Goal: Communication & Community: Answer question/provide support

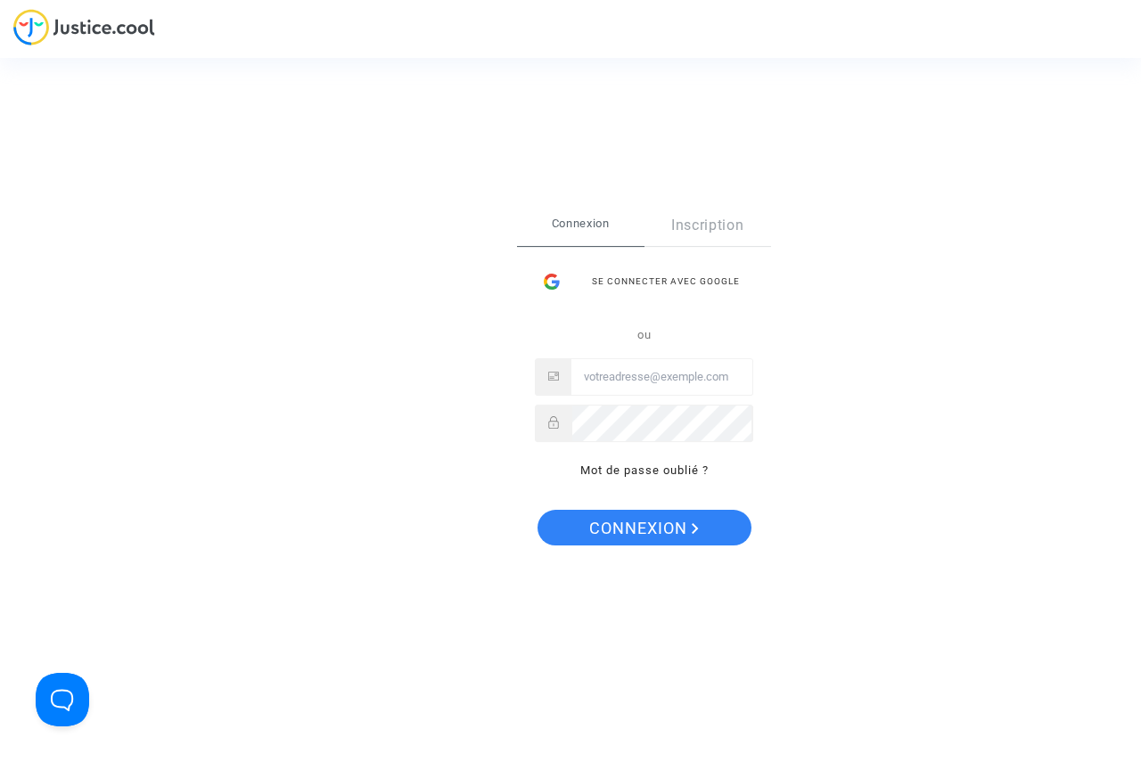
click at [619, 374] on input "Email" at bounding box center [661, 377] width 181 height 36
type input "peduzzi.patrick@gmail.com"
click at [670, 537] on span "Connexion" at bounding box center [644, 528] width 110 height 37
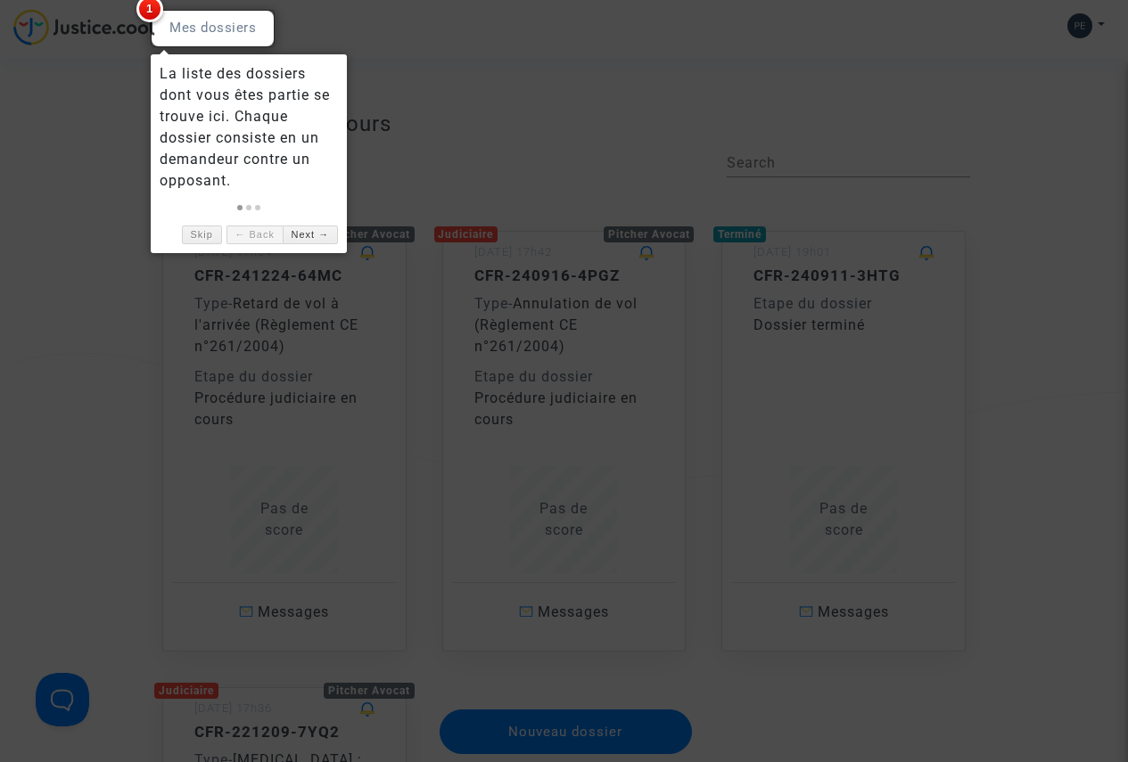
click at [148, 9] on span "1" at bounding box center [149, 9] width 27 height 27
click at [191, 27] on div at bounding box center [213, 28] width 124 height 37
click at [295, 236] on link "Next →" at bounding box center [310, 235] width 55 height 19
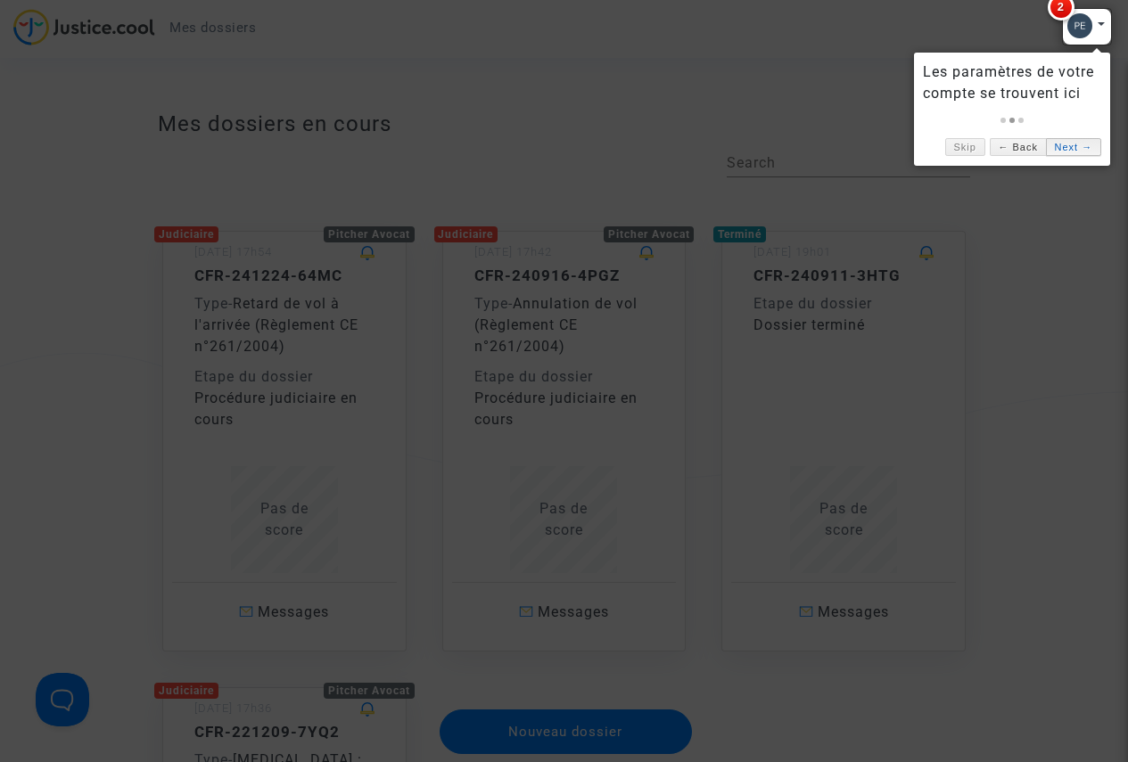
click at [1062, 144] on link "Next →" at bounding box center [1073, 147] width 55 height 19
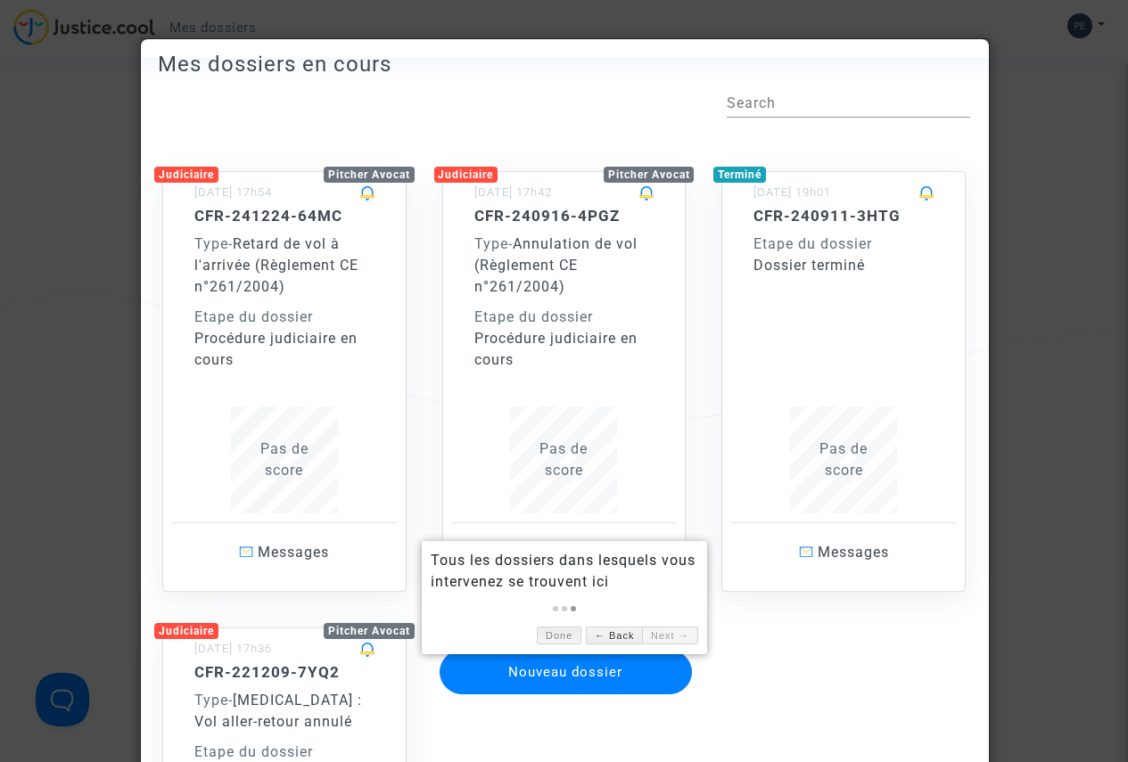
scroll to position [89, 0]
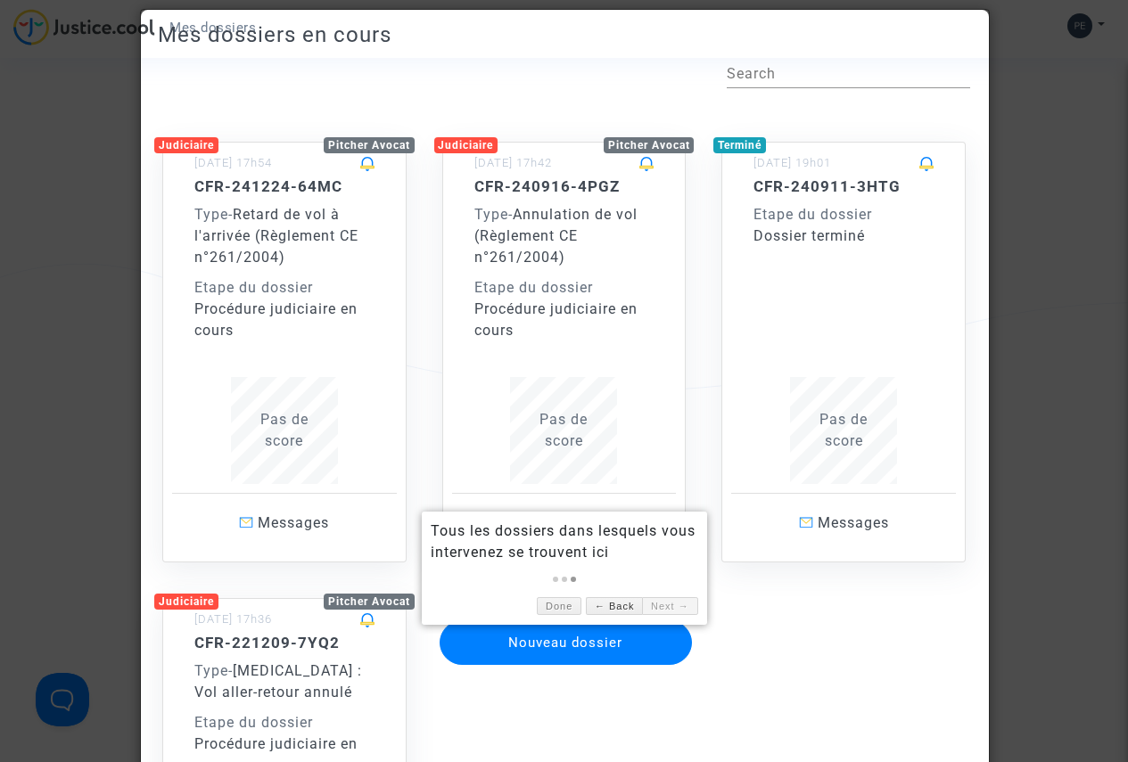
click at [749, 641] on div "Judiciaire Pitcher Avocat 24/12/2024 - 17h54 CFR-241224-64MC Type - Retard de v…" at bounding box center [563, 552] width 839 height 892
click at [294, 218] on span "Retard de vol à l'arrivée (Règlement CE n°261/2004)" at bounding box center [276, 236] width 164 height 60
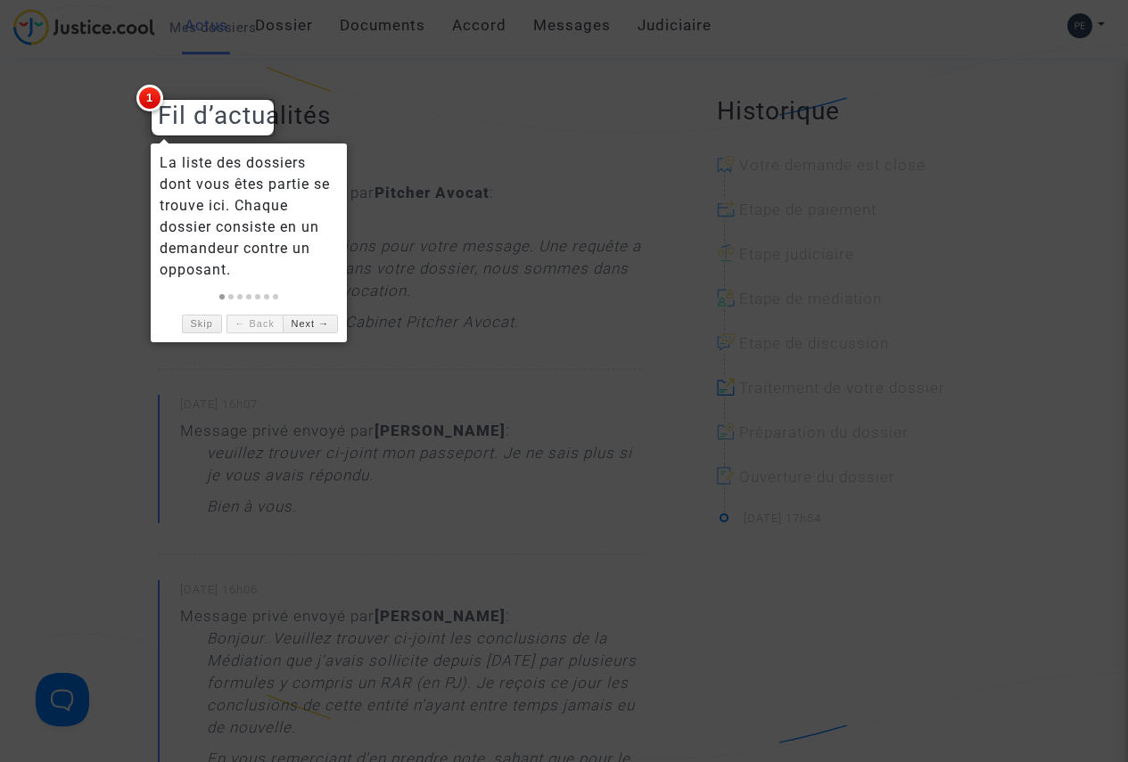
scroll to position [357, 0]
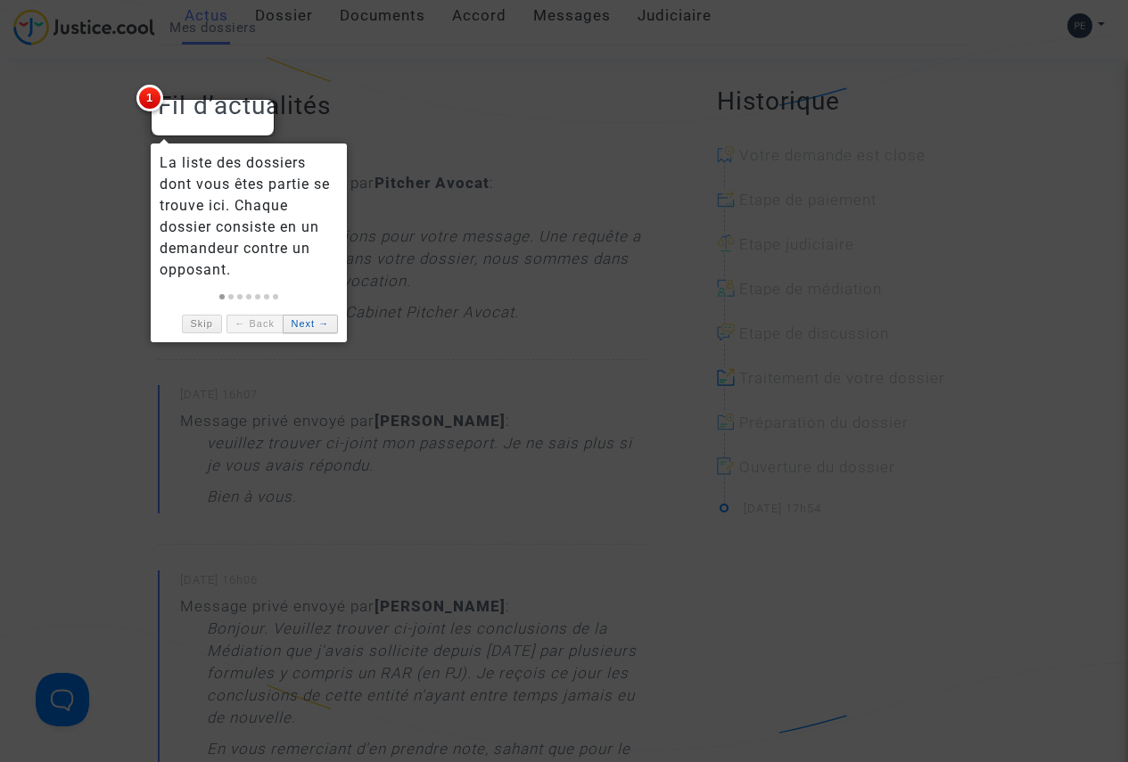
click at [298, 318] on link "Next →" at bounding box center [310, 324] width 55 height 19
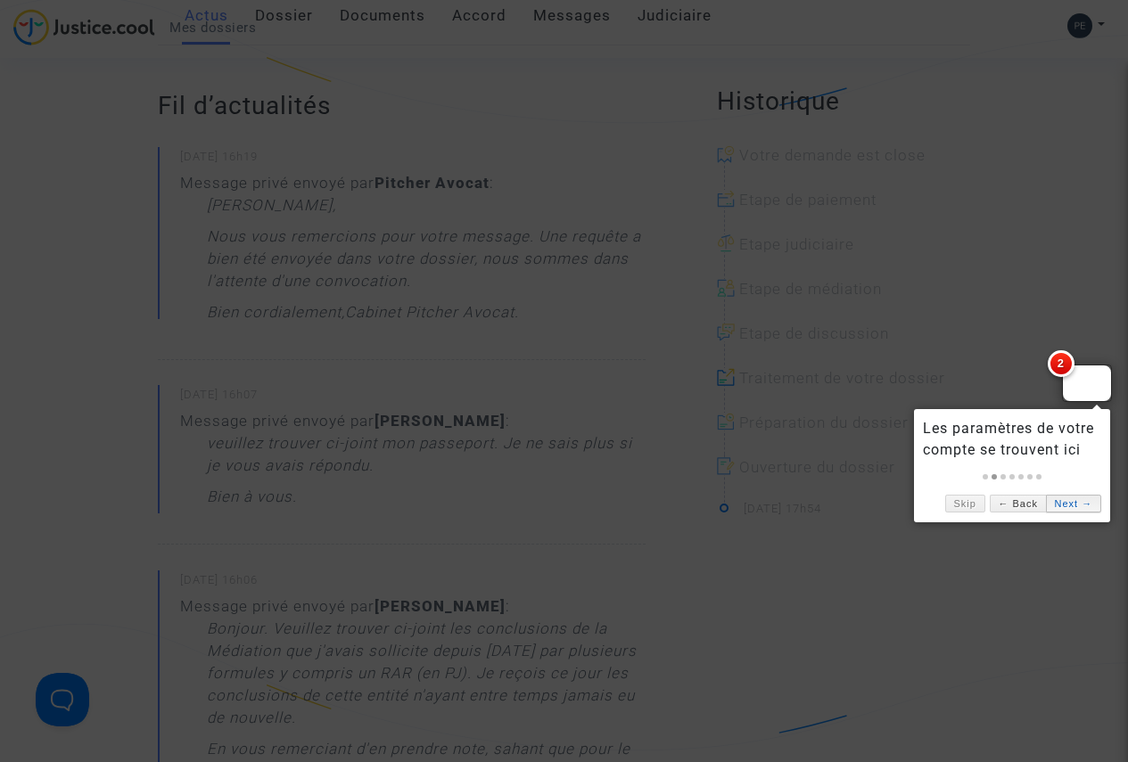
click at [1074, 505] on link "Next →" at bounding box center [1073, 504] width 55 height 19
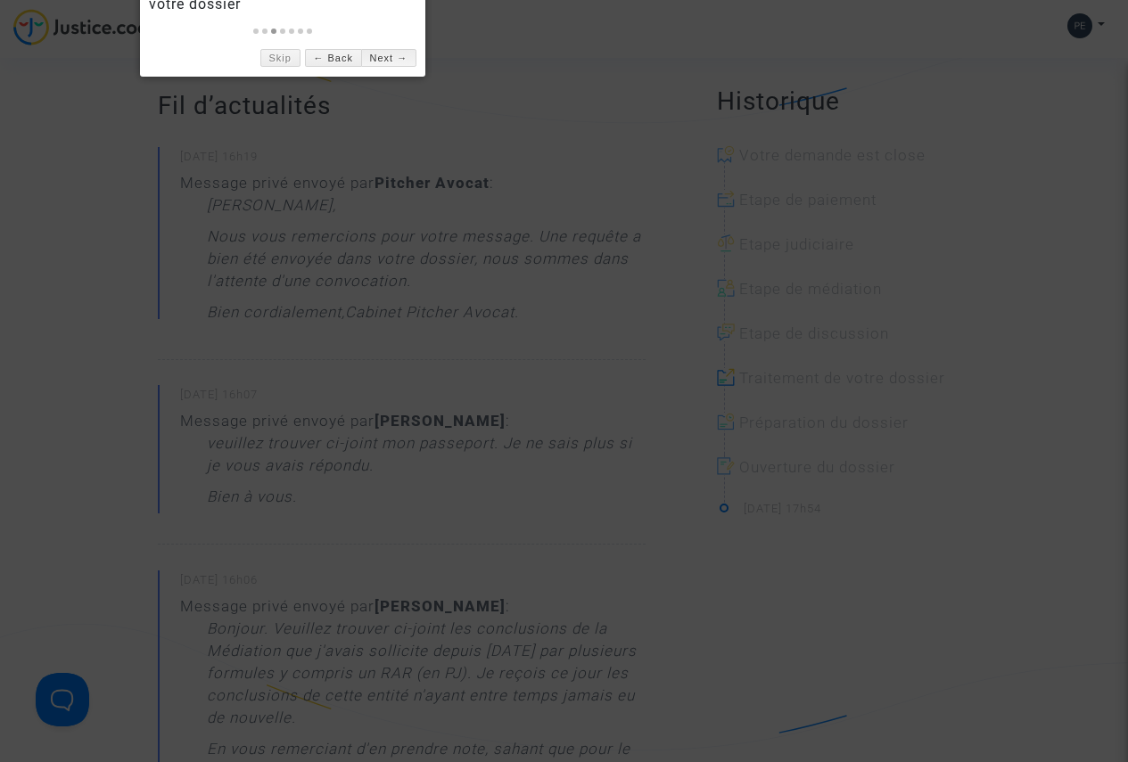
click at [373, 56] on link "Next →" at bounding box center [388, 58] width 55 height 19
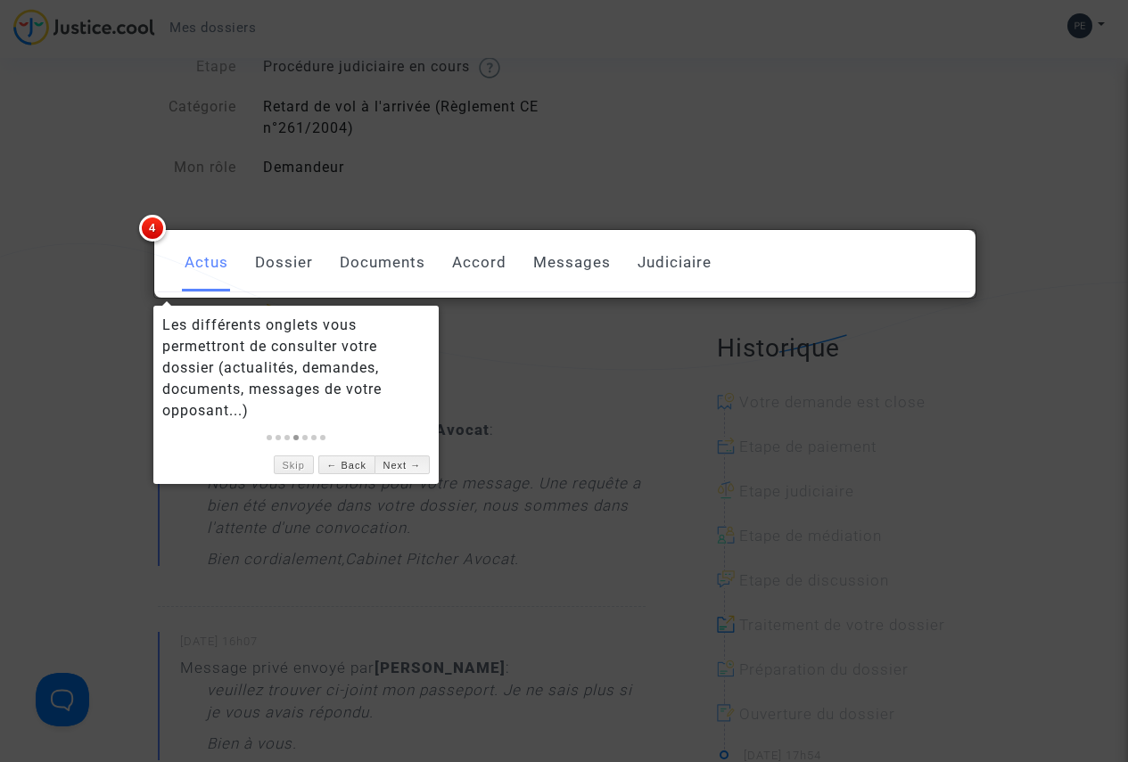
scroll to position [89, 0]
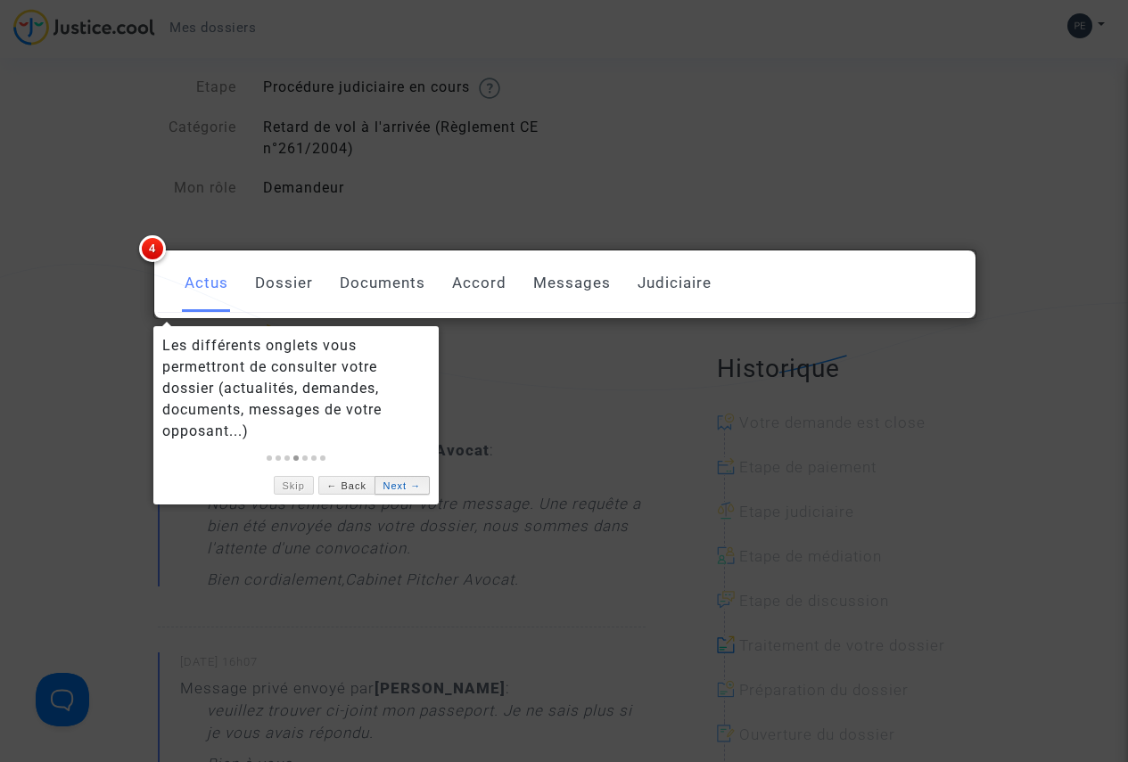
click at [407, 489] on link "Next →" at bounding box center [401, 485] width 55 height 19
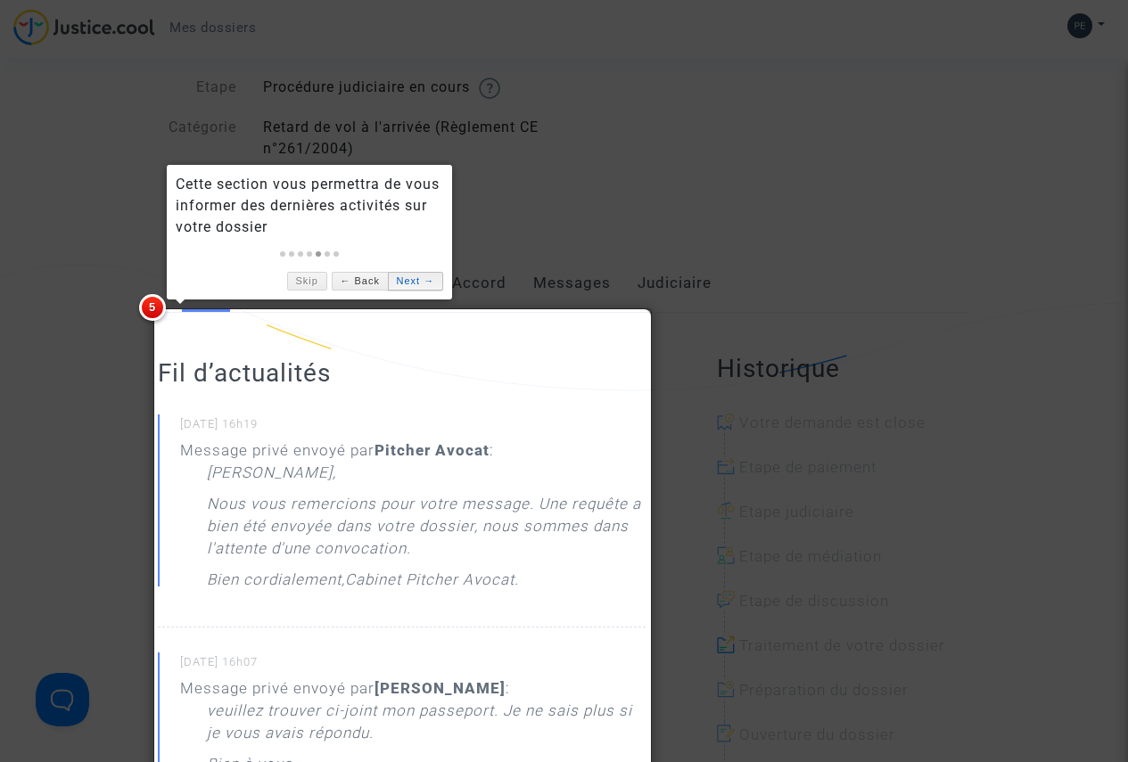
scroll to position [0, 0]
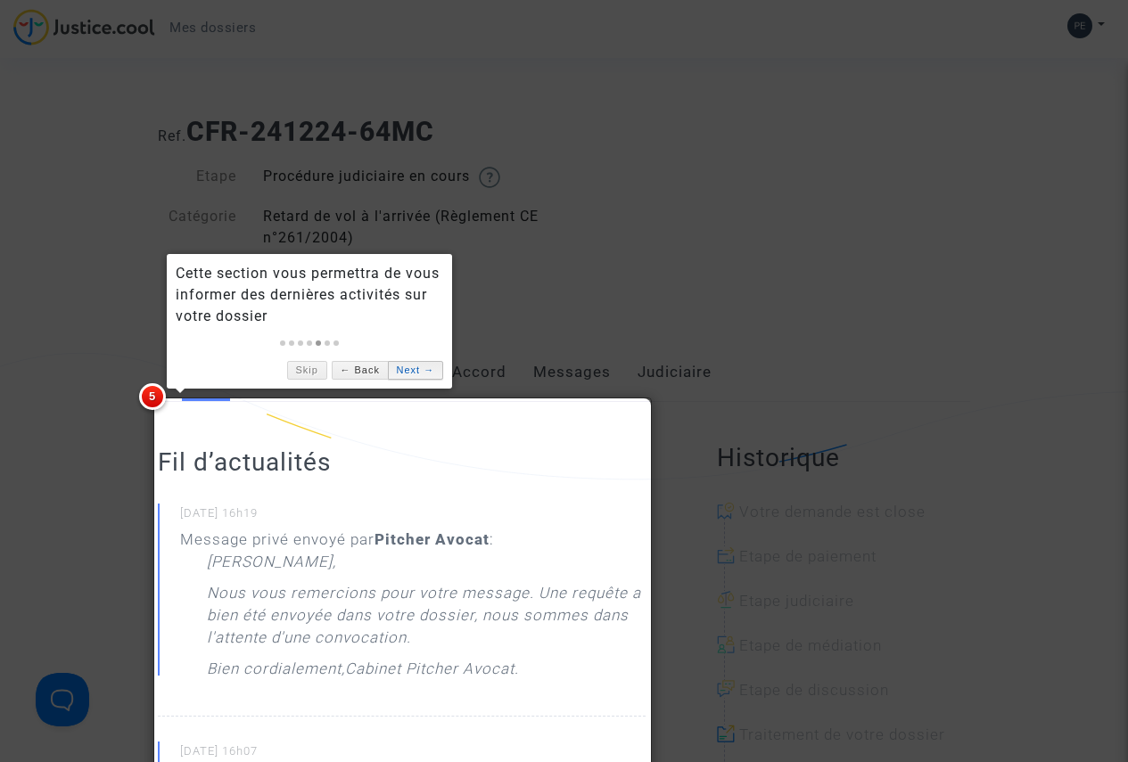
click at [425, 369] on link "Next →" at bounding box center [415, 370] width 55 height 19
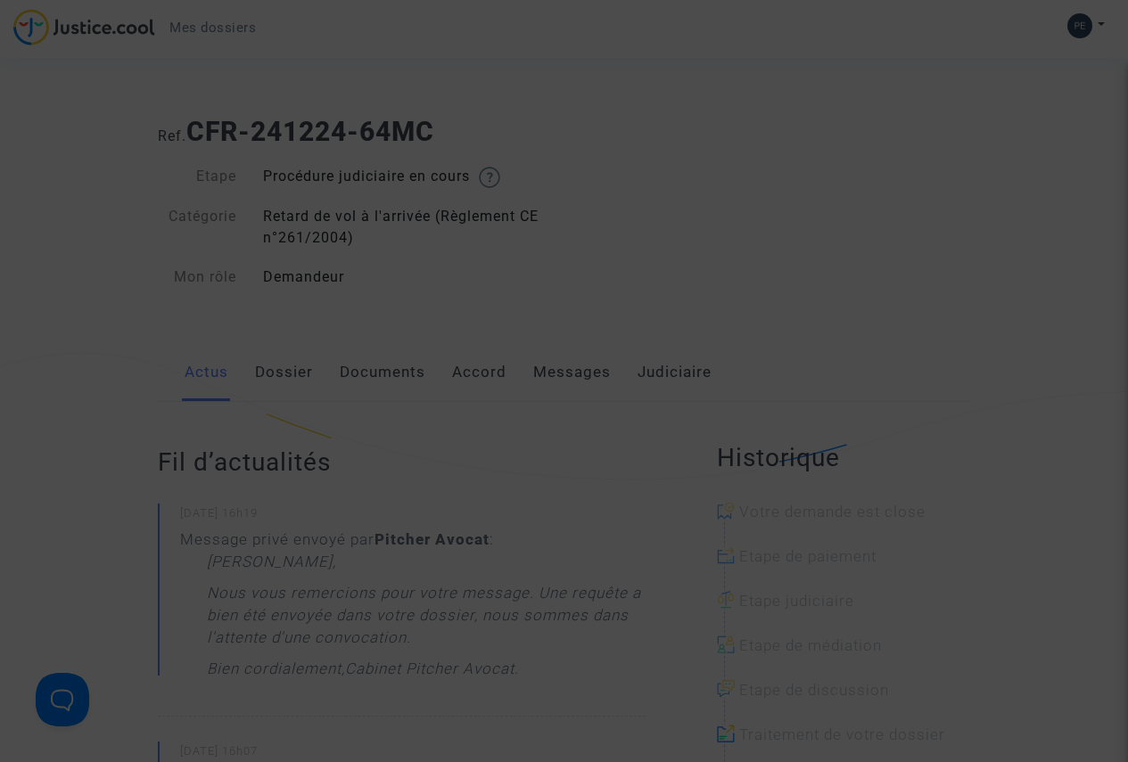
scroll to position [1059, 0]
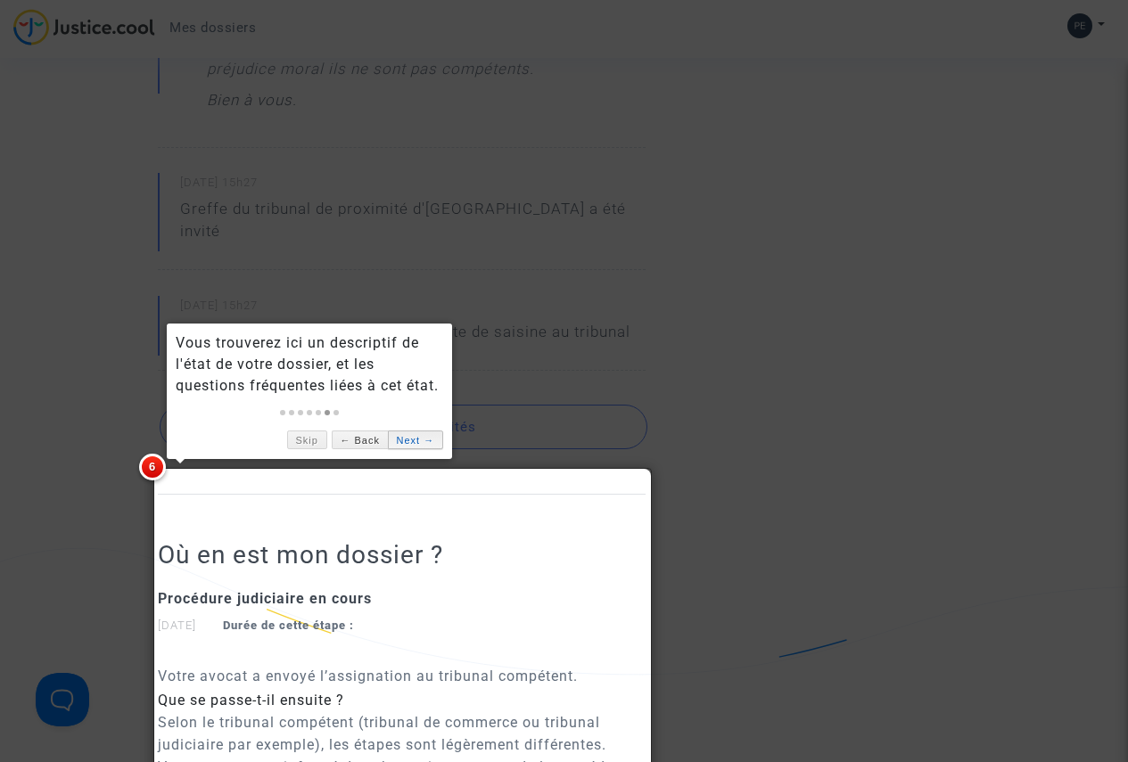
click at [408, 439] on link "Next →" at bounding box center [415, 440] width 55 height 19
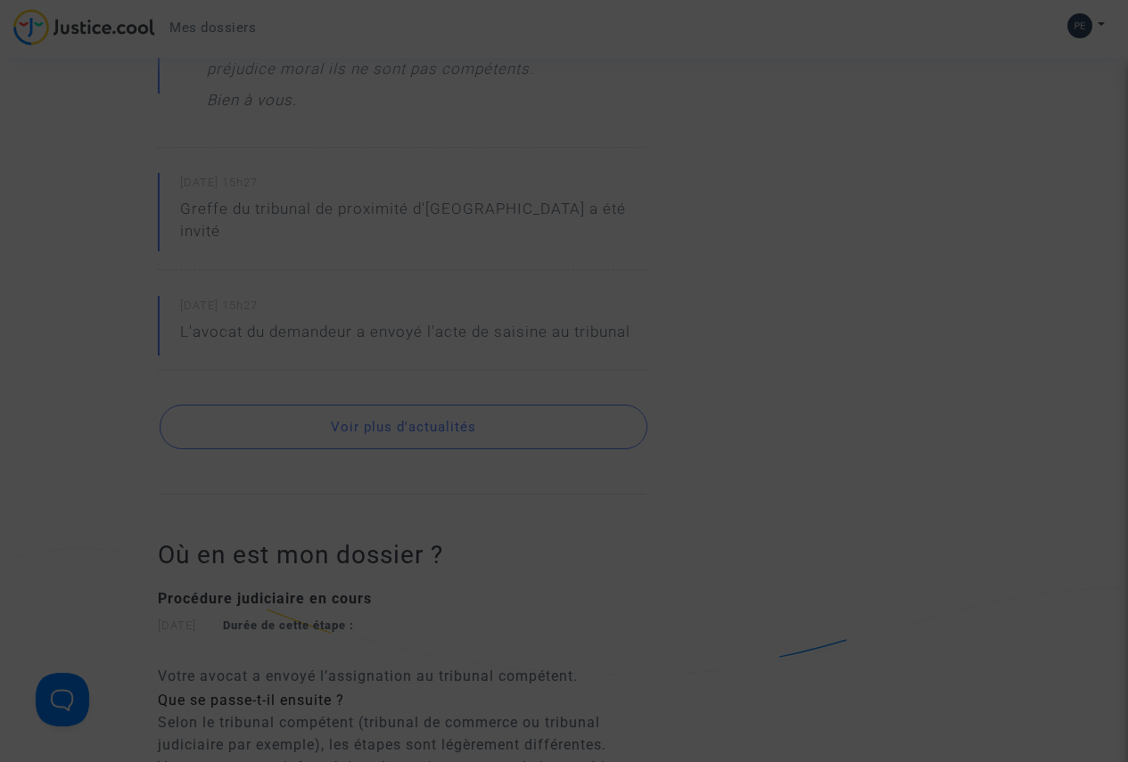
scroll to position [596, 0]
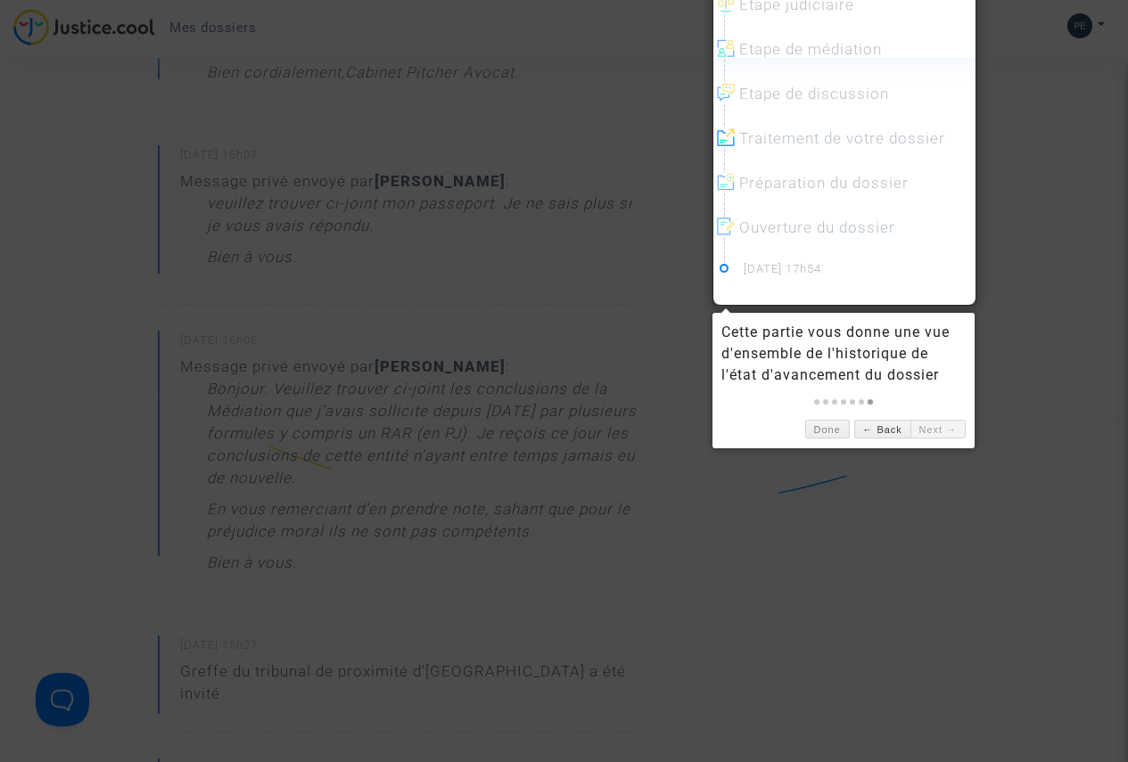
click at [932, 431] on link "Next →" at bounding box center [937, 429] width 55 height 19
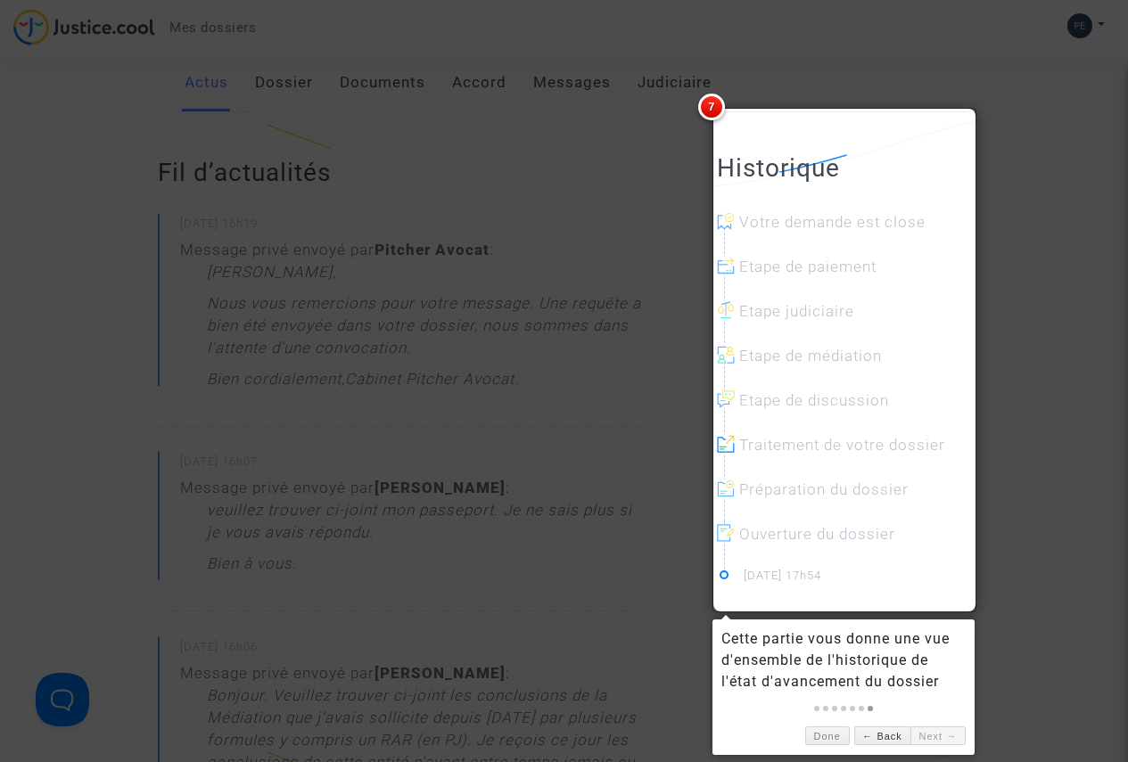
scroll to position [151, 0]
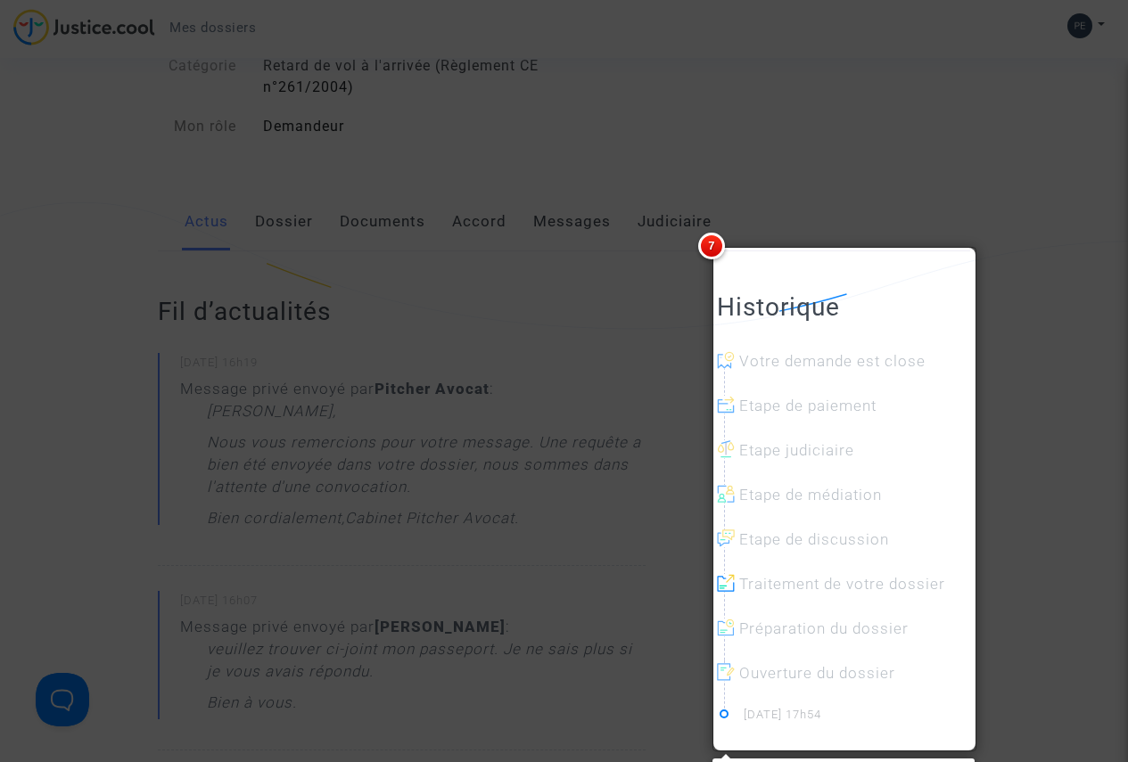
click at [720, 245] on span "7" at bounding box center [711, 246] width 27 height 27
click at [665, 185] on div at bounding box center [564, 381] width 1128 height 762
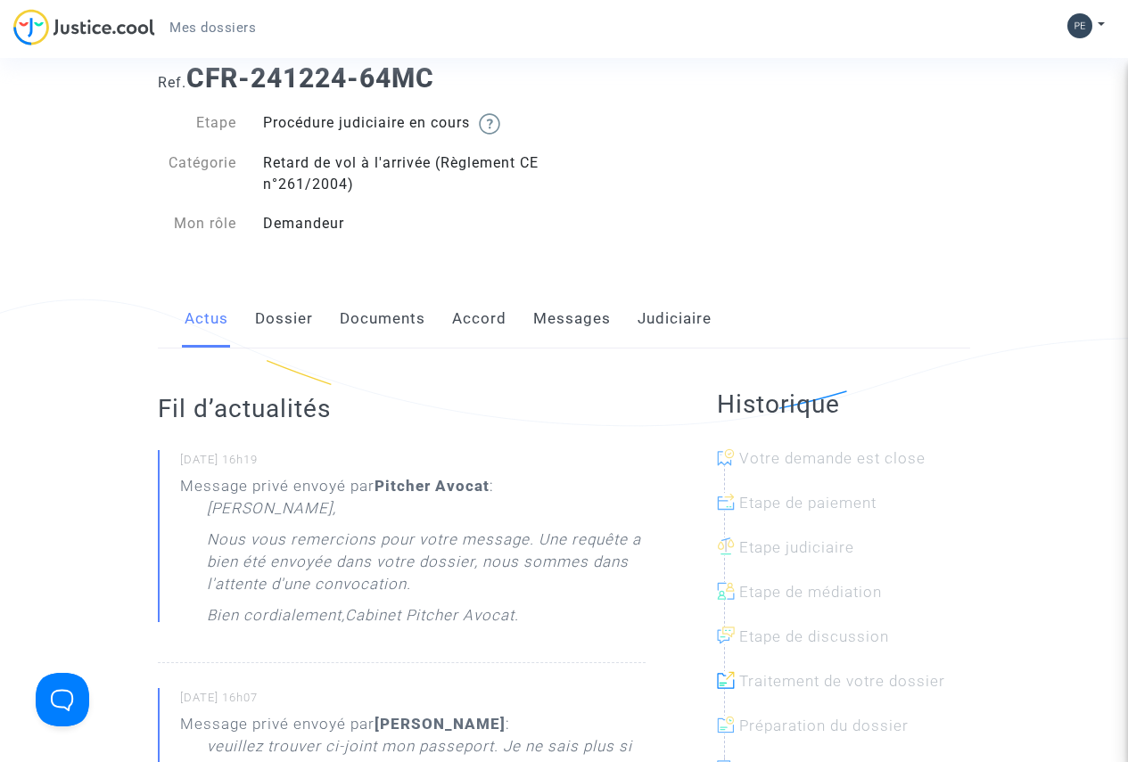
scroll to position [0, 0]
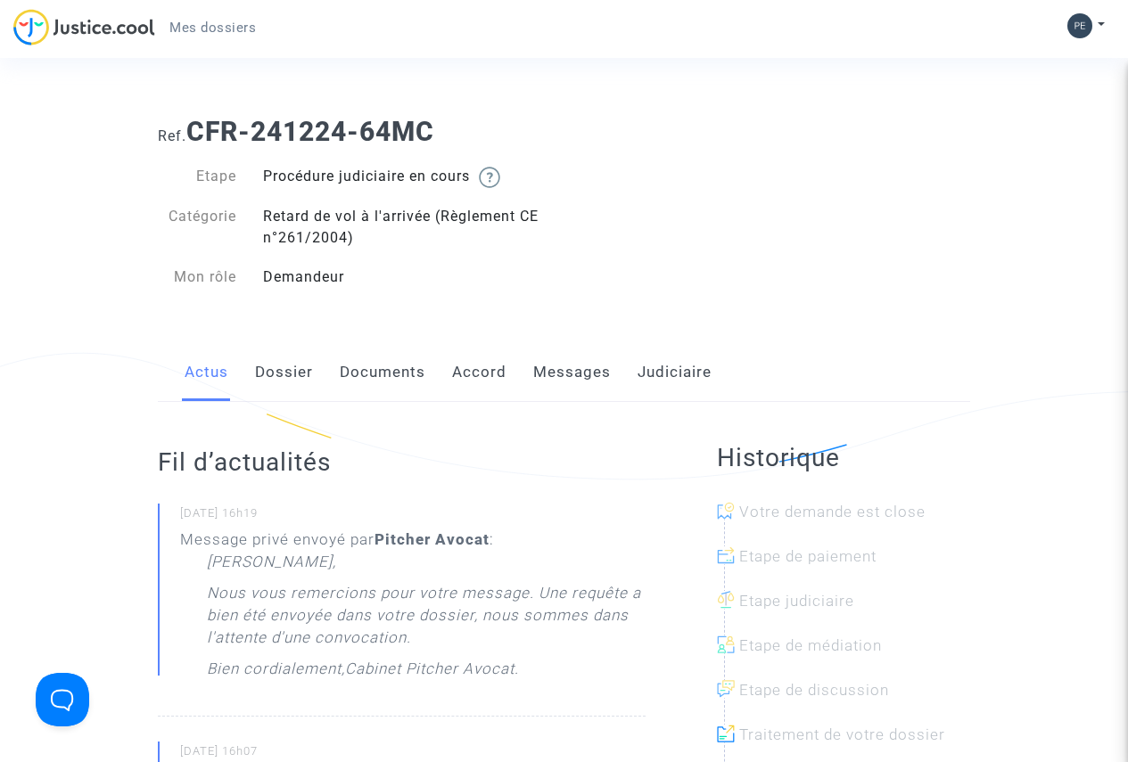
click at [378, 368] on link "Documents" at bounding box center [383, 372] width 86 height 59
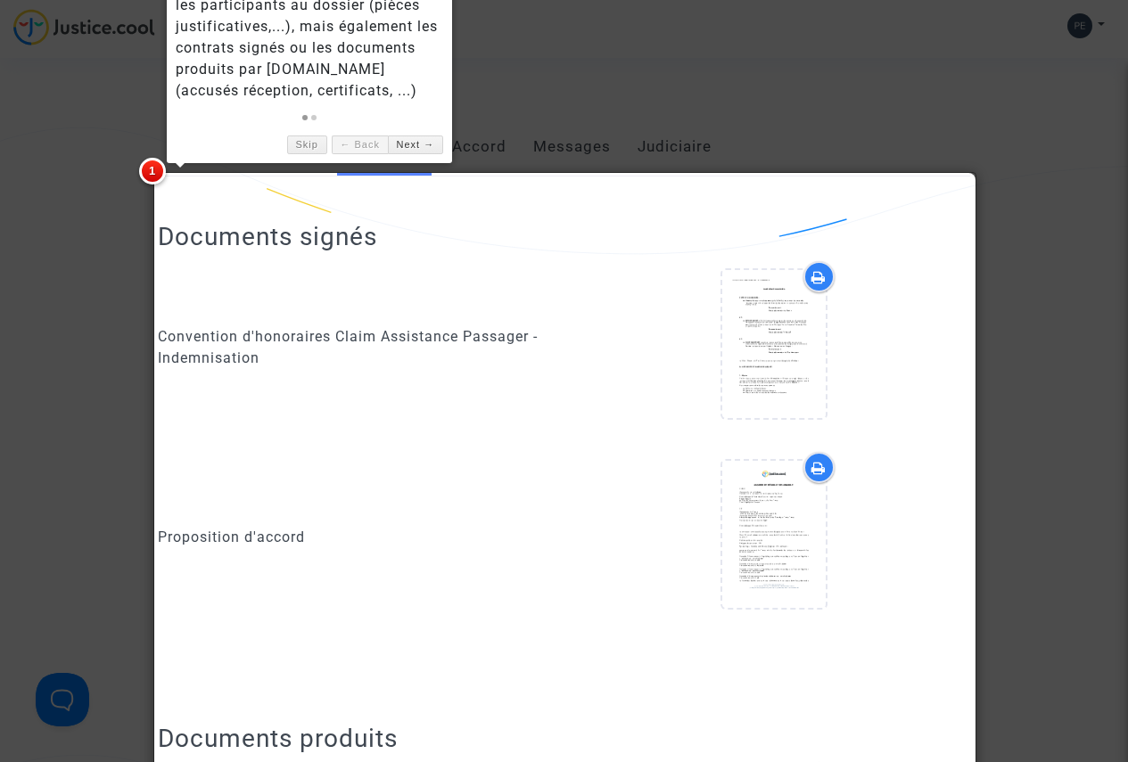
scroll to position [267, 0]
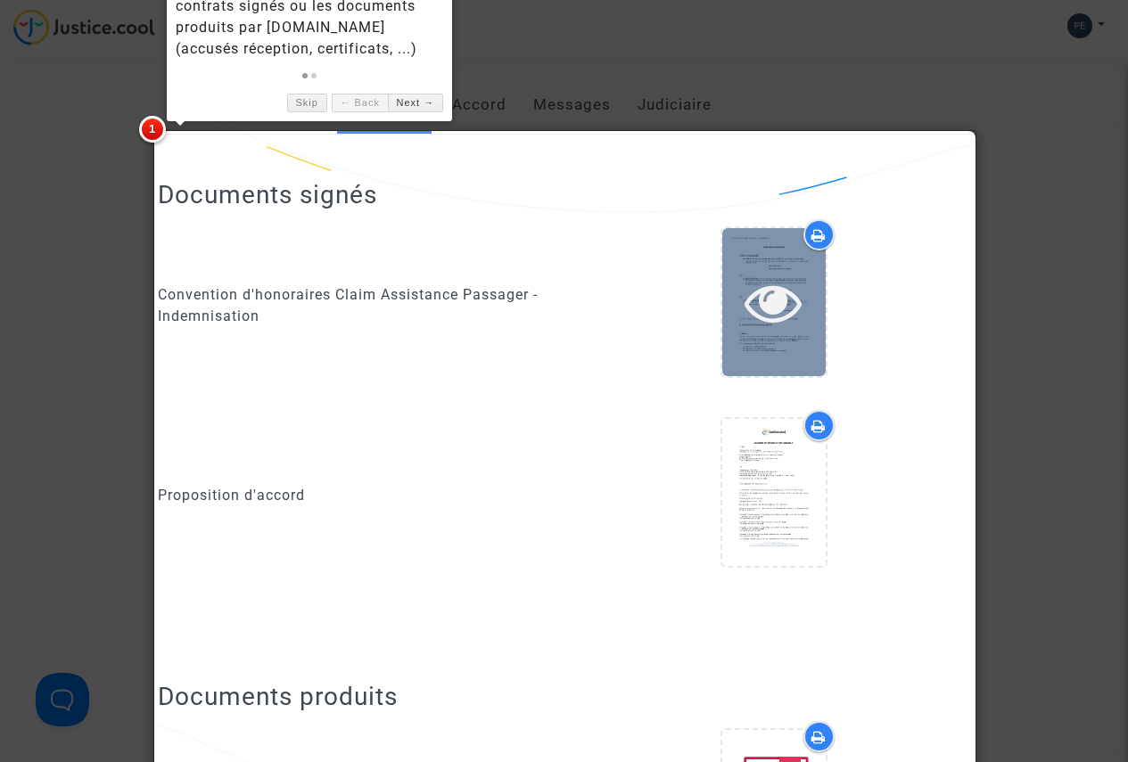
click at [775, 305] on icon at bounding box center [773, 302] width 58 height 57
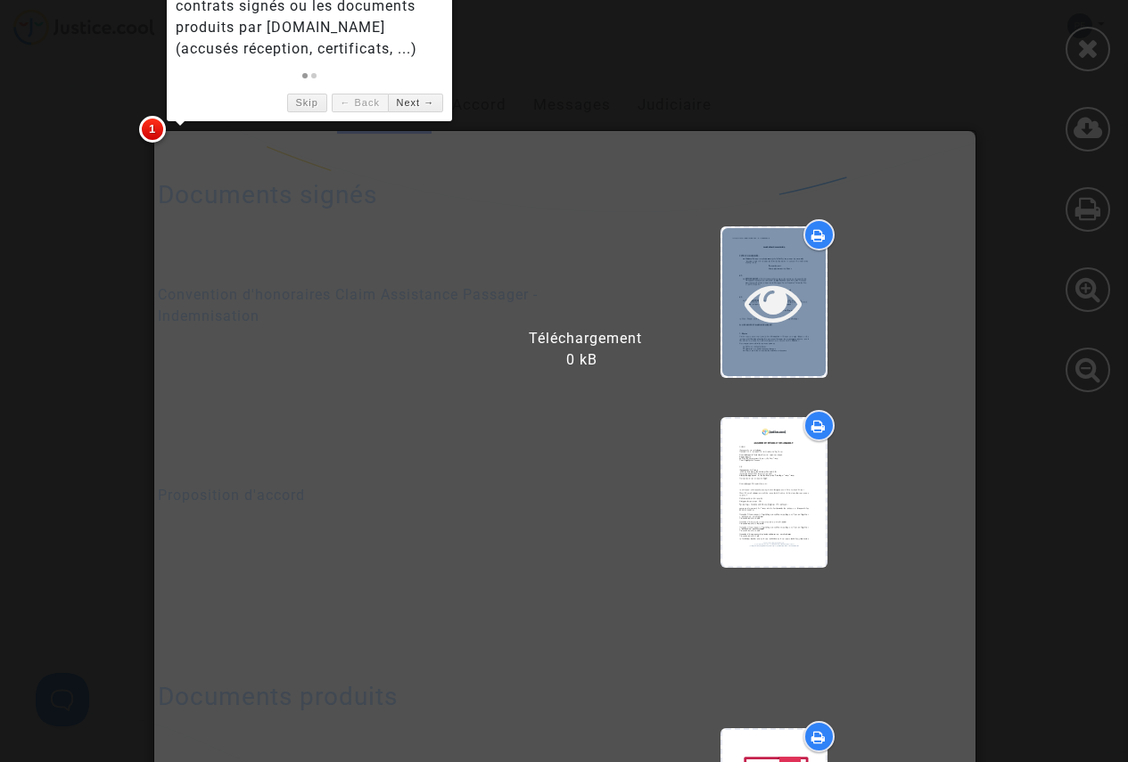
click at [772, 310] on icon at bounding box center [773, 302] width 58 height 57
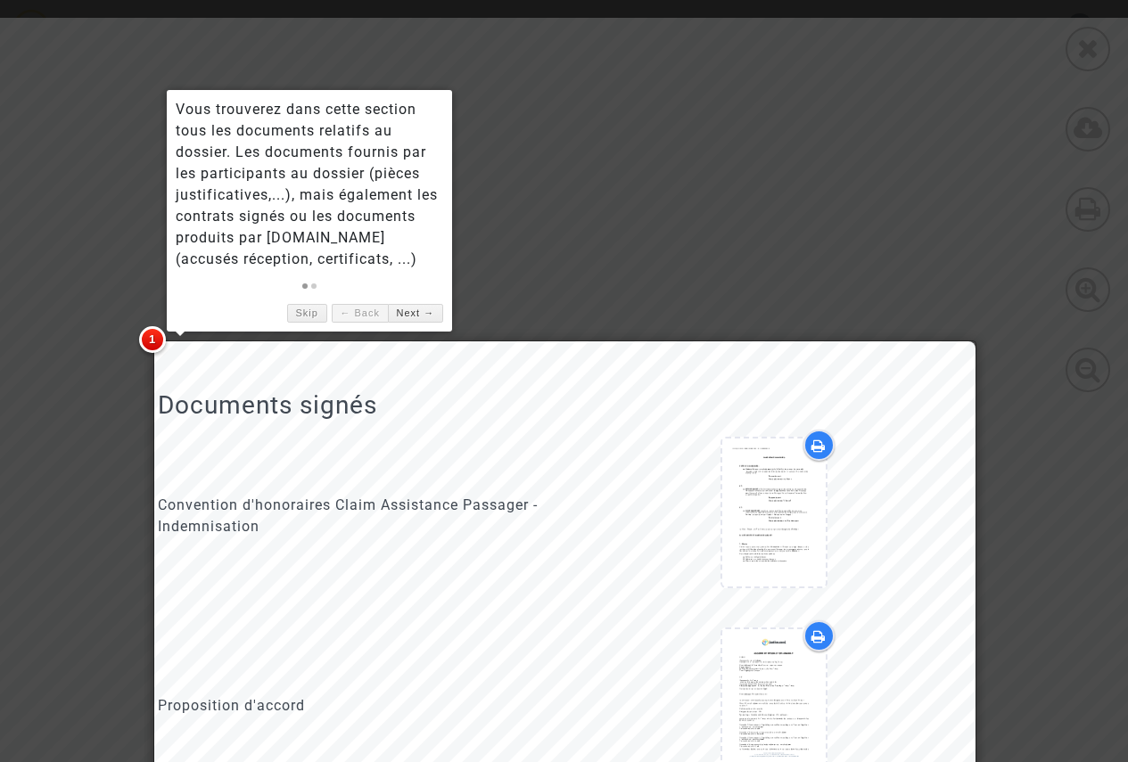
scroll to position [0, 0]
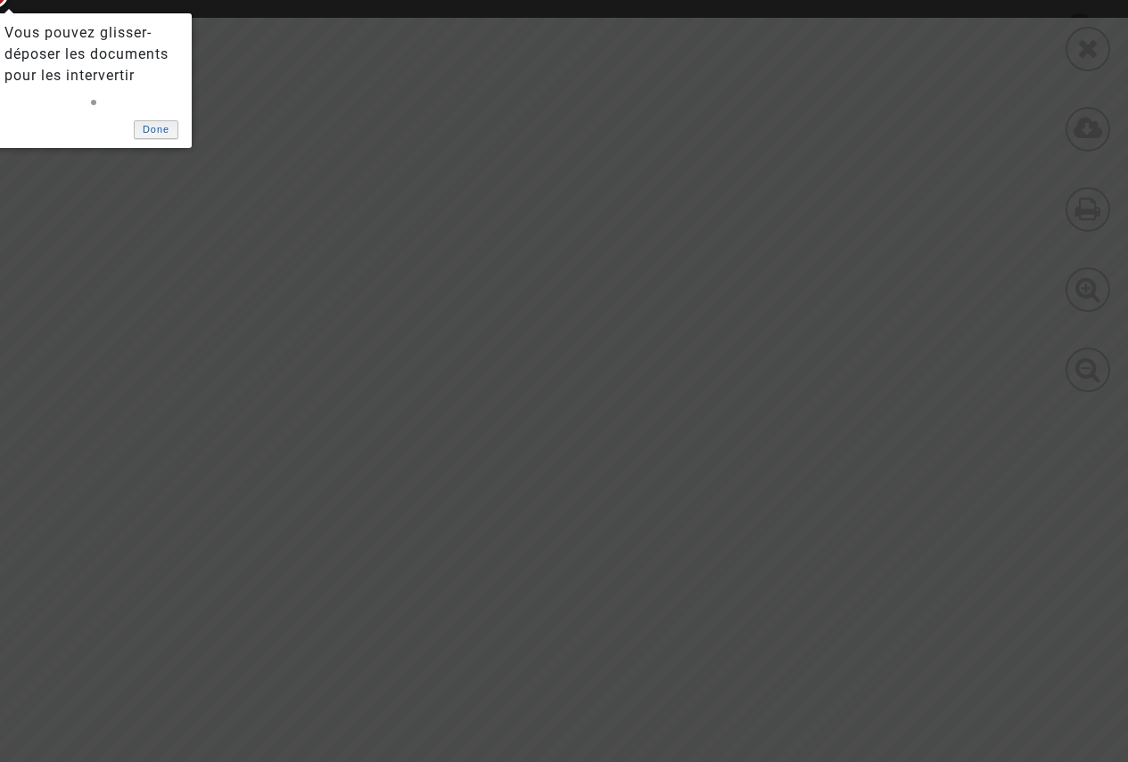
click at [164, 130] on link "Done" at bounding box center [156, 129] width 45 height 19
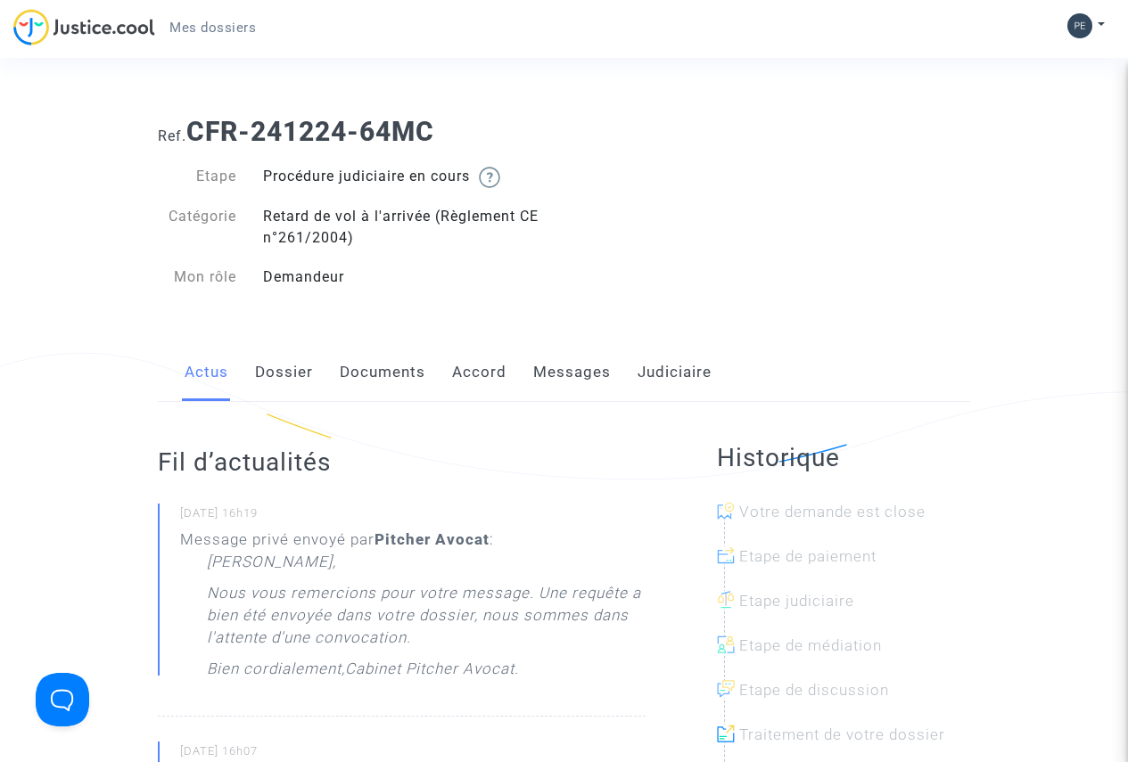
click at [301, 372] on link "Dossier" at bounding box center [284, 372] width 58 height 59
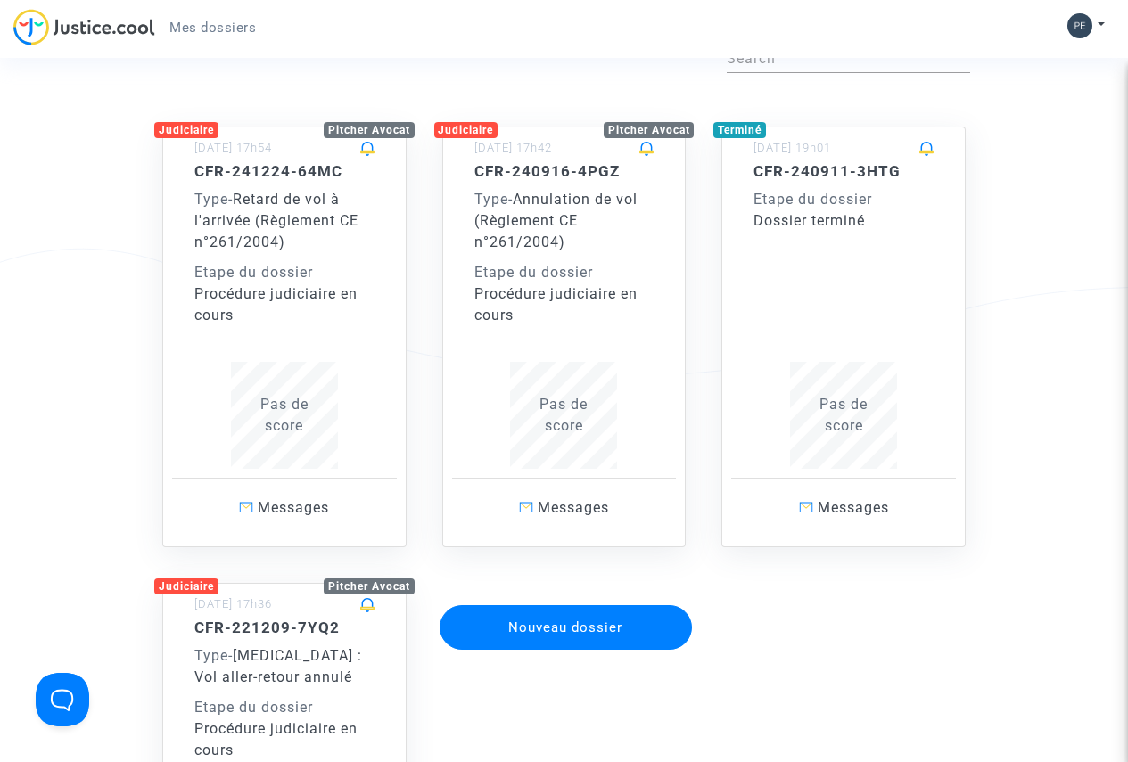
scroll to position [89, 0]
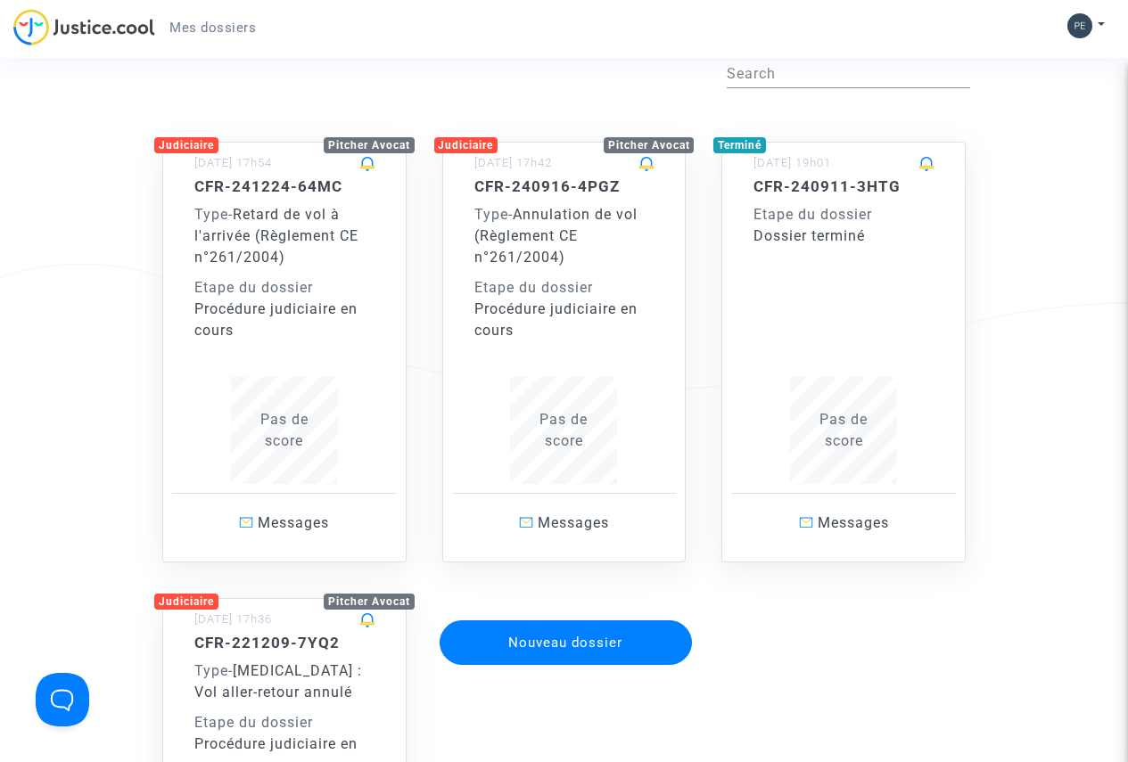
click at [545, 186] on h5 "CFR-240916-4PGZ" at bounding box center [564, 186] width 180 height 18
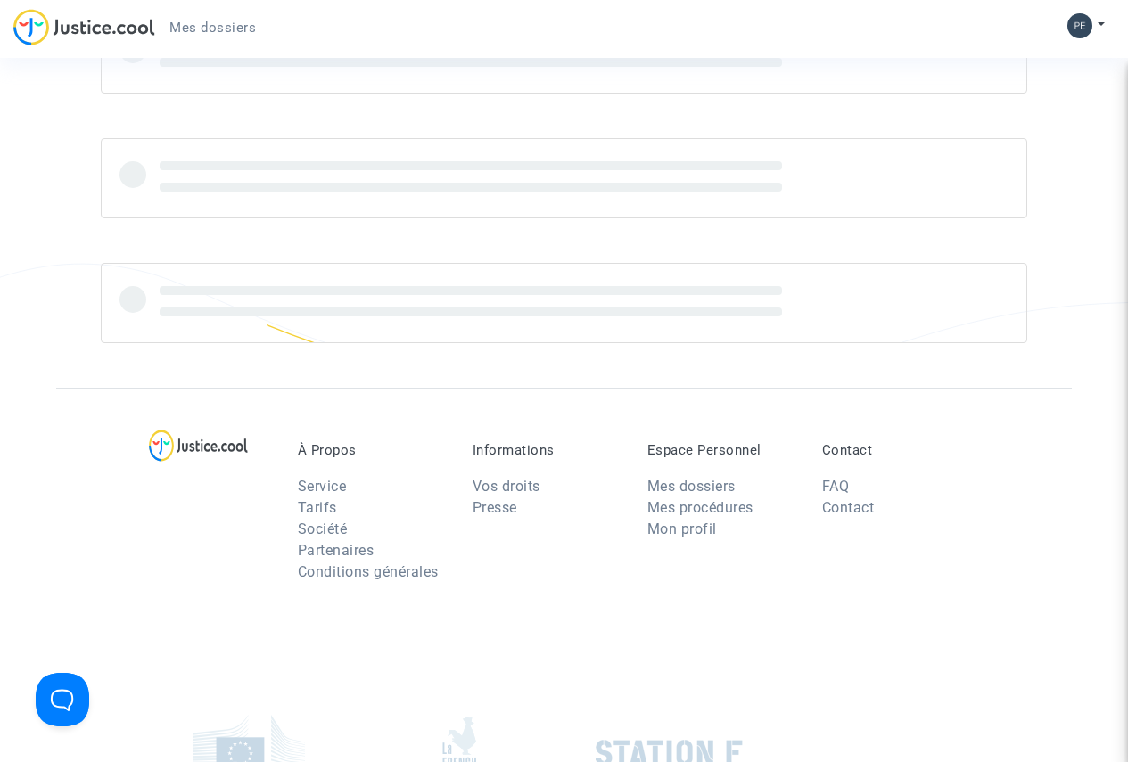
scroll to position [89, 0]
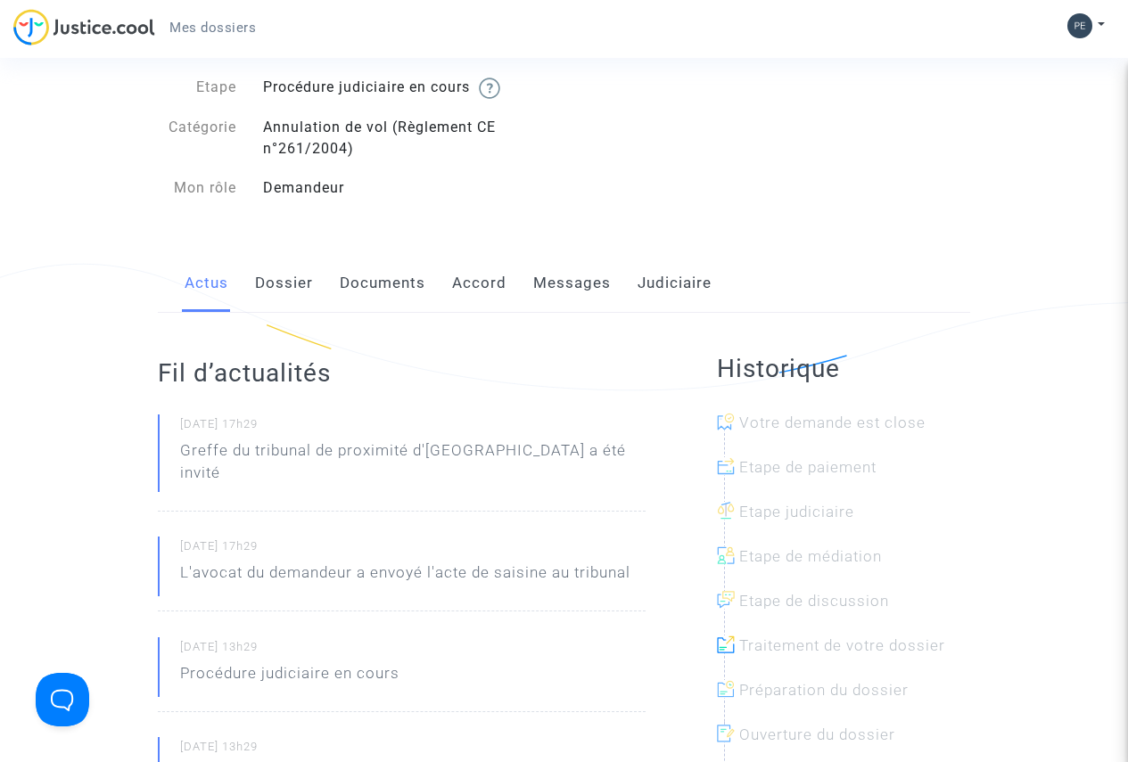
click at [585, 284] on link "Messages" at bounding box center [572, 283] width 78 height 59
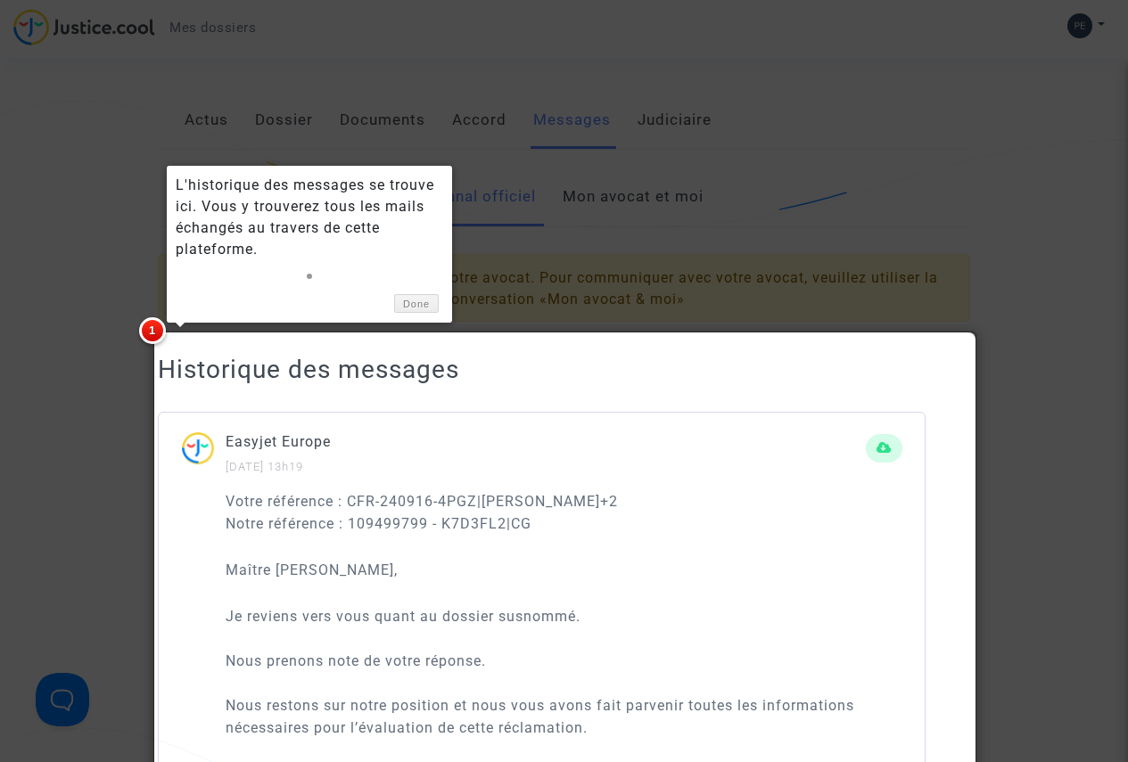
scroll to position [267, 0]
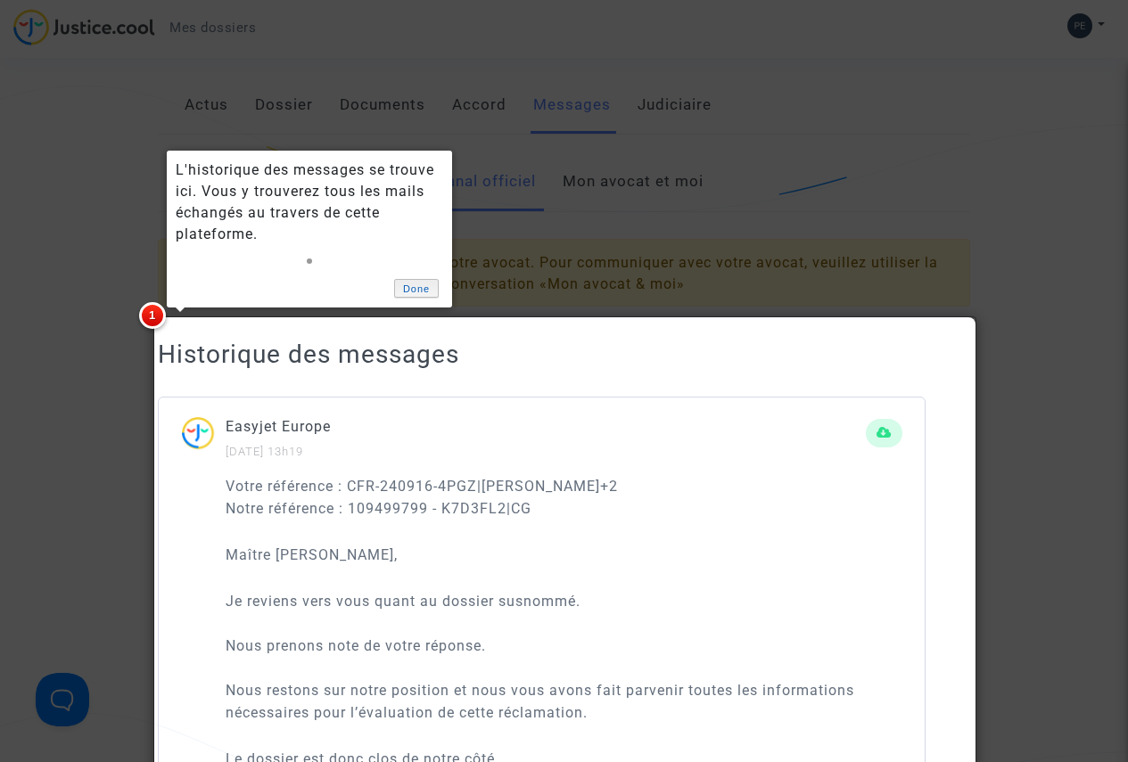
click at [432, 296] on link "Done" at bounding box center [416, 288] width 45 height 19
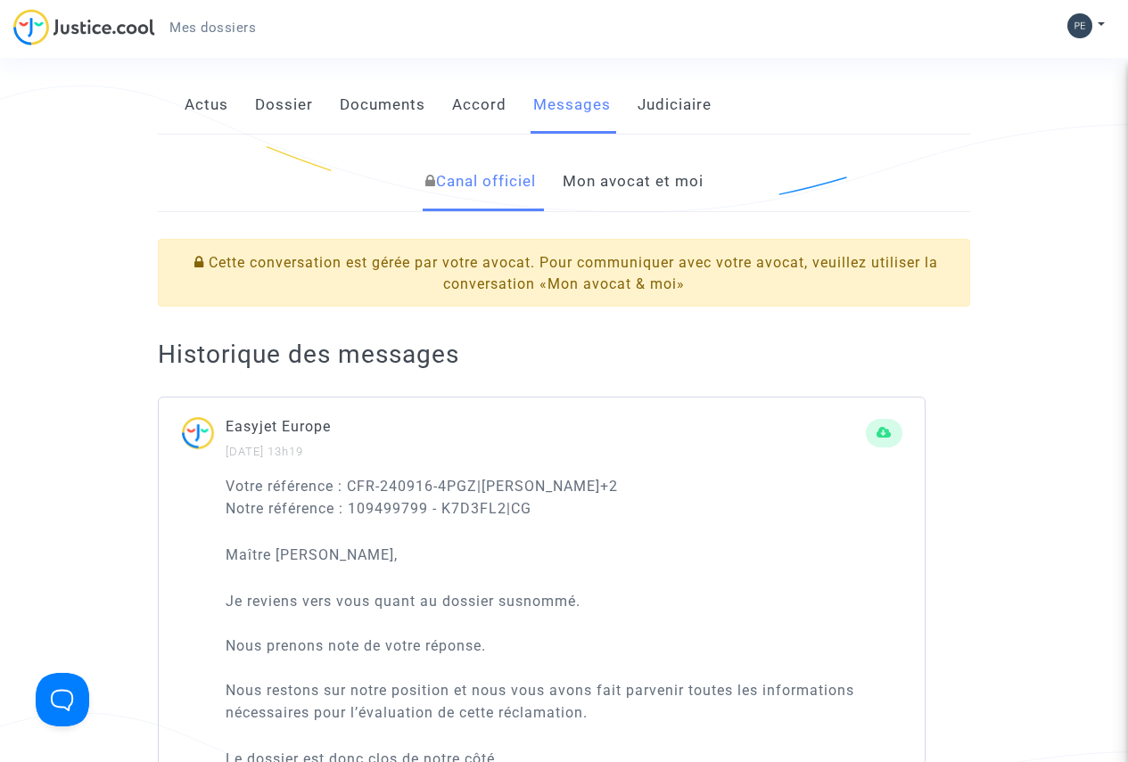
click at [604, 182] on link "Mon avocat et moi" at bounding box center [632, 181] width 141 height 59
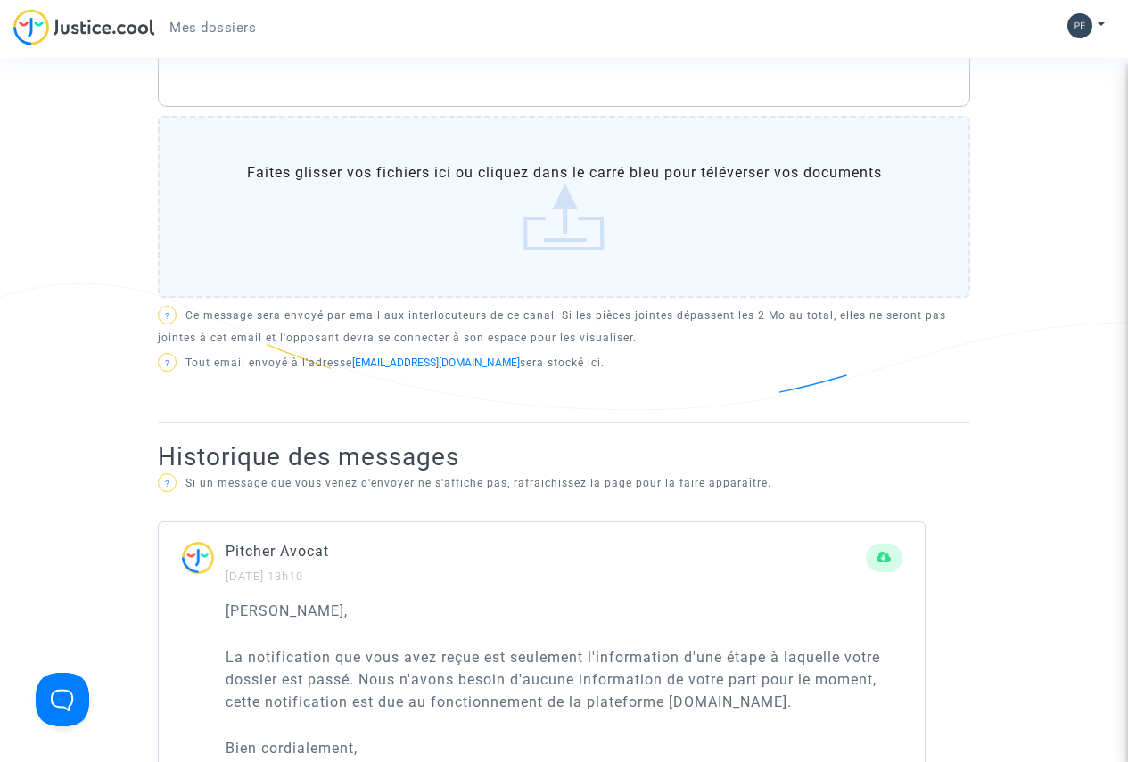
scroll to position [535, 0]
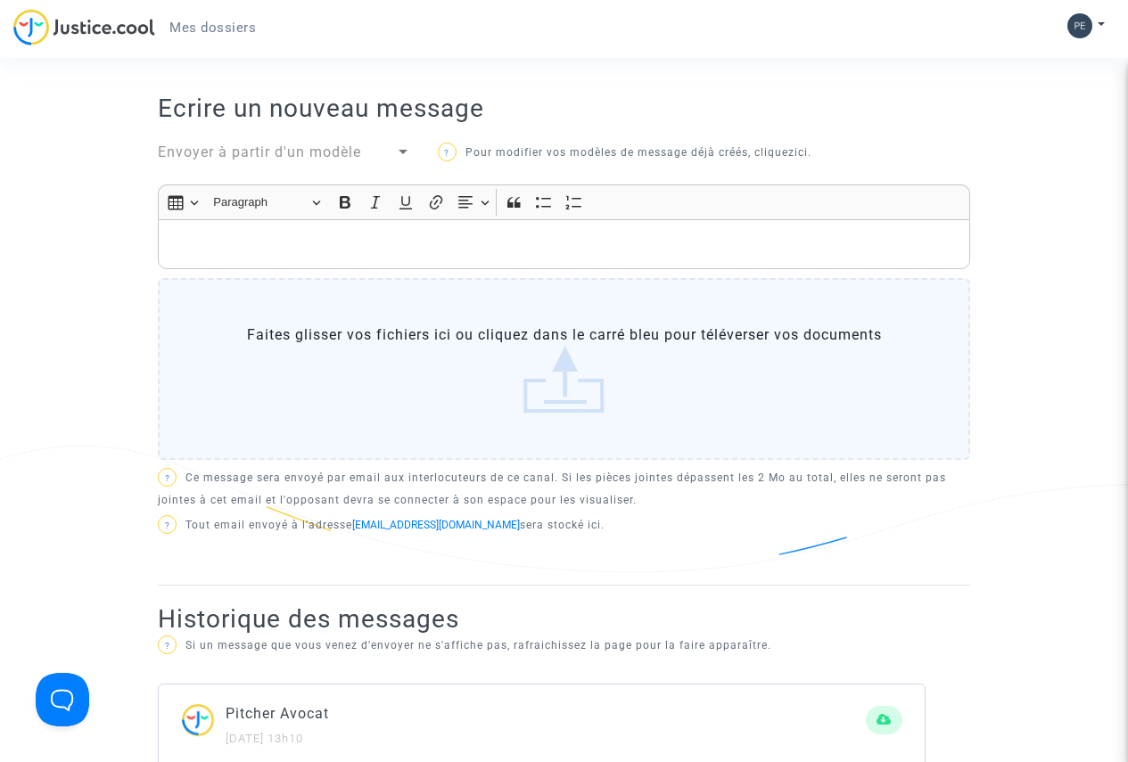
click at [219, 242] on p "Rich Text Editor, main" at bounding box center [564, 245] width 793 height 22
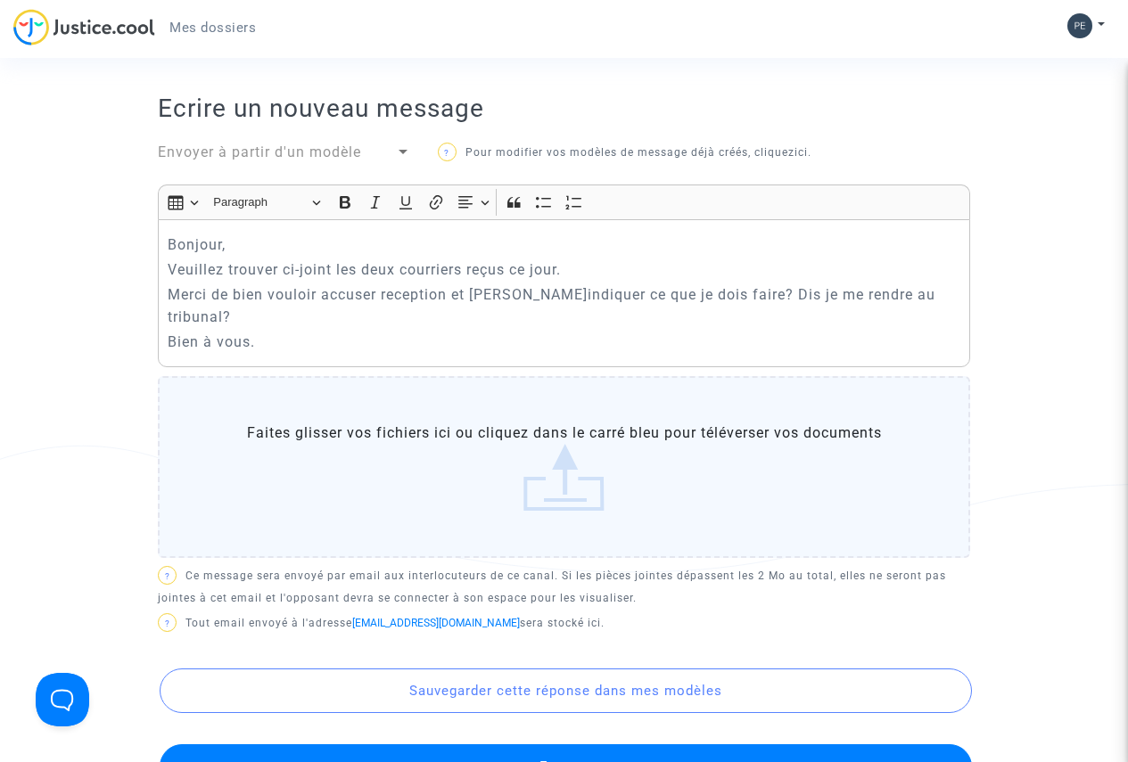
click at [571, 459] on label "Faites glisser vos fichiers ici ou cliquez dans le carré bleu pour téléverser v…" at bounding box center [564, 467] width 812 height 182
click at [0, 0] on input "Faites glisser vos fichiers ici ou cliquez dans le carré bleu pour téléverser v…" at bounding box center [0, 0] width 0 height 0
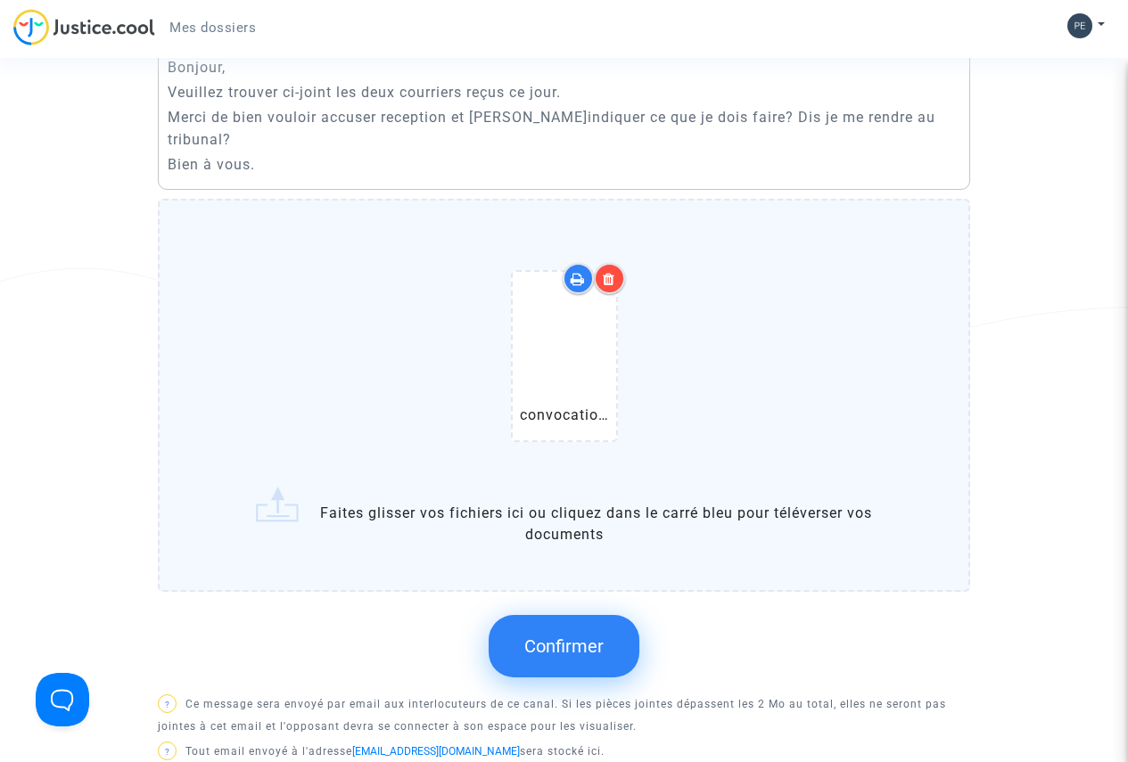
scroll to position [713, 0]
click at [356, 486] on label "convocation Patrick easy jet 26_09_25 .pdf Faites glisser vos fichiers ici ou c…" at bounding box center [564, 394] width 812 height 393
click at [0, 0] on input "convocation Patrick easy jet 26_09_25 .pdf Faites glisser vos fichiers ici ou c…" at bounding box center [0, 0] width 0 height 0
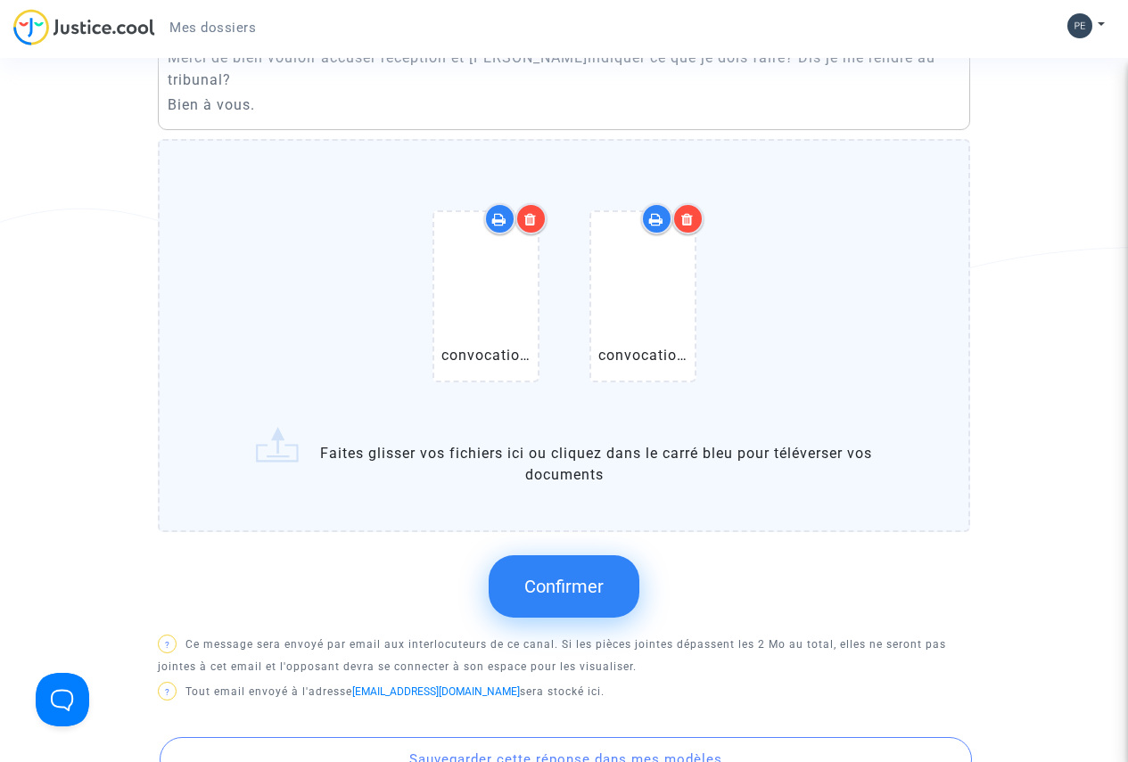
scroll to position [891, 0]
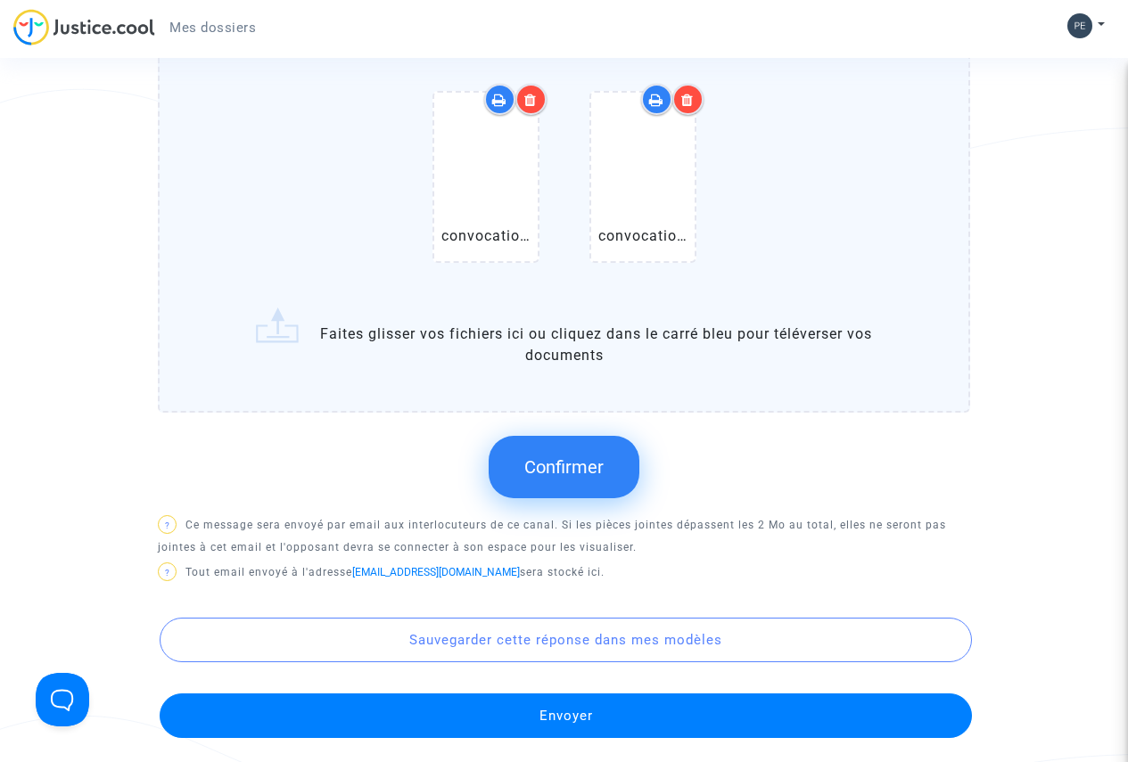
click at [547, 456] on span "Confirmer" at bounding box center [563, 466] width 79 height 21
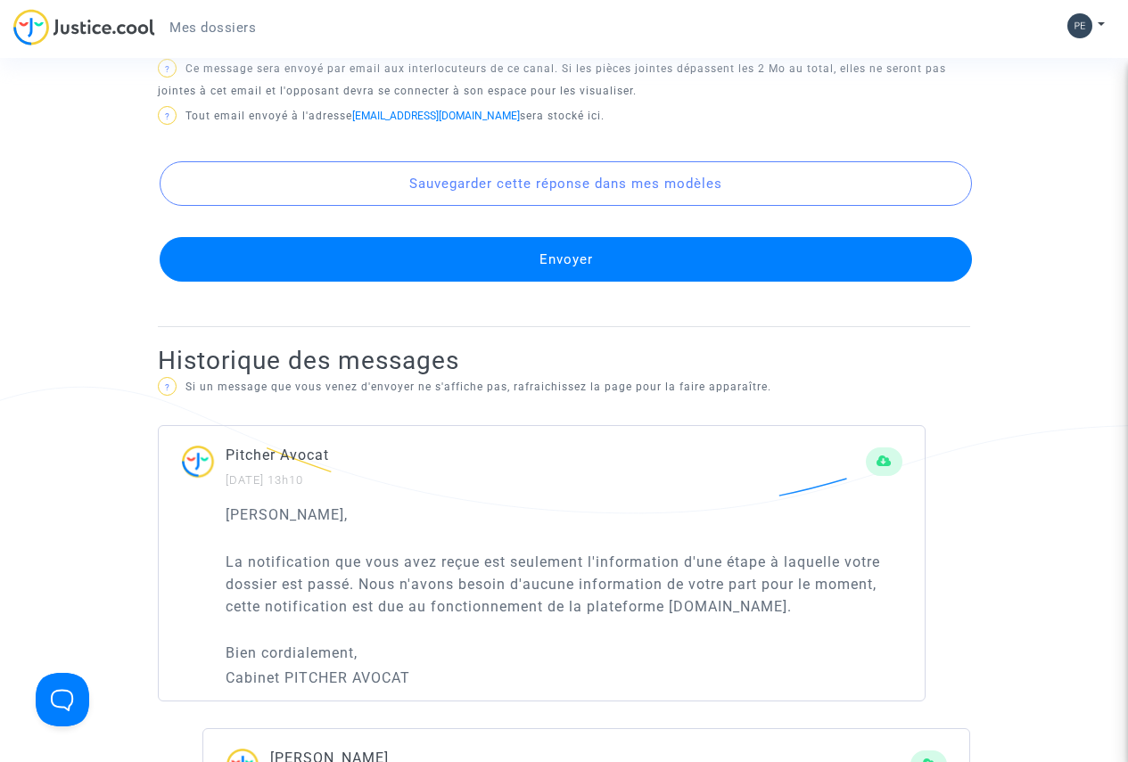
scroll to position [981, 0]
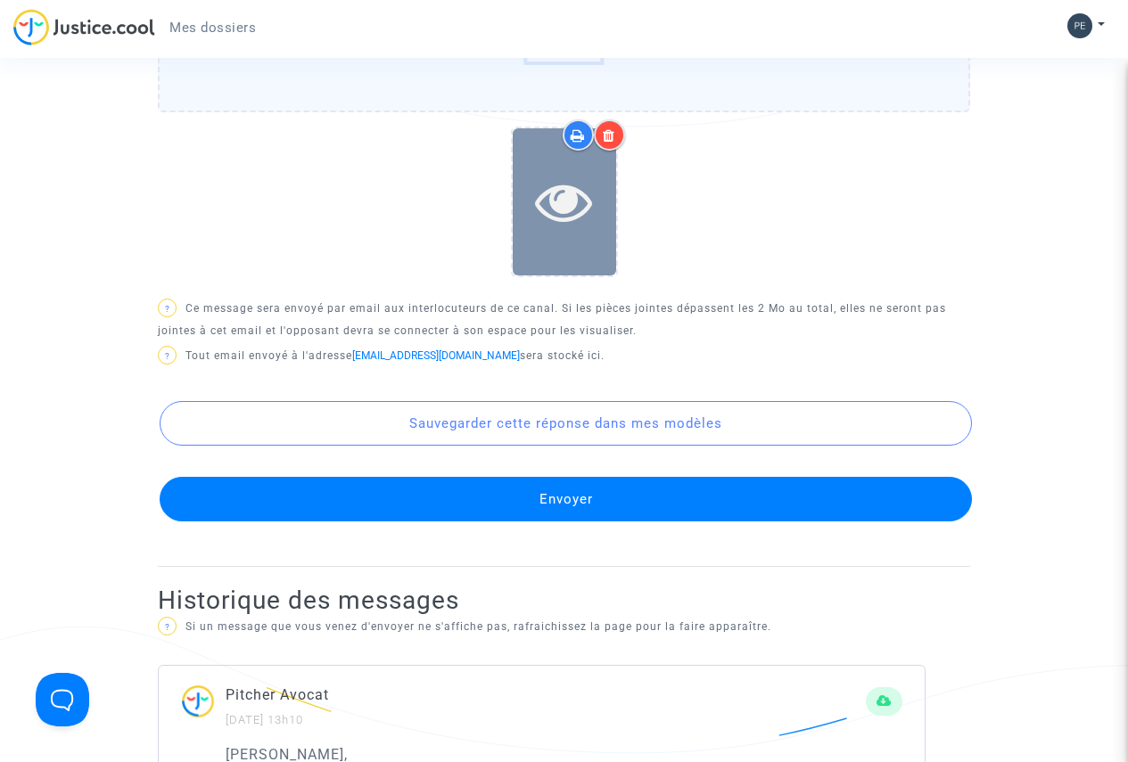
click at [571, 207] on icon at bounding box center [564, 201] width 58 height 57
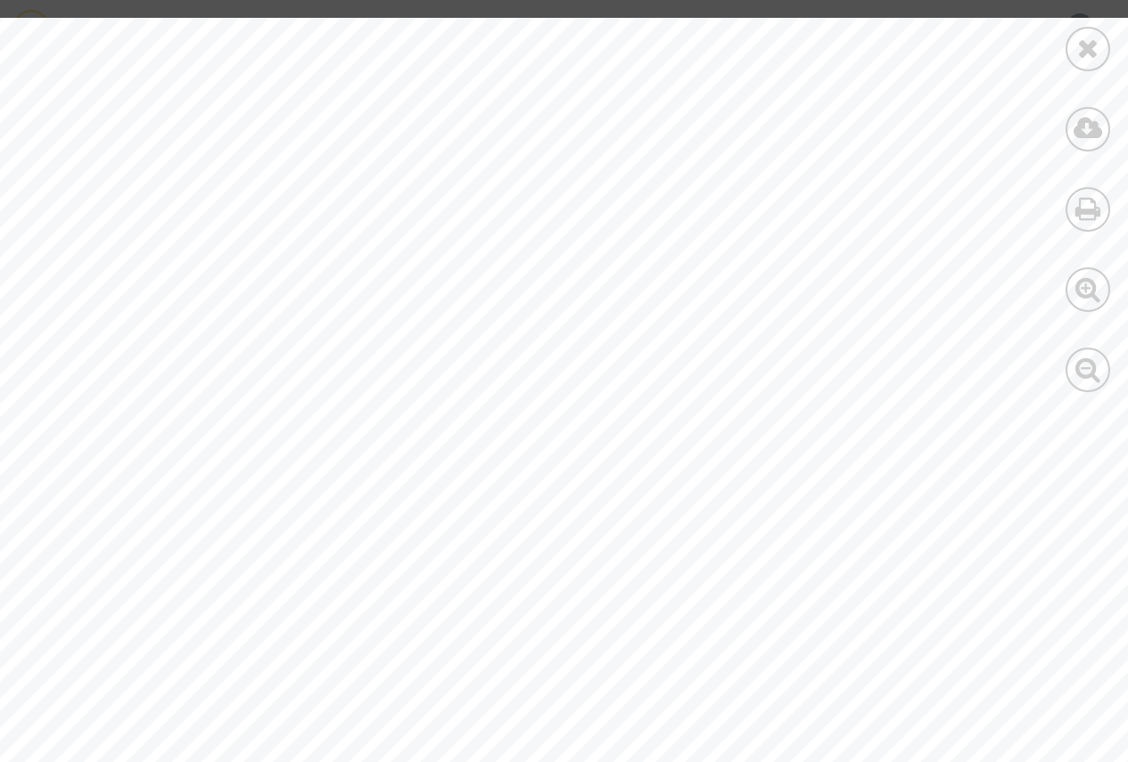
scroll to position [178, 0]
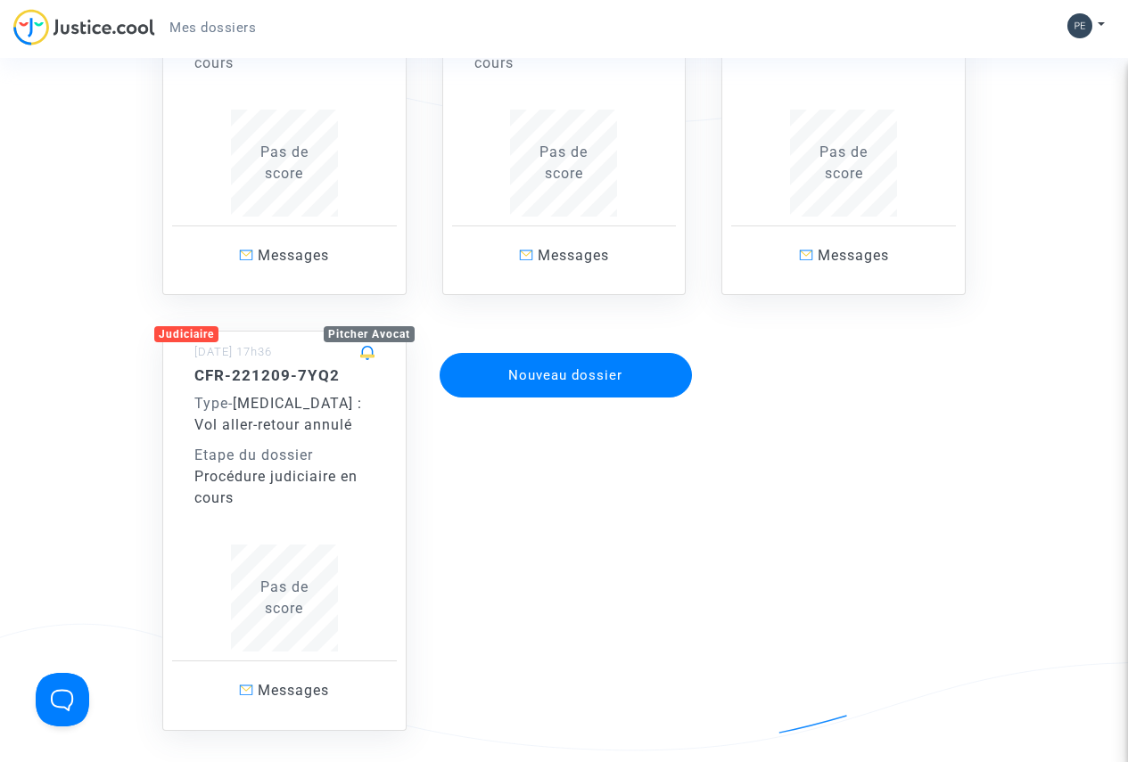
click at [241, 439] on div "CFR-221209-7YQ2 Type - Covid - 19 : Vol aller-retour annulé Etape du dossier Pr…" at bounding box center [284, 437] width 180 height 143
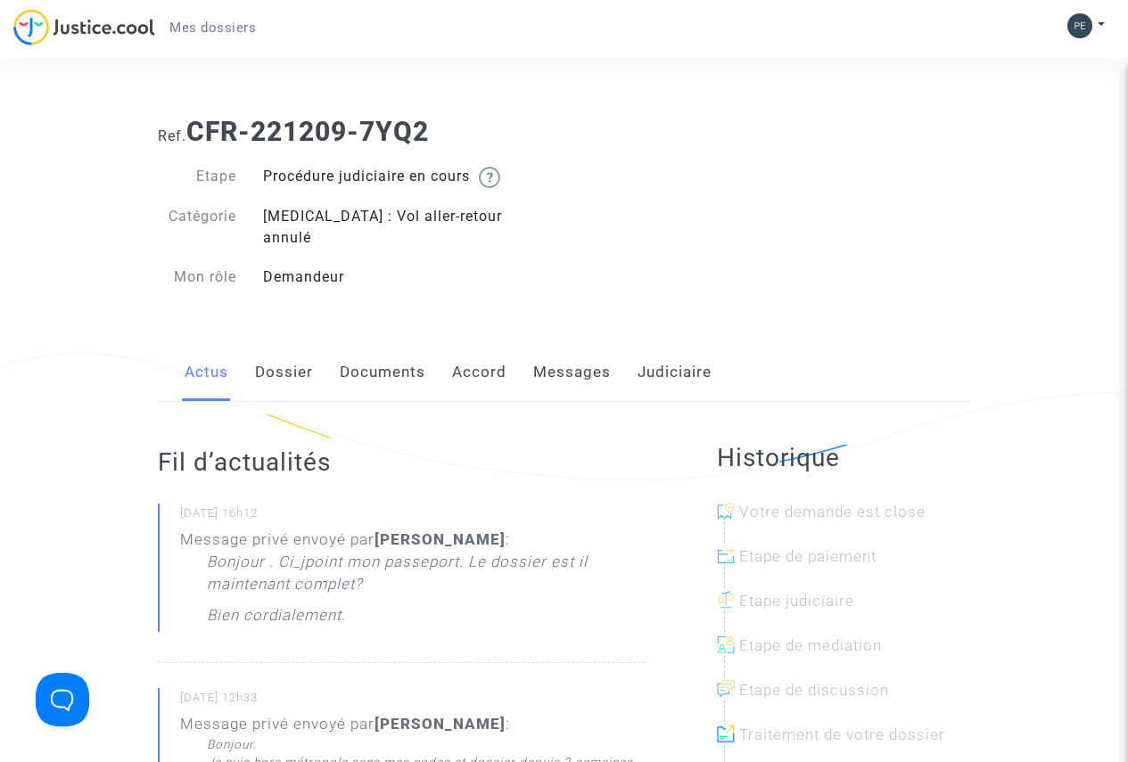
click at [598, 353] on link "Messages" at bounding box center [572, 372] width 78 height 59
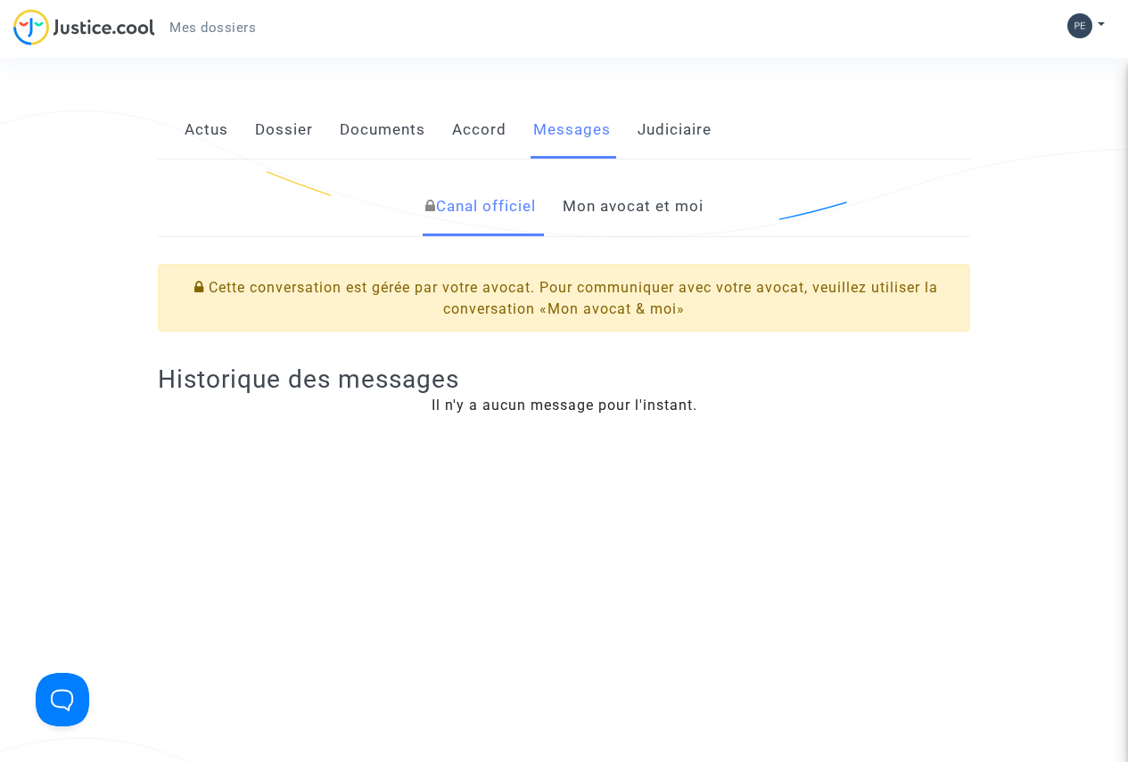
scroll to position [89, 0]
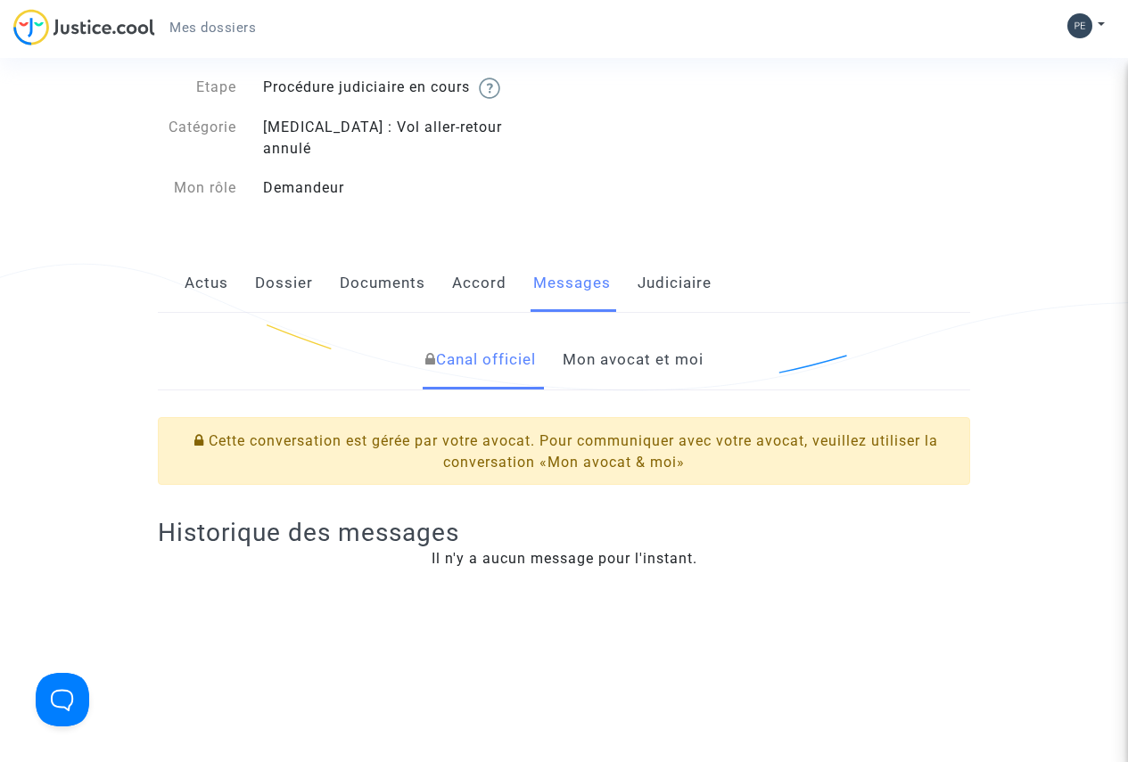
click at [619, 342] on link "Mon avocat et moi" at bounding box center [632, 360] width 141 height 59
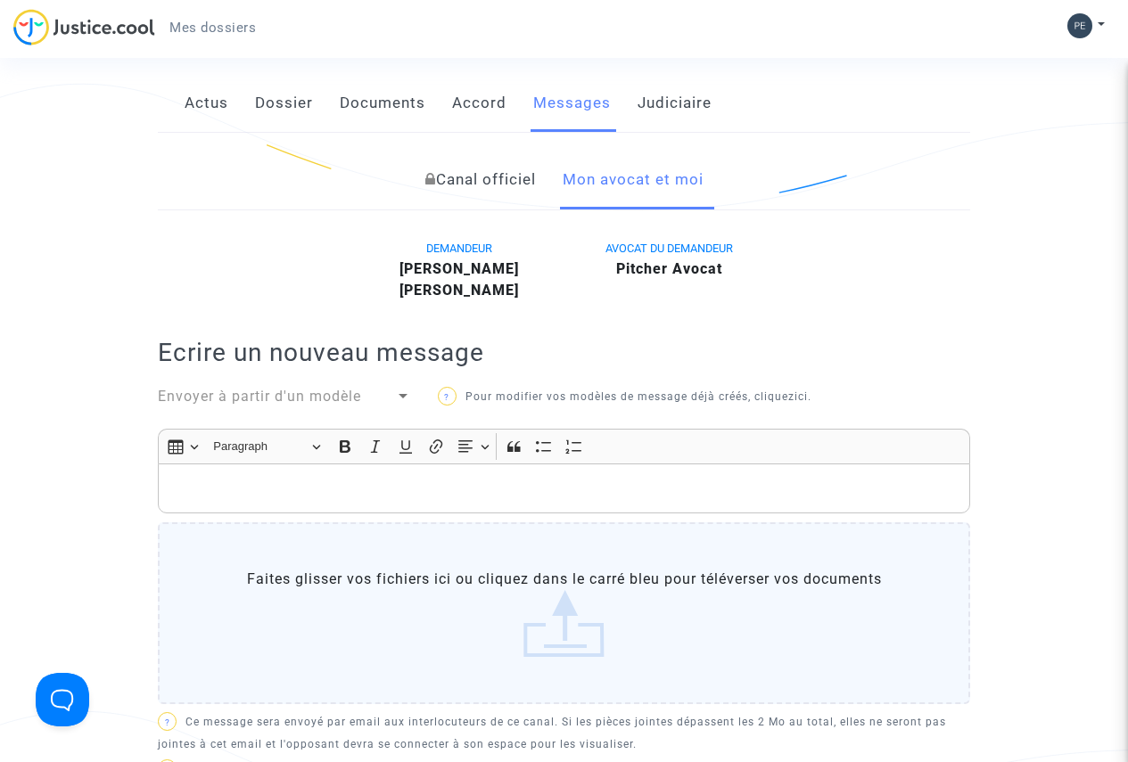
scroll to position [267, 0]
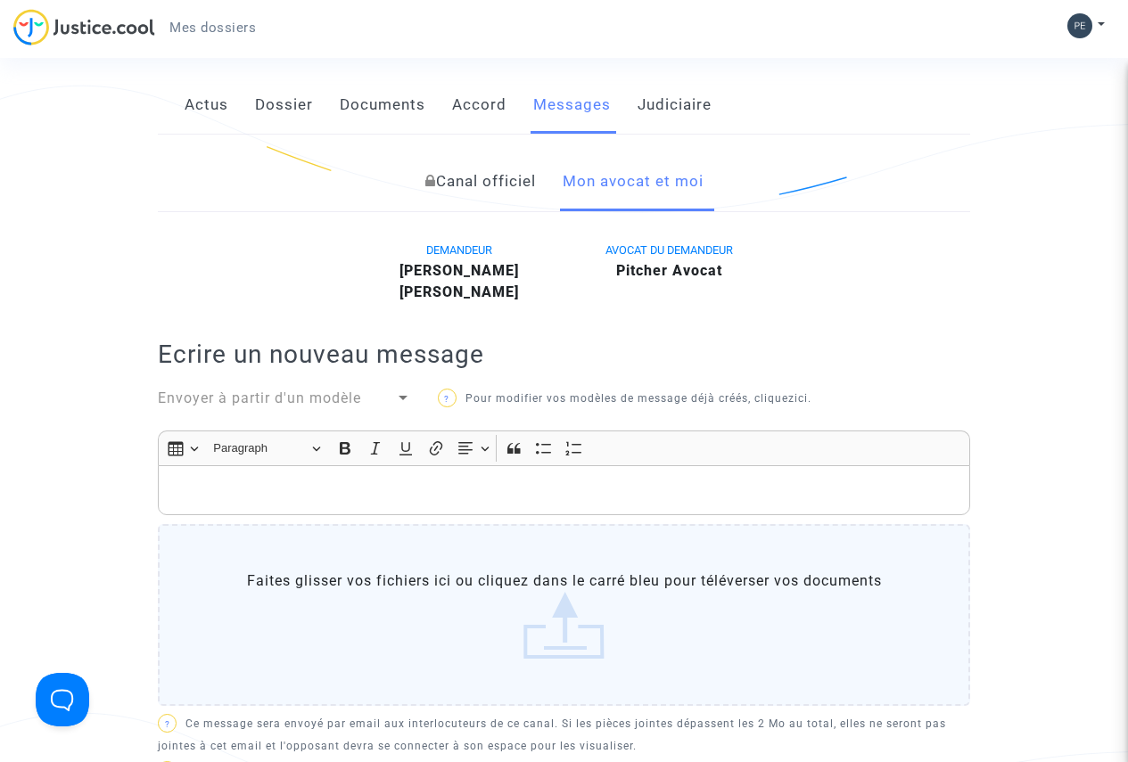
scroll to position [89, 0]
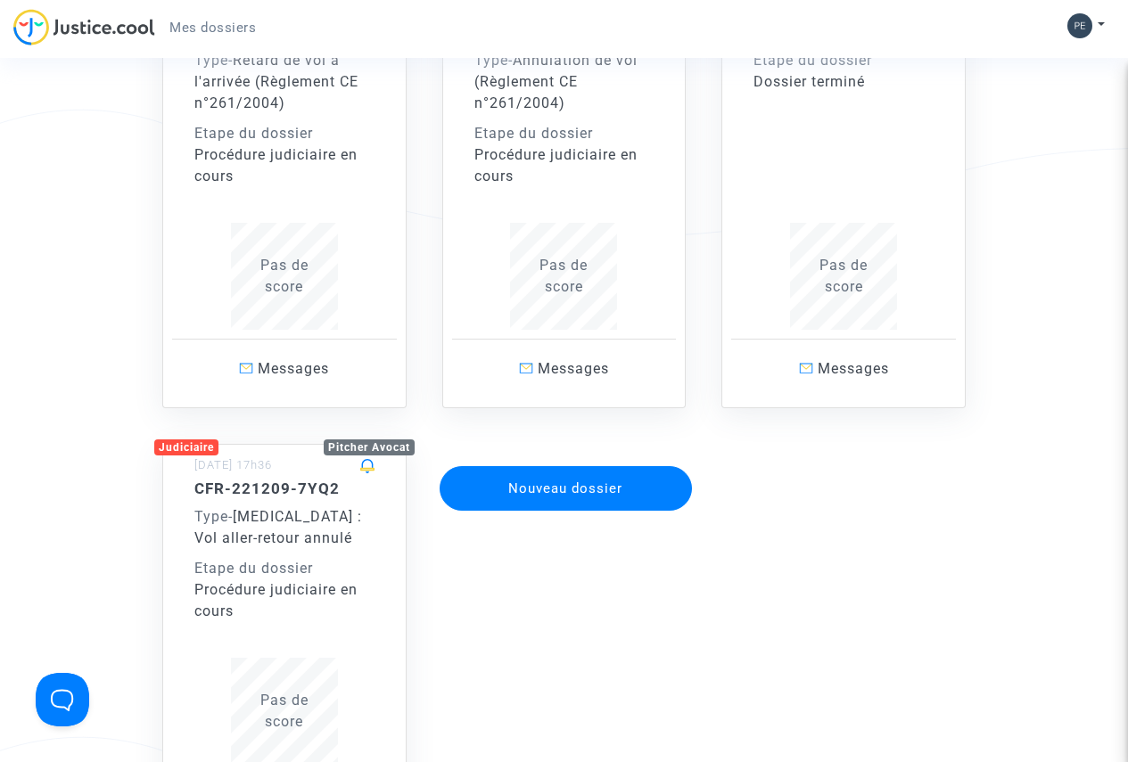
scroll to position [89, 0]
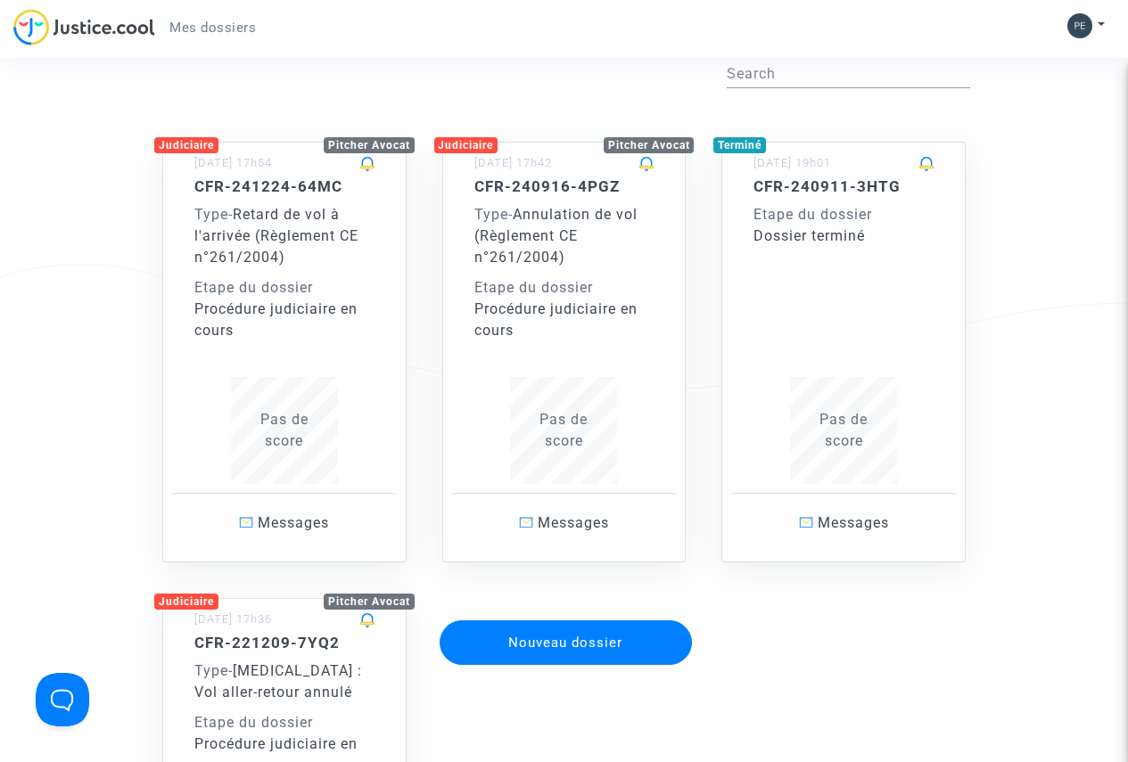
click at [523, 176] on div "16/09/2024 - 17h42" at bounding box center [564, 165] width 225 height 26
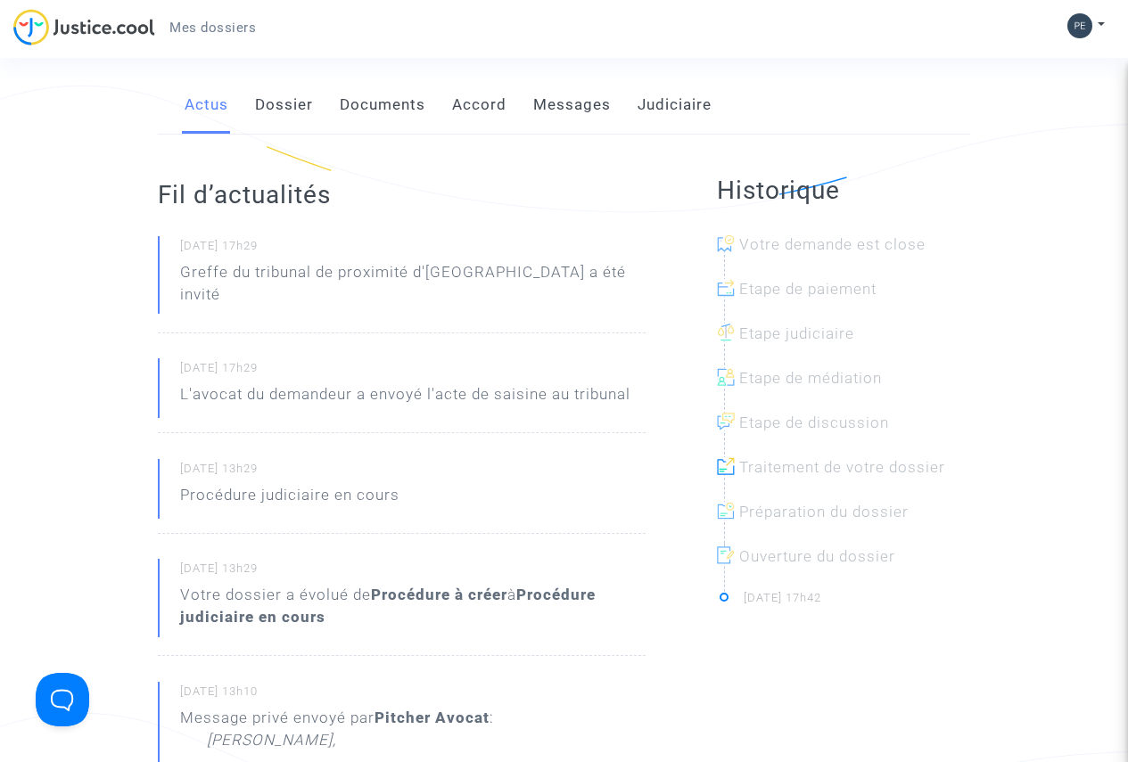
scroll to position [178, 0]
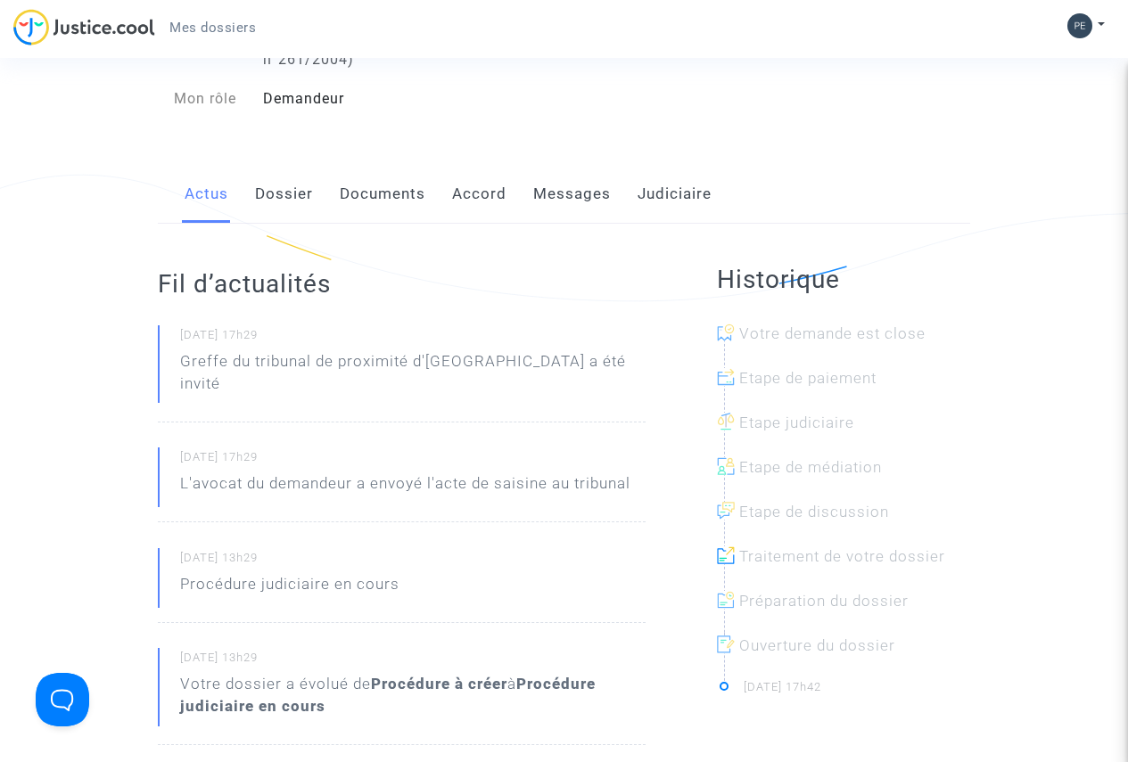
click at [560, 192] on link "Messages" at bounding box center [572, 194] width 78 height 59
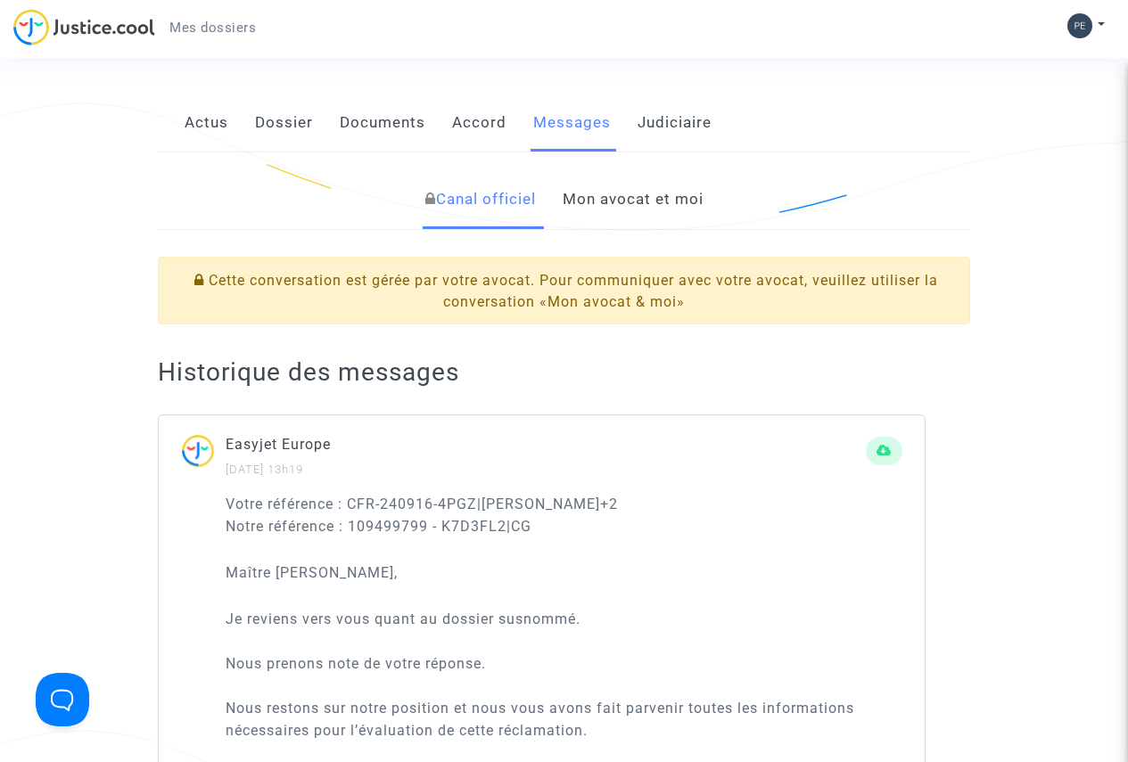
scroll to position [89, 0]
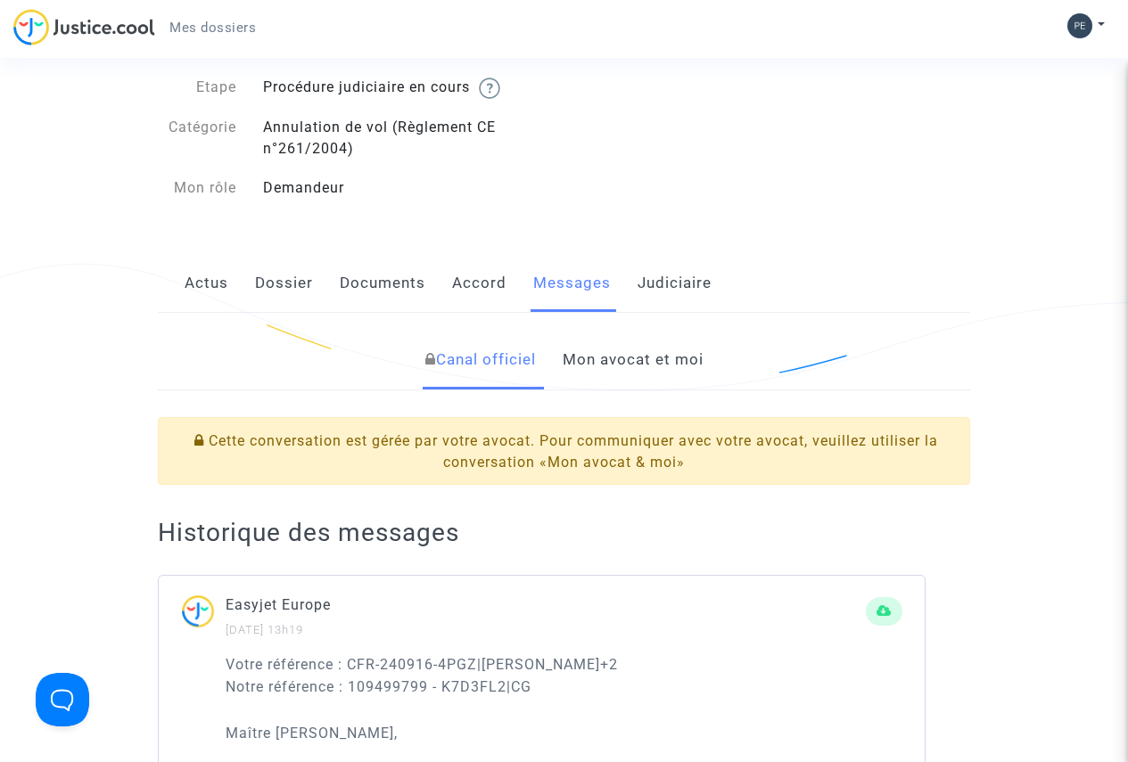
click at [637, 357] on link "Mon avocat et moi" at bounding box center [632, 360] width 141 height 59
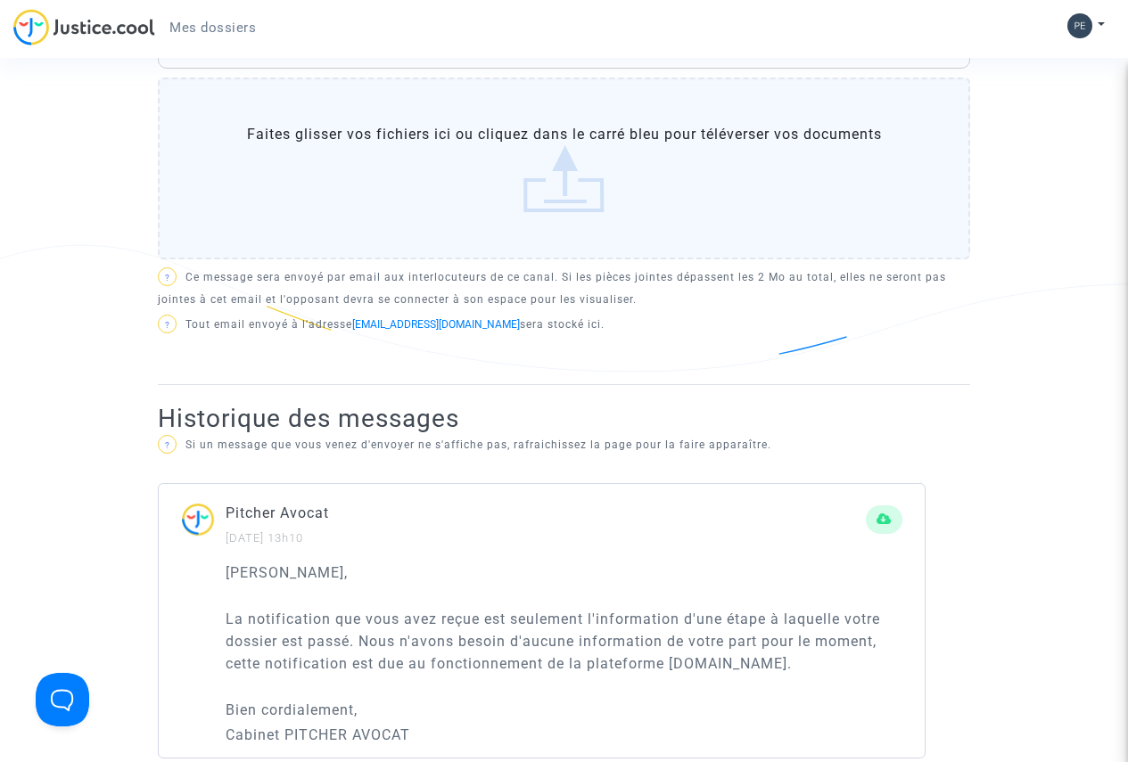
scroll to position [624, 0]
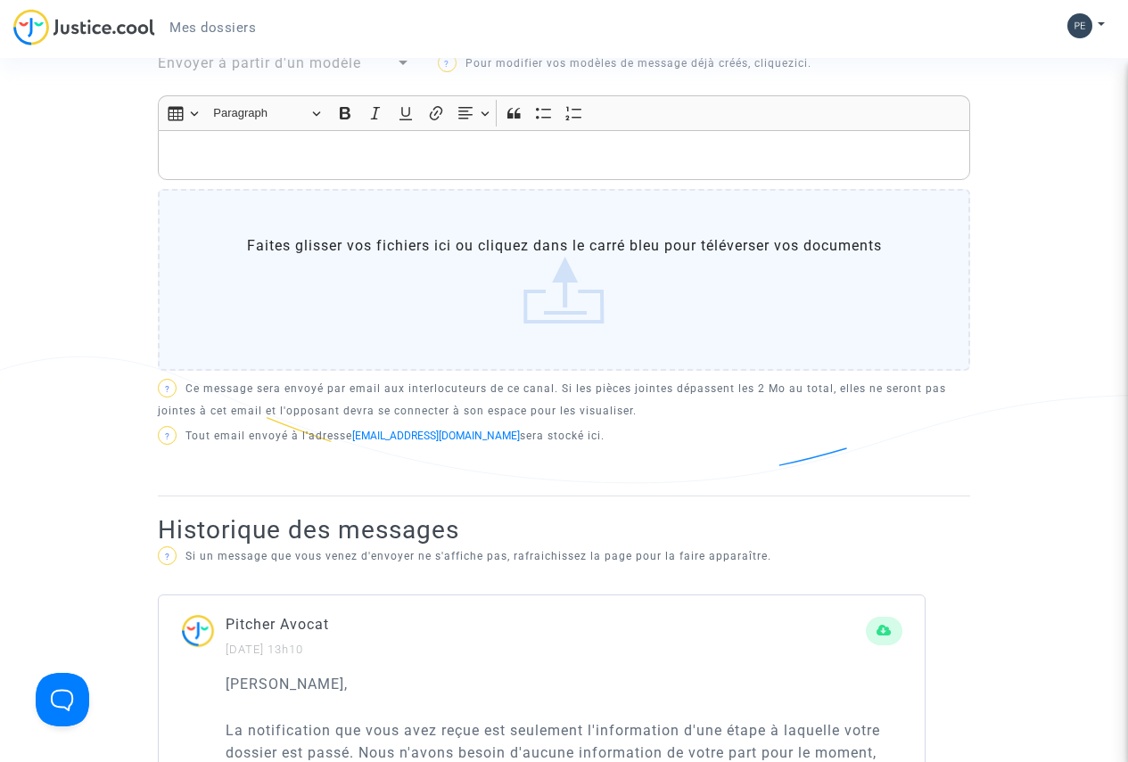
click at [566, 288] on label "Faites glisser vos fichiers ici ou cliquez dans le carré bleu pour téléverser v…" at bounding box center [564, 280] width 812 height 182
click at [0, 0] on input "Faites glisser vos fichiers ici ou cliquez dans le carré bleu pour téléverser v…" at bounding box center [0, 0] width 0 height 0
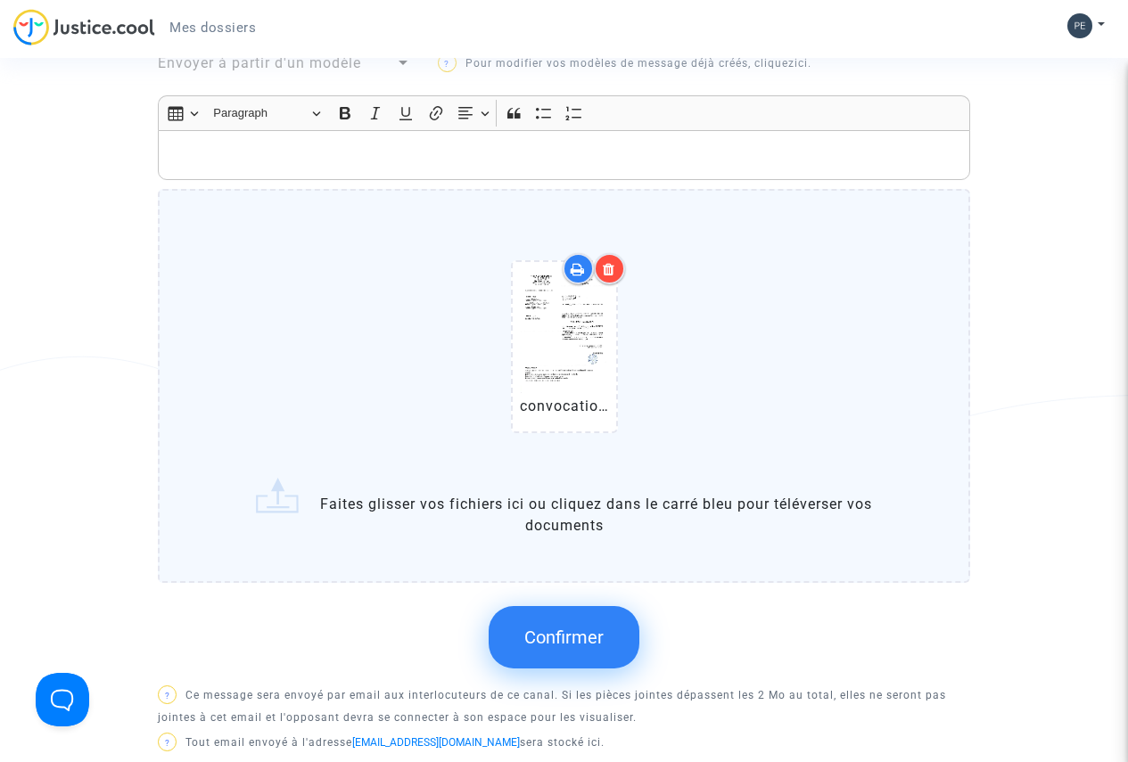
click at [571, 515] on label "convocation Patrick easy jet 26_09_25 .pdf Faites glisser vos fichiers ici ou c…" at bounding box center [564, 385] width 812 height 393
click at [0, 0] on input "convocation Patrick easy jet 26_09_25 .pdf Faites glisser vos fichiers ici ou c…" at bounding box center [0, 0] width 0 height 0
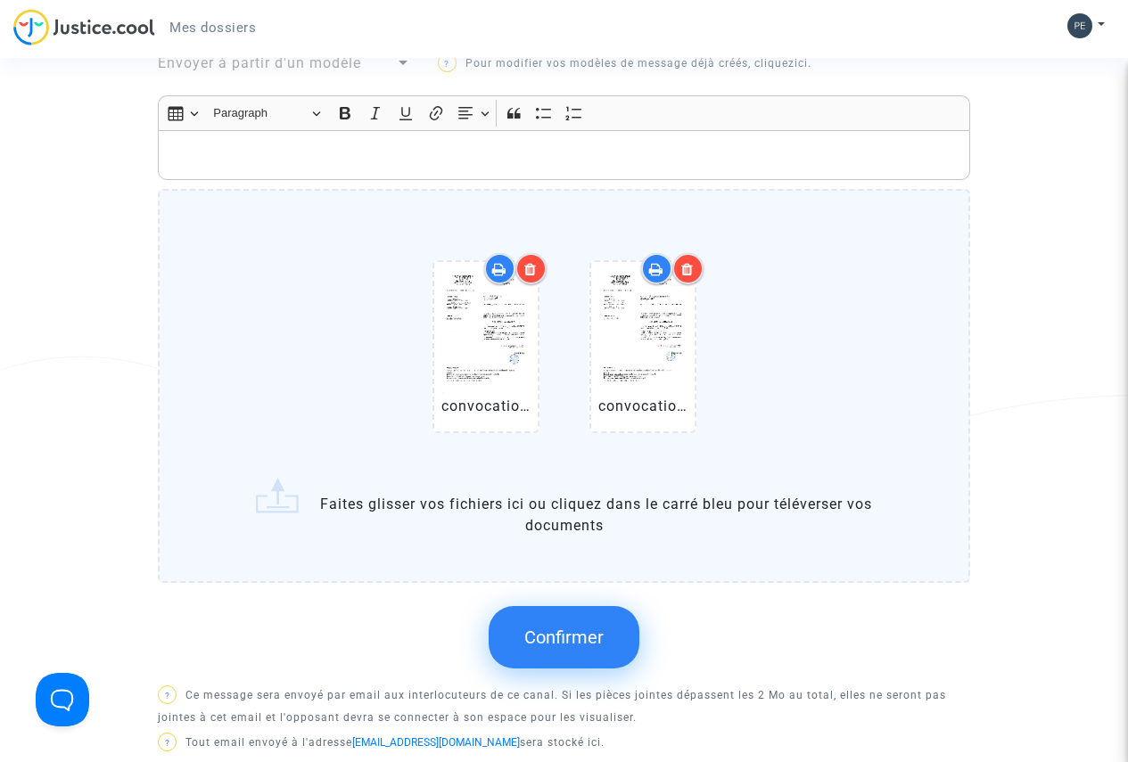
click at [494, 267] on icon at bounding box center [499, 269] width 14 height 14
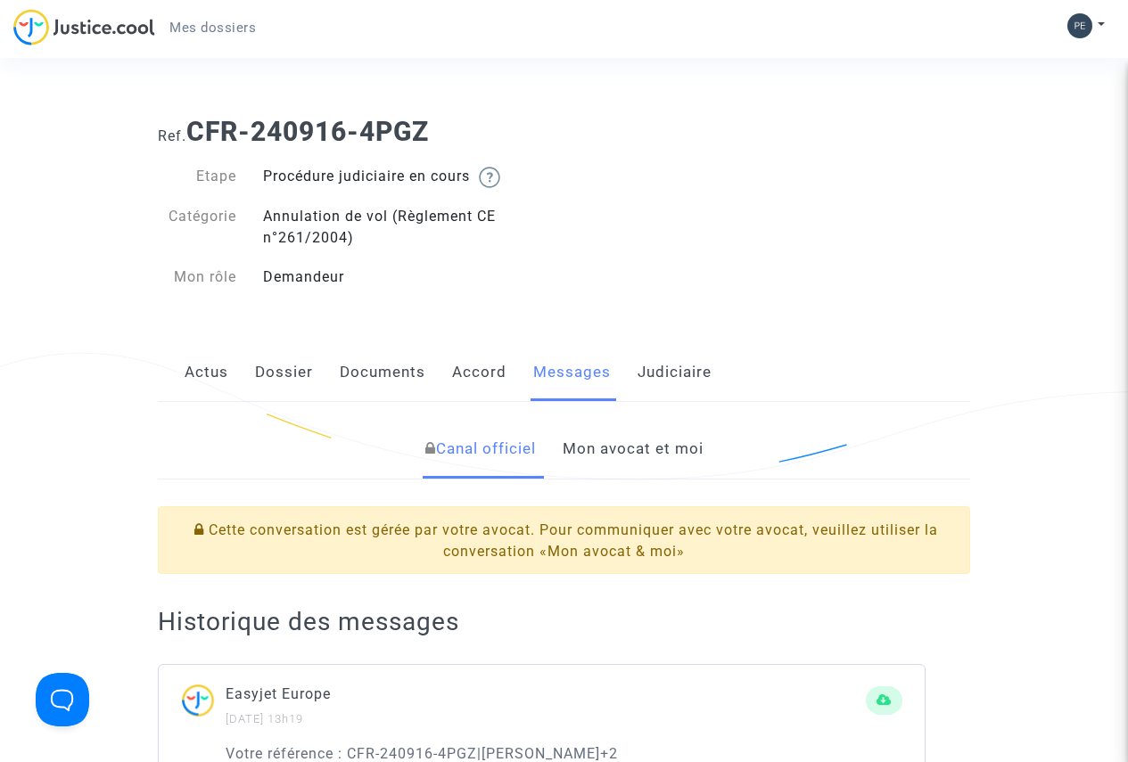
scroll to position [89, 0]
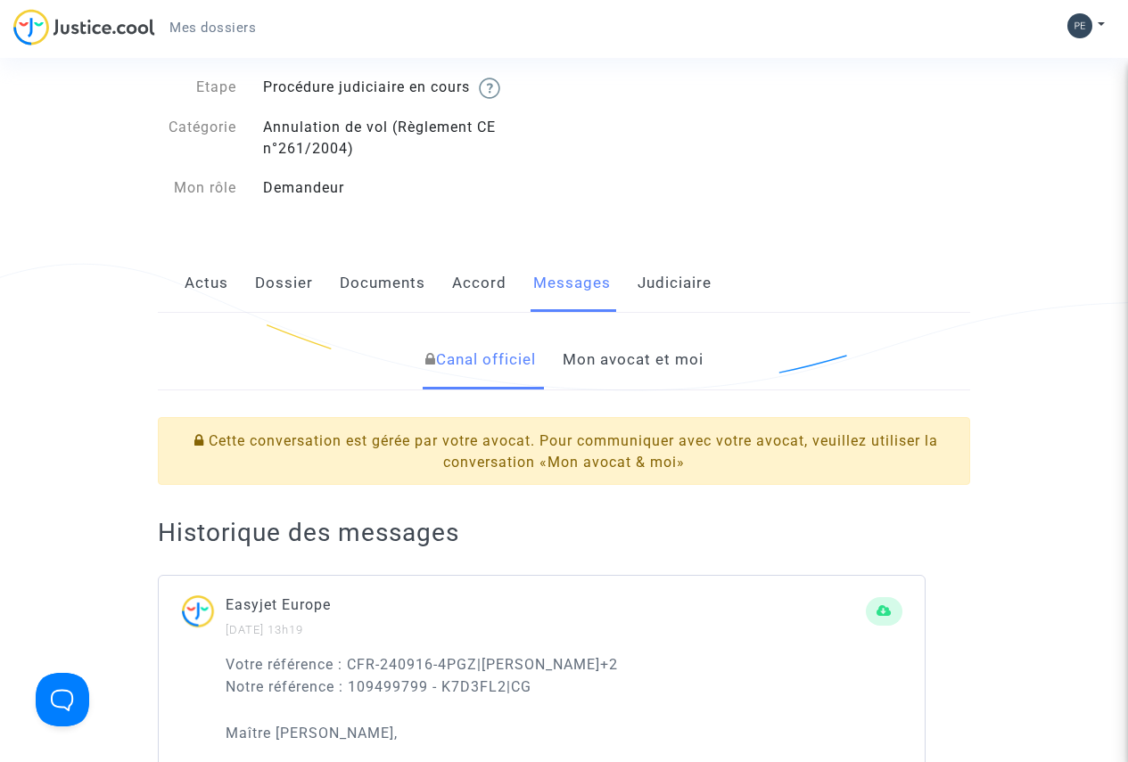
click at [628, 359] on link "Mon avocat et moi" at bounding box center [632, 360] width 141 height 59
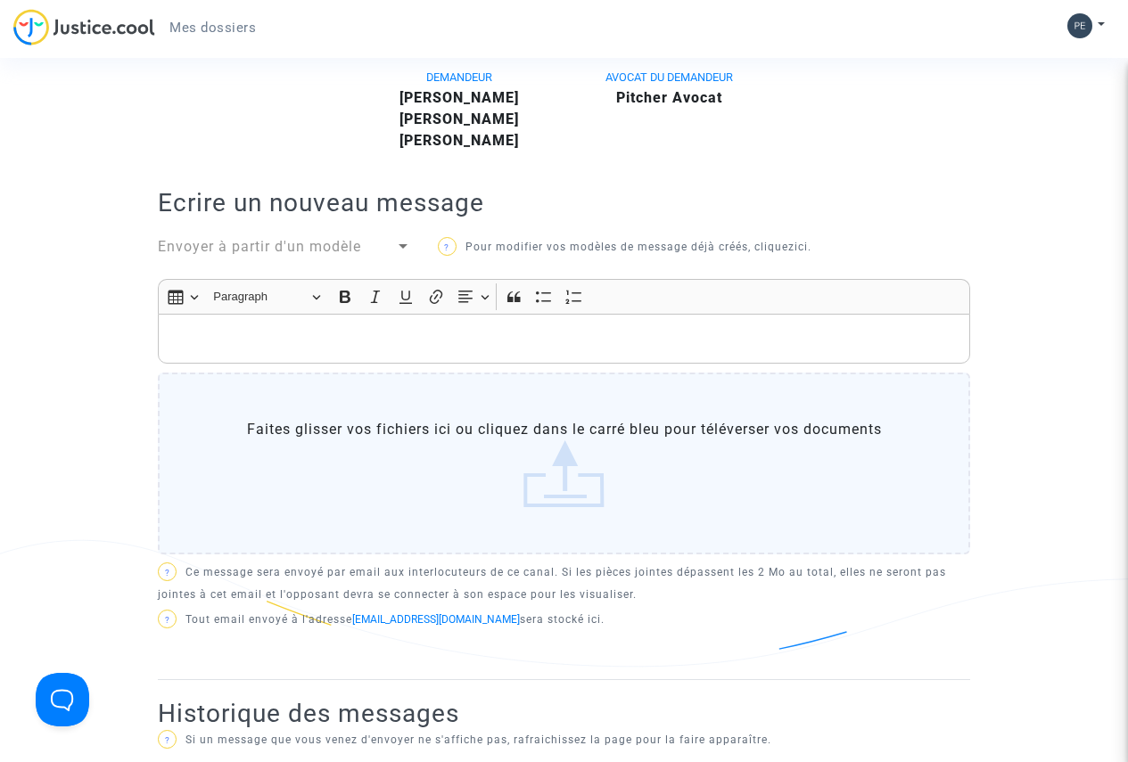
scroll to position [624, 0]
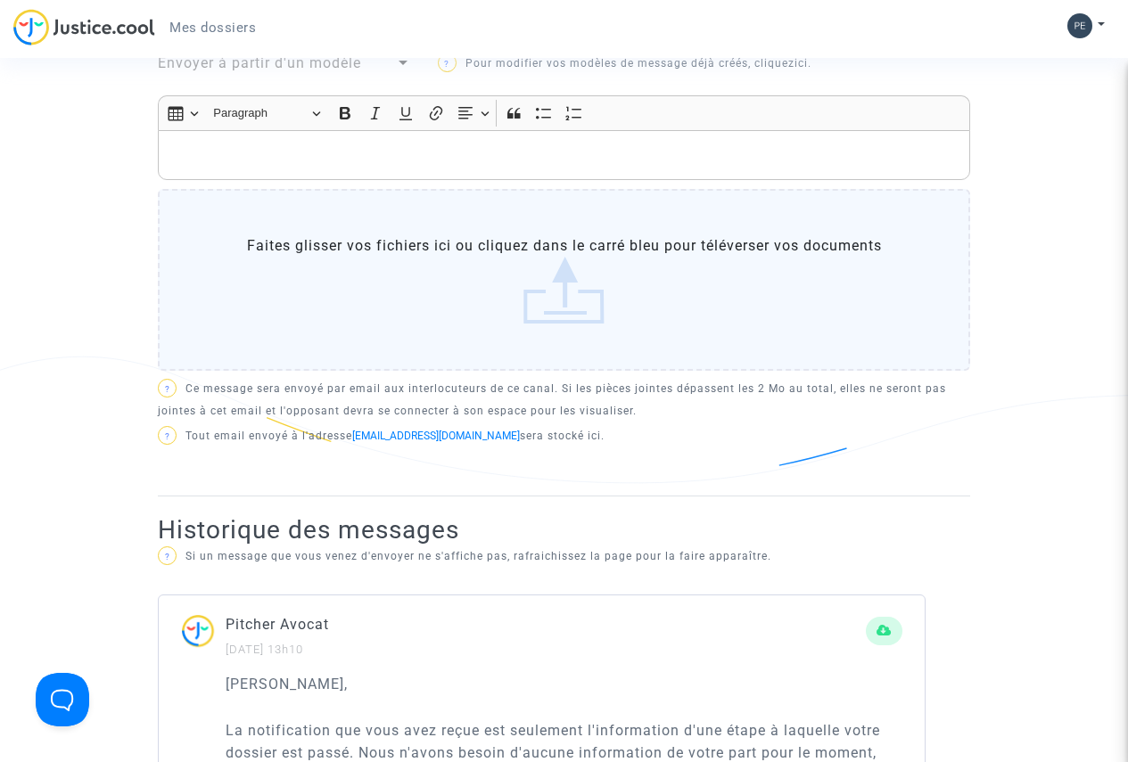
click at [554, 291] on label "Faites glisser vos fichiers ici ou cliquez dans le carré bleu pour téléverser v…" at bounding box center [564, 280] width 812 height 182
click at [0, 0] on input "Faites glisser vos fichiers ici ou cliquez dans le carré bleu pour téléverser v…" at bounding box center [0, 0] width 0 height 0
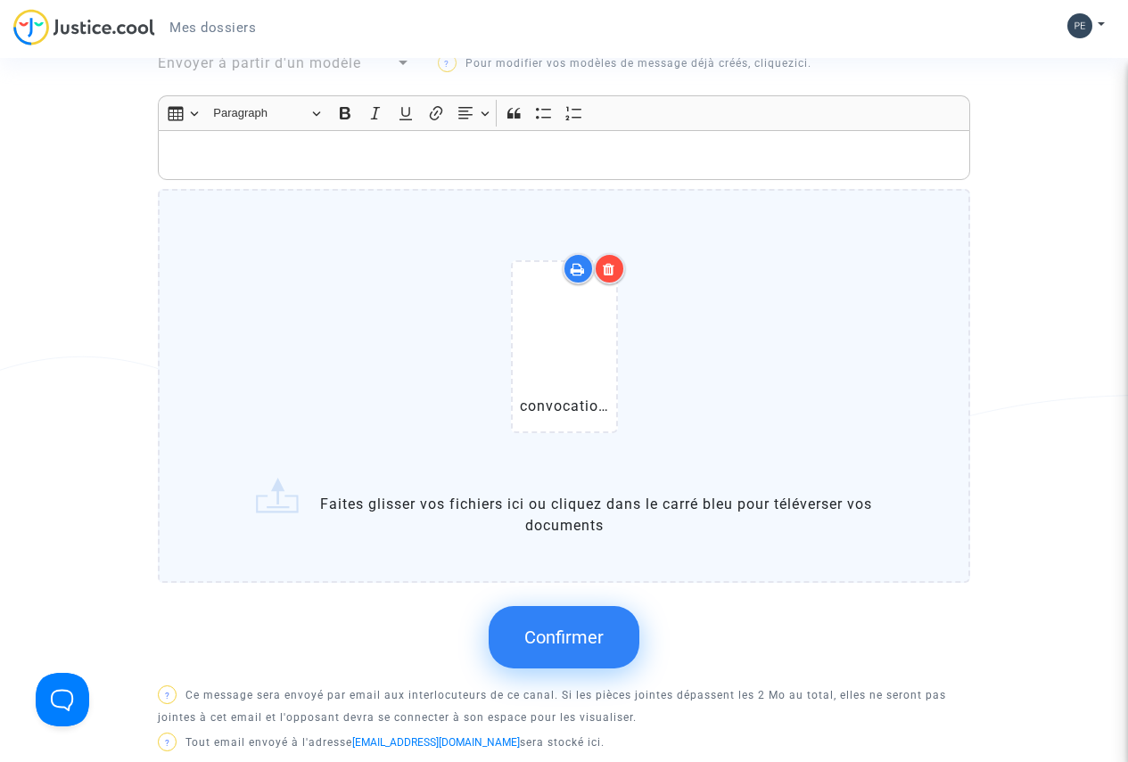
click at [580, 517] on label "convocation Patrick easy jet 26_09_25 .pdf Faites glisser vos fichiers ici ou c…" at bounding box center [564, 385] width 812 height 393
click at [0, 0] on input "convocation Patrick easy jet 26_09_25 .pdf Faites glisser vos fichiers ici ou c…" at bounding box center [0, 0] width 0 height 0
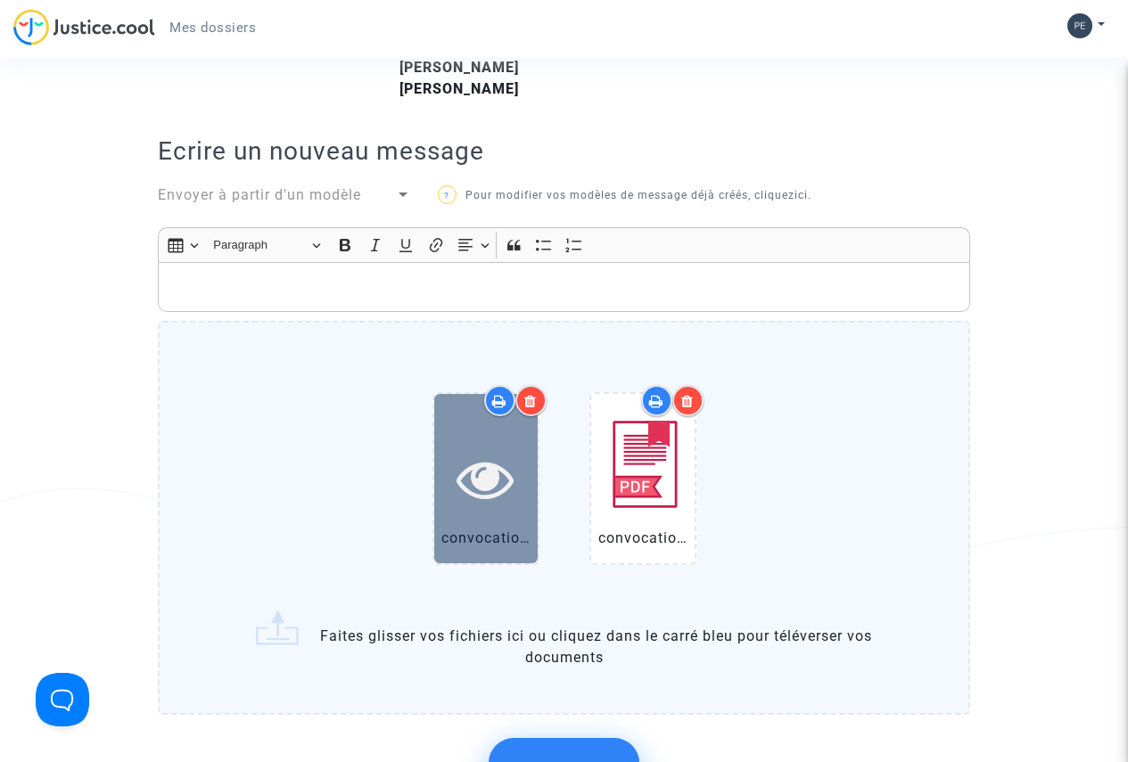
scroll to position [267, 0]
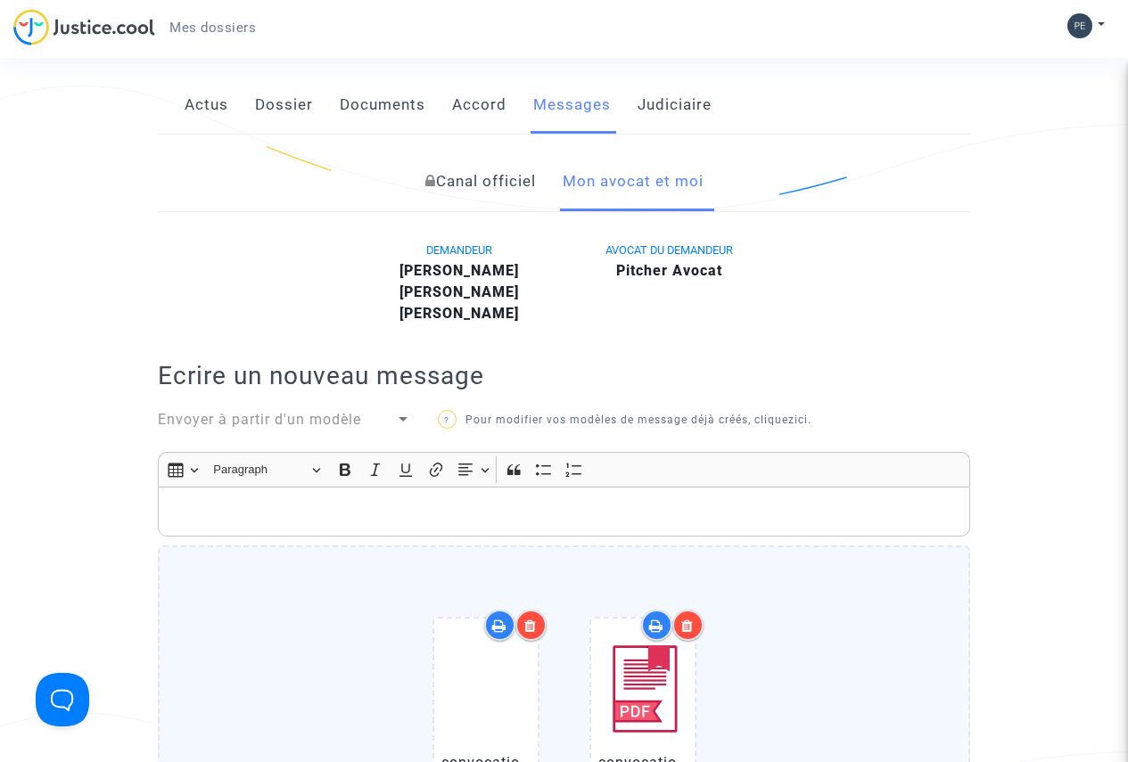
click at [235, 520] on p "Rich Text Editor, main" at bounding box center [564, 512] width 793 height 22
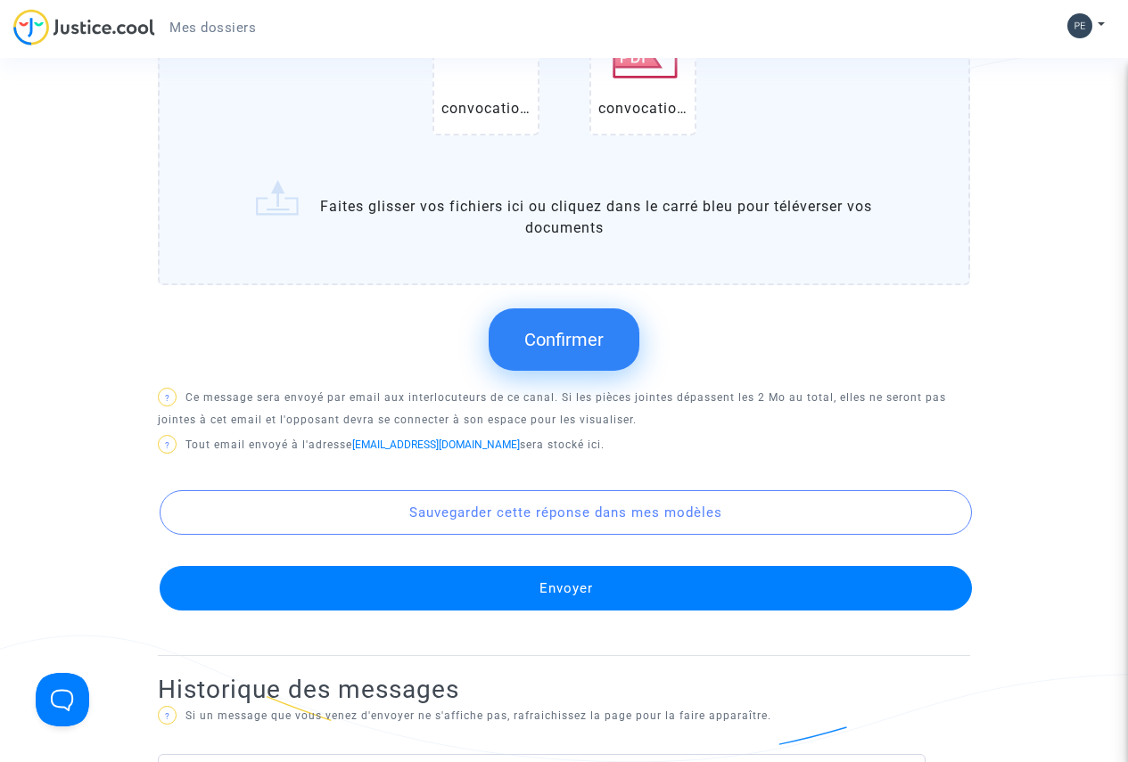
scroll to position [1070, 0]
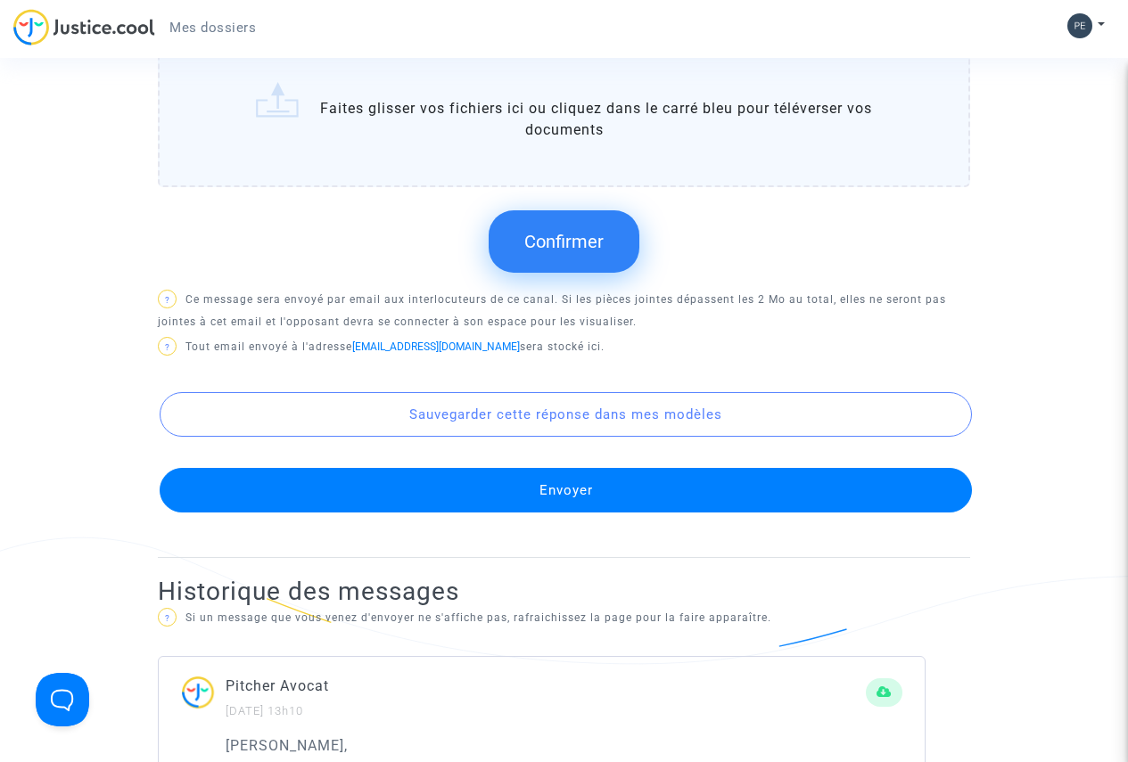
click at [533, 492] on button "Envoyer" at bounding box center [566, 490] width 812 height 45
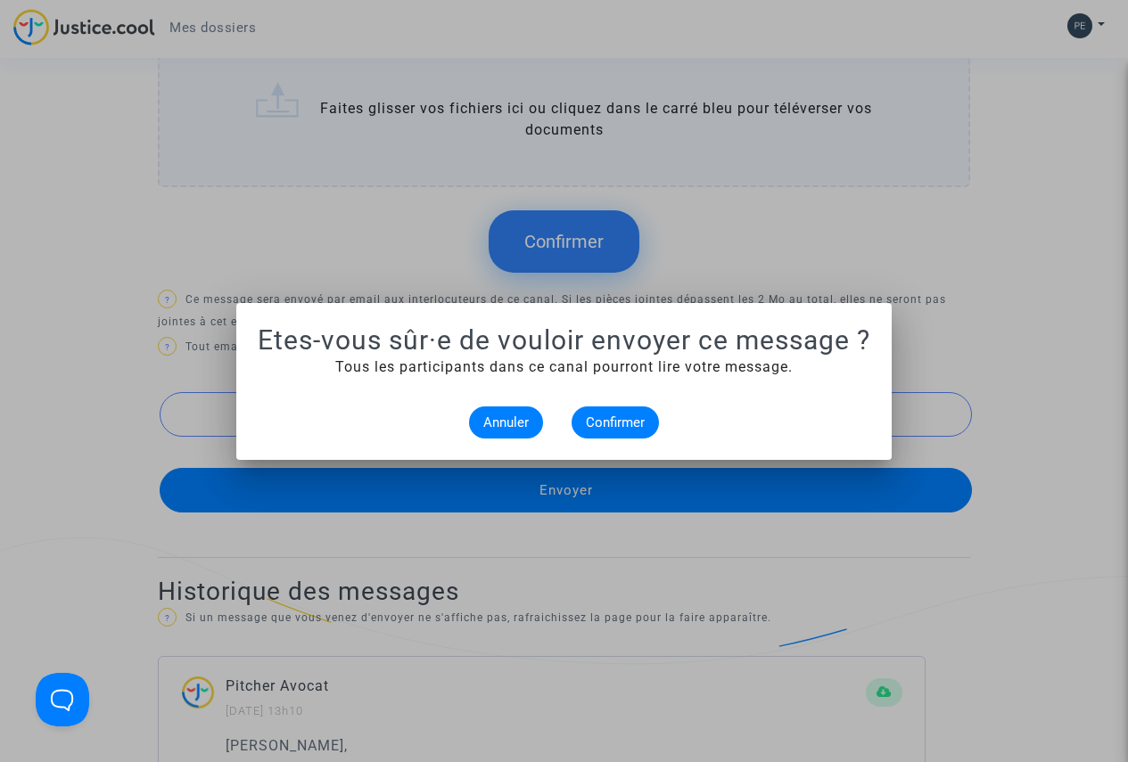
scroll to position [0, 0]
click at [625, 418] on span "Confirmer" at bounding box center [615, 423] width 59 height 16
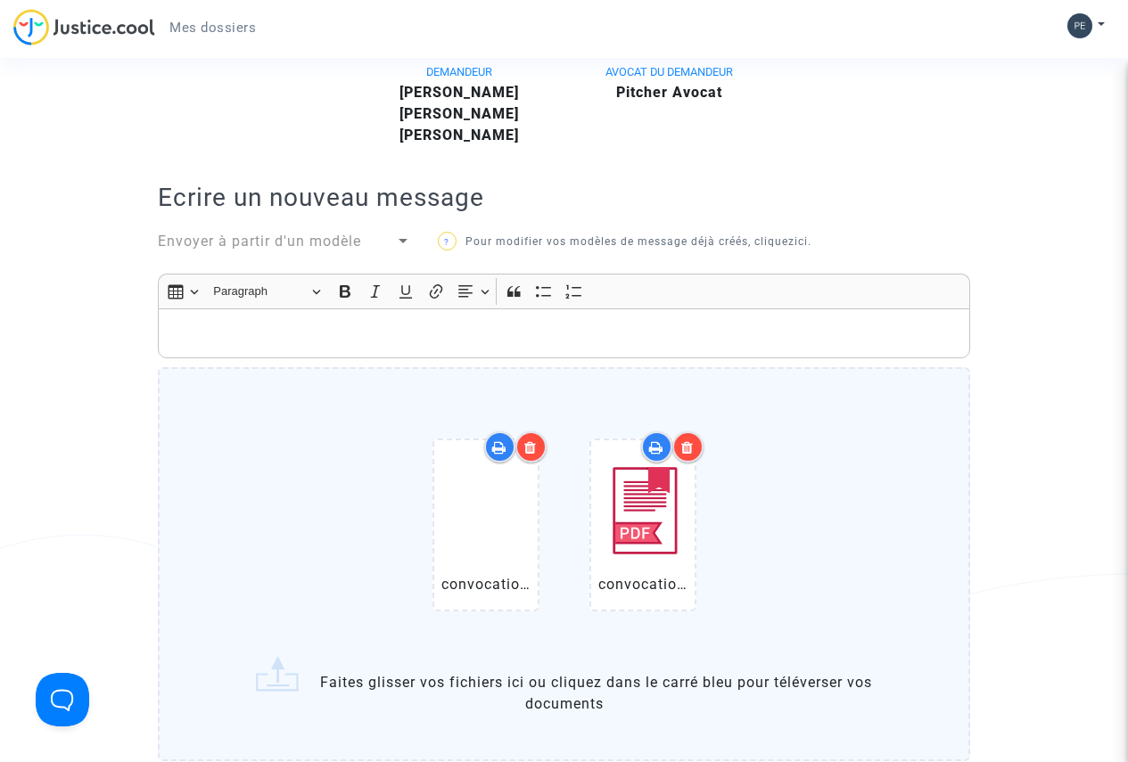
scroll to position [624, 0]
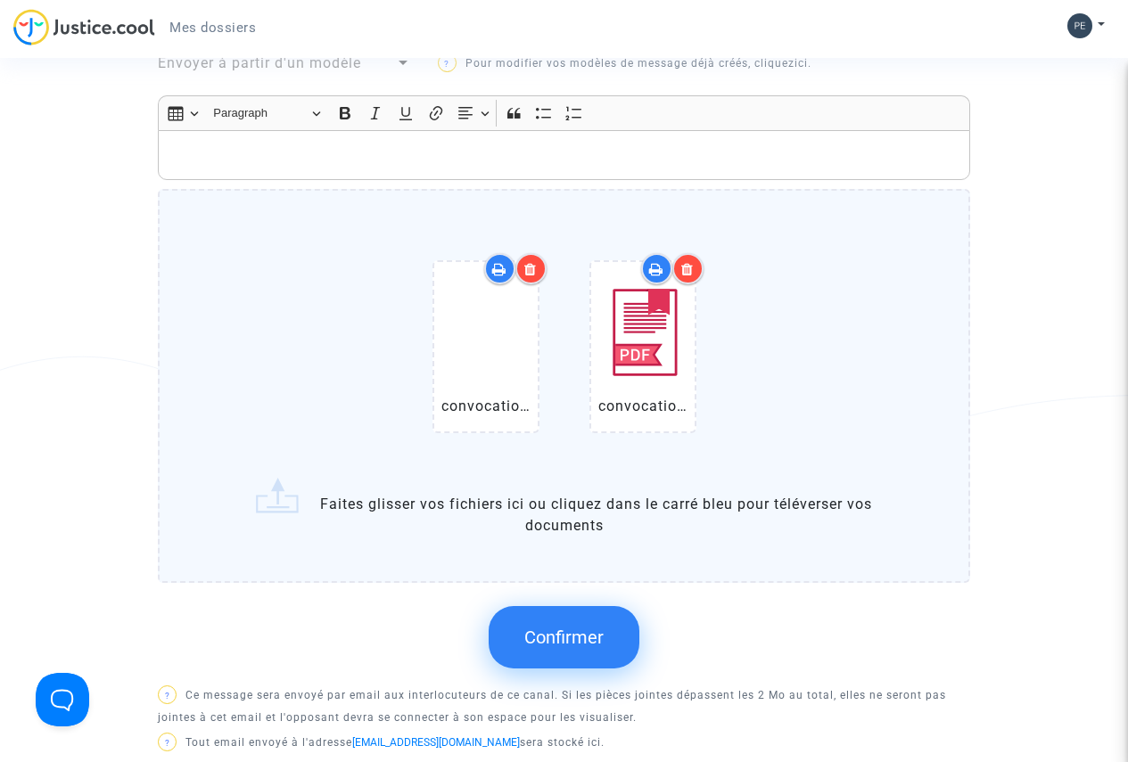
click at [552, 634] on span "Confirmer" at bounding box center [563, 637] width 79 height 21
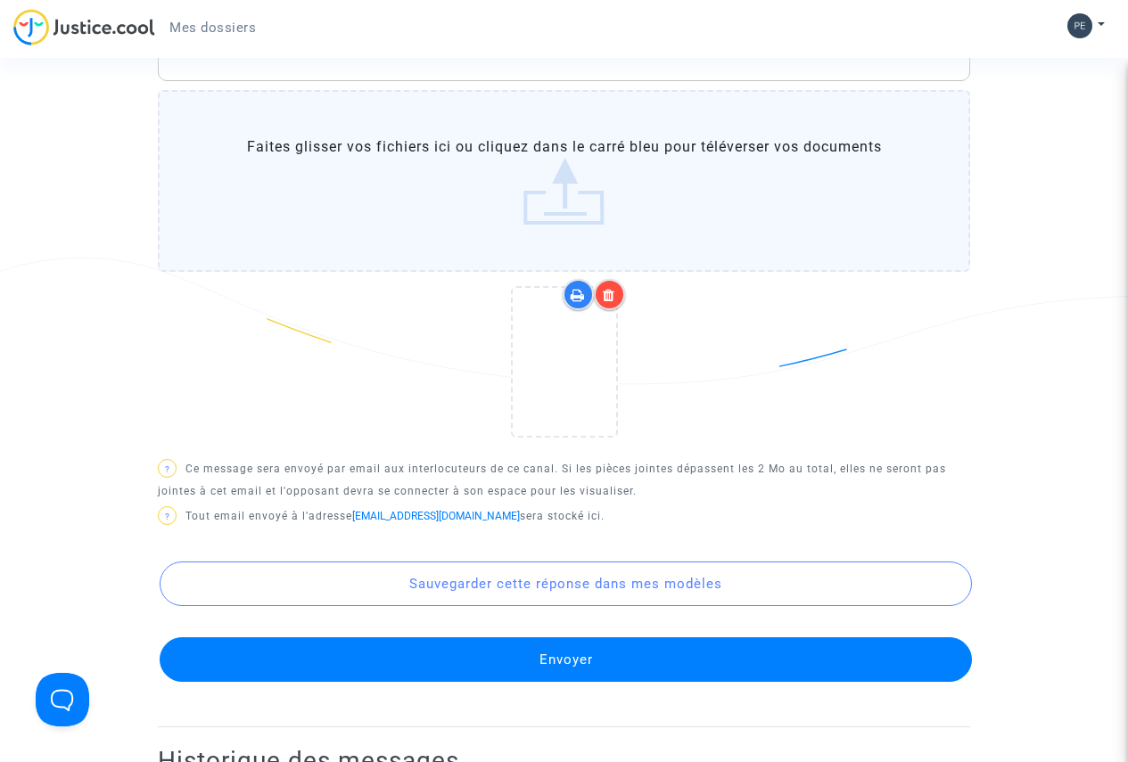
scroll to position [891, 0]
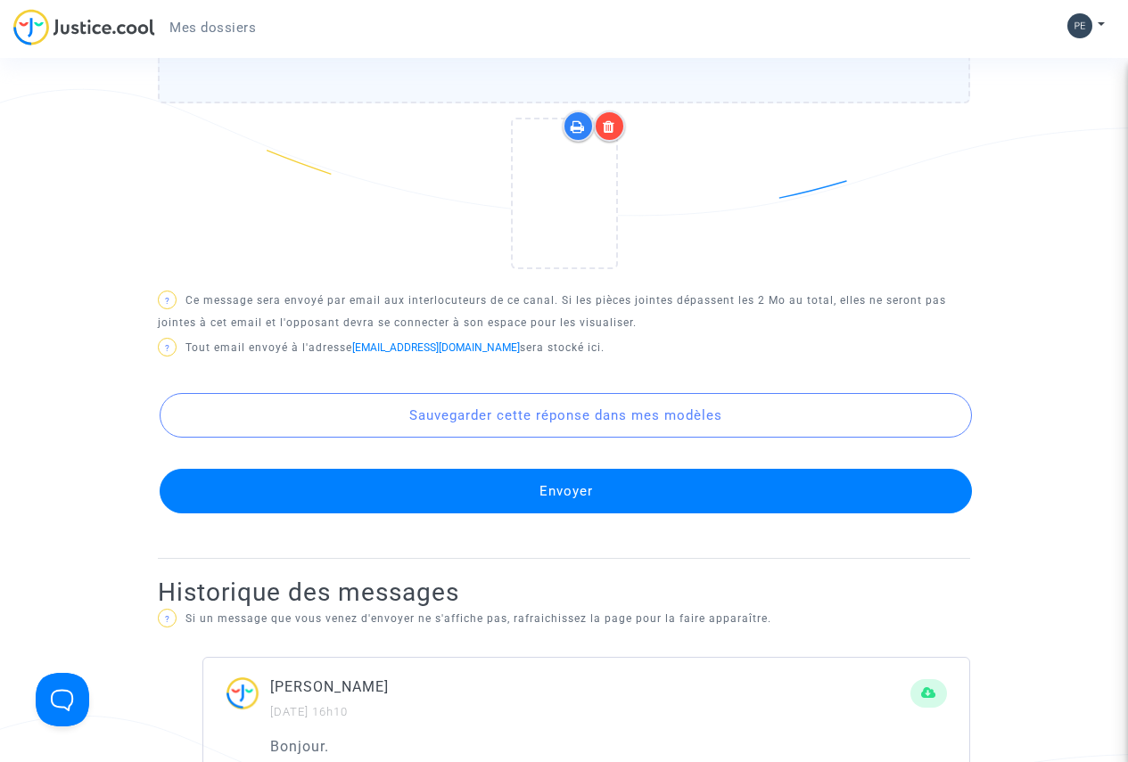
click at [575, 492] on button "Envoyer" at bounding box center [566, 491] width 812 height 45
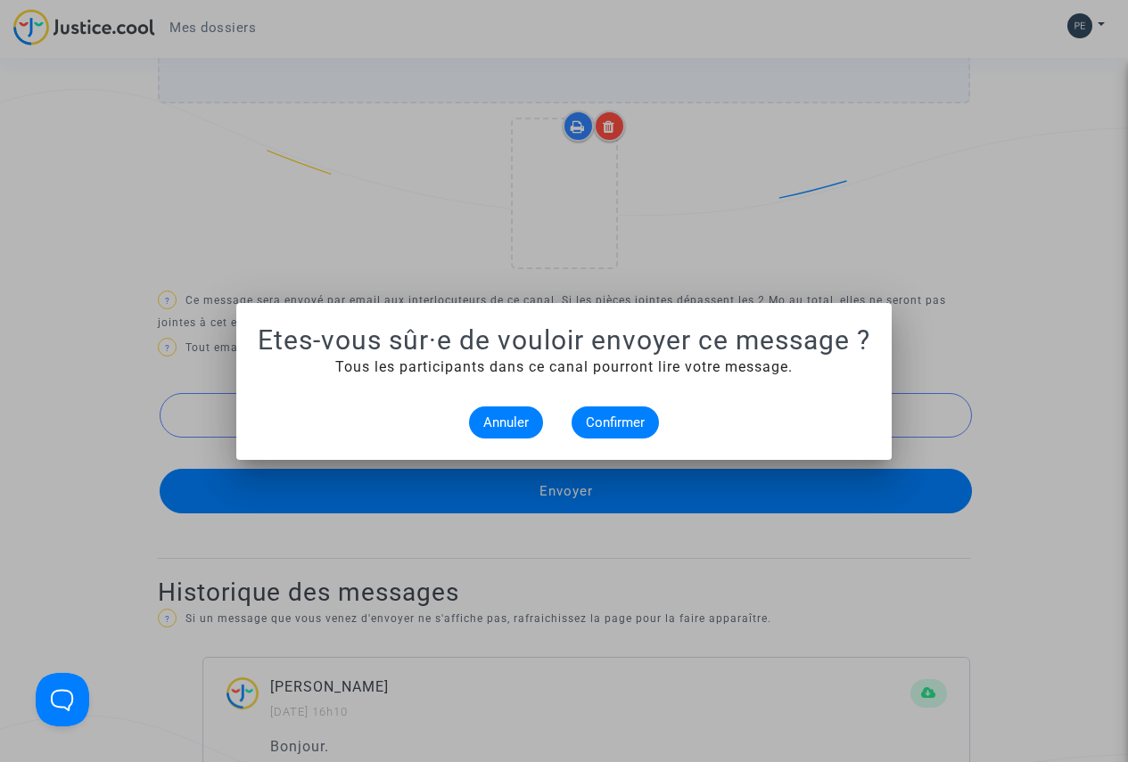
scroll to position [0, 0]
click at [610, 415] on span "Confirmer" at bounding box center [615, 423] width 59 height 16
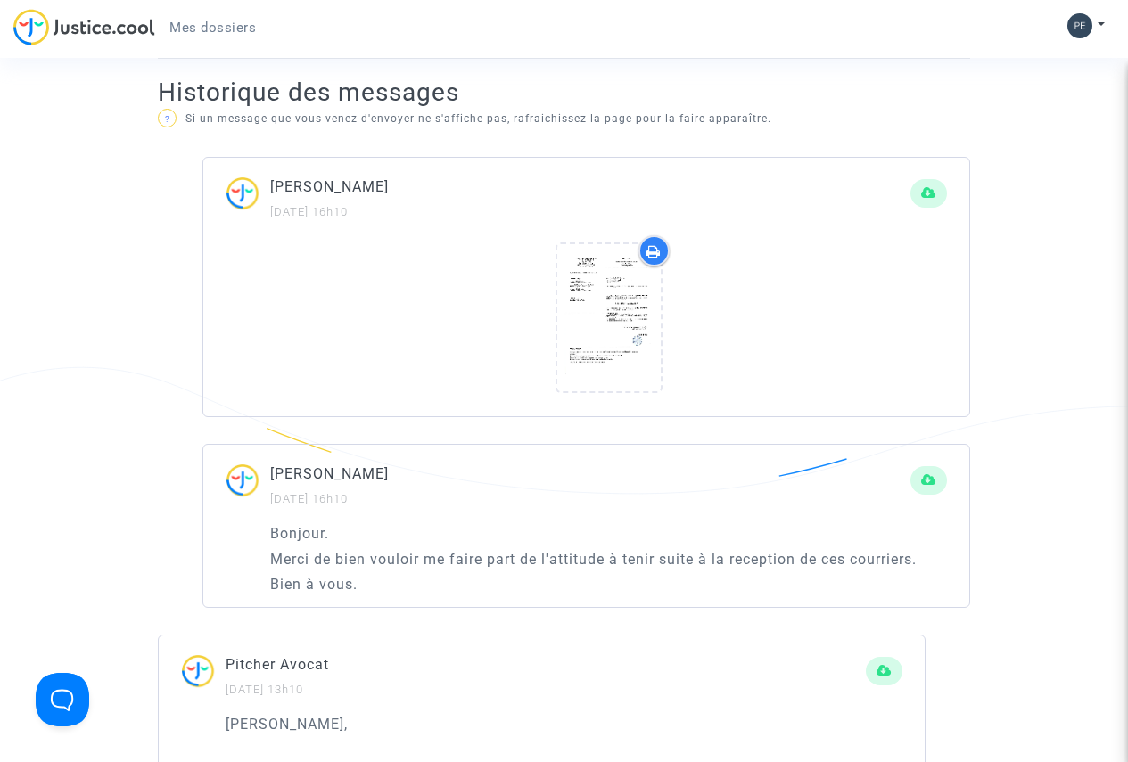
scroll to position [1248, 0]
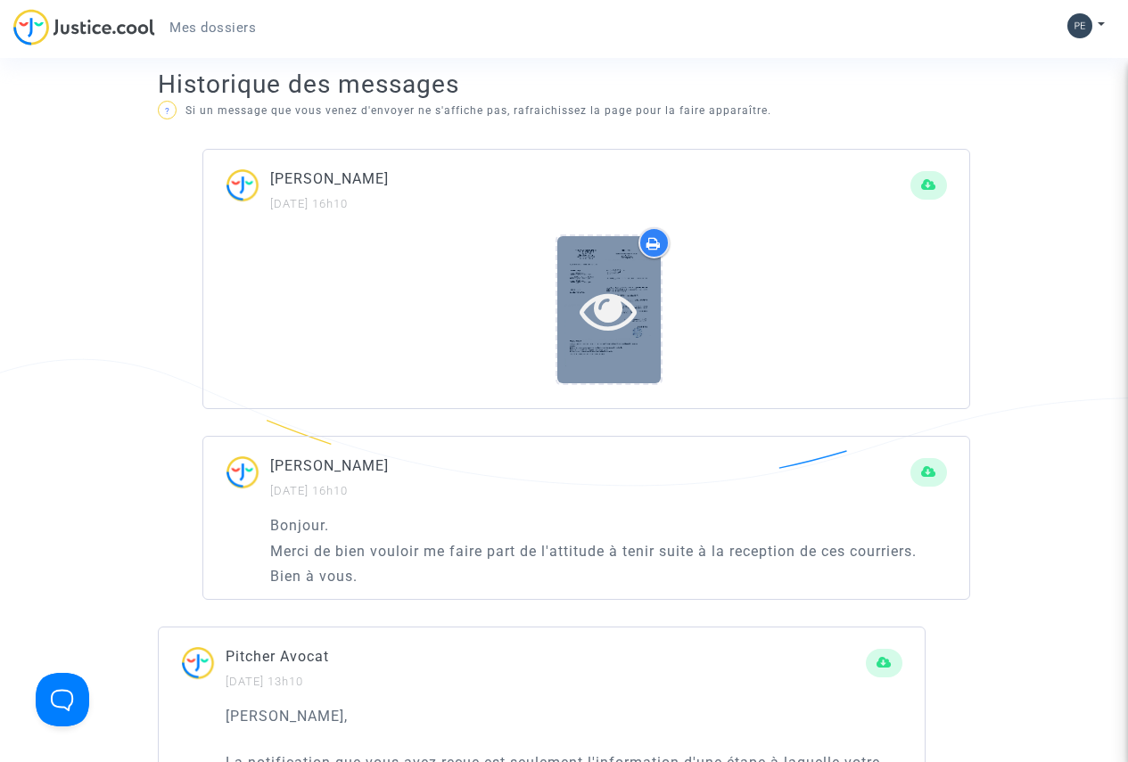
click at [628, 337] on icon at bounding box center [608, 310] width 58 height 57
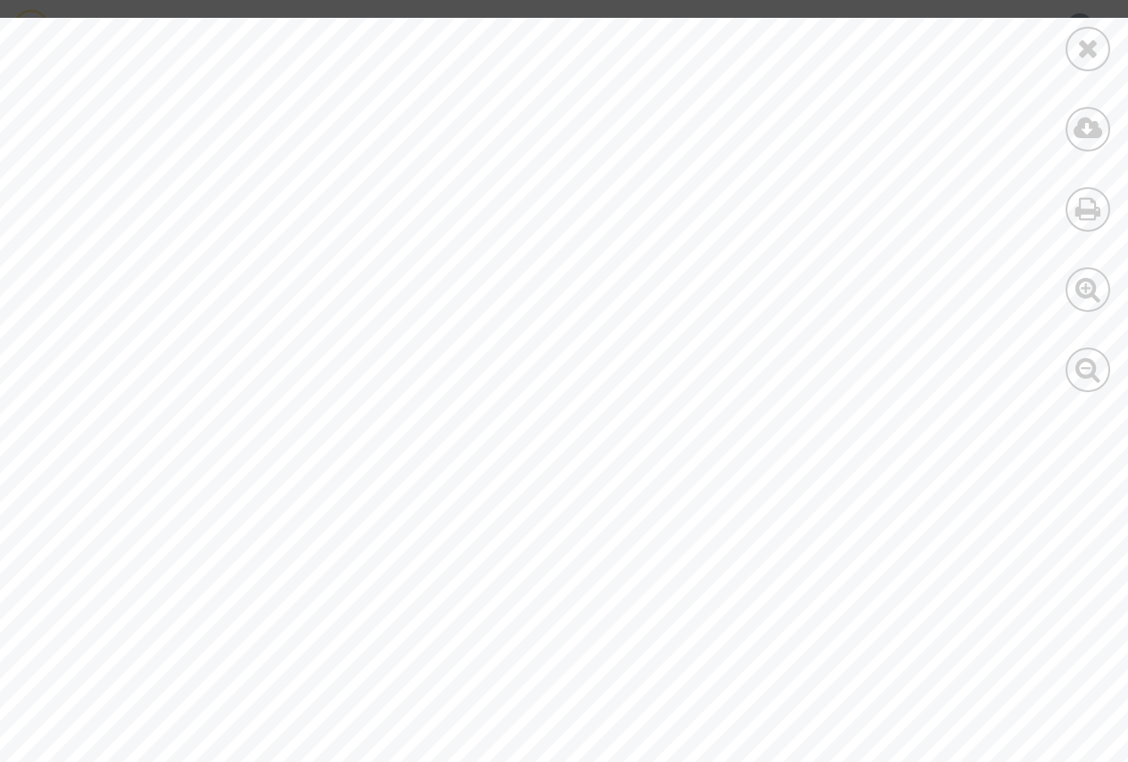
scroll to position [1632, 0]
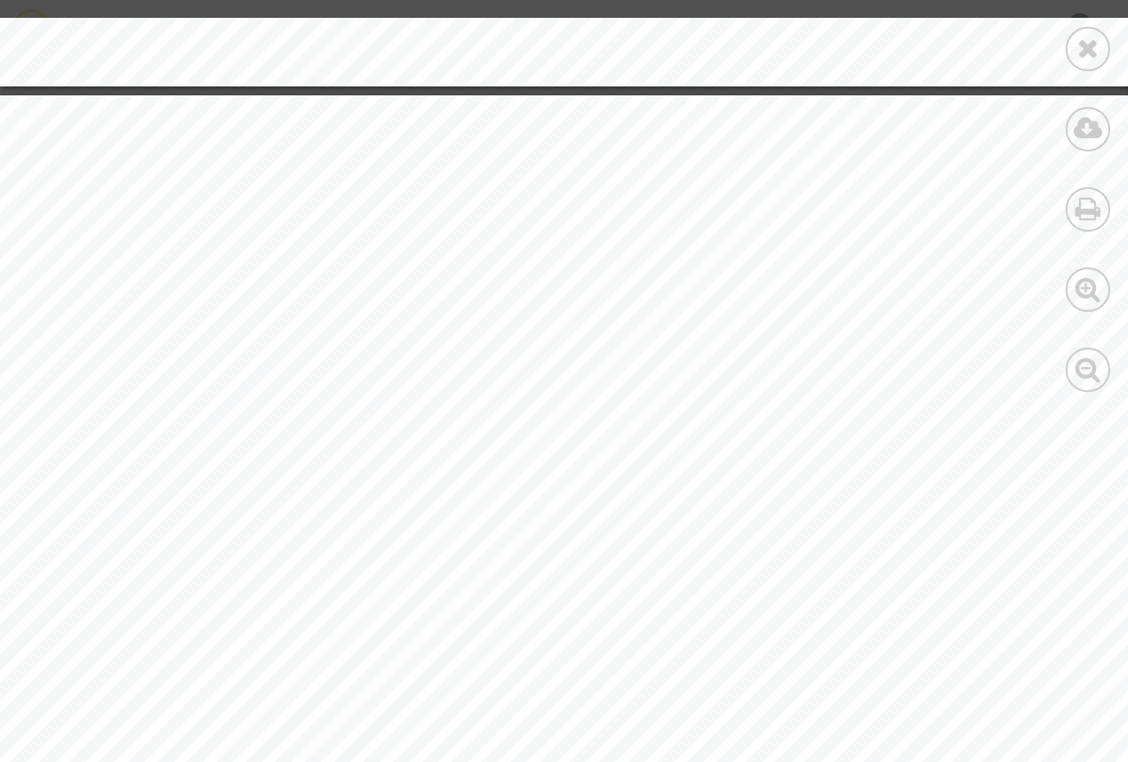
scroll to position [89, 0]
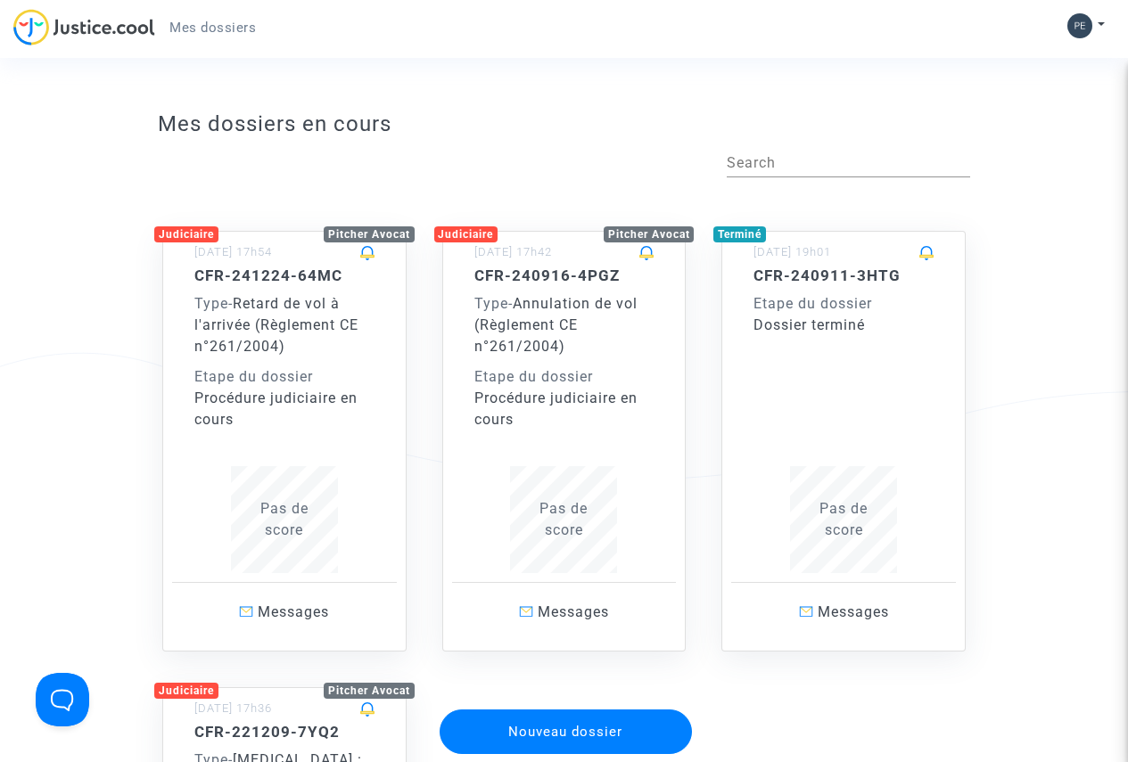
click at [291, 267] on h5 "CFR-241224-64MC" at bounding box center [284, 276] width 180 height 18
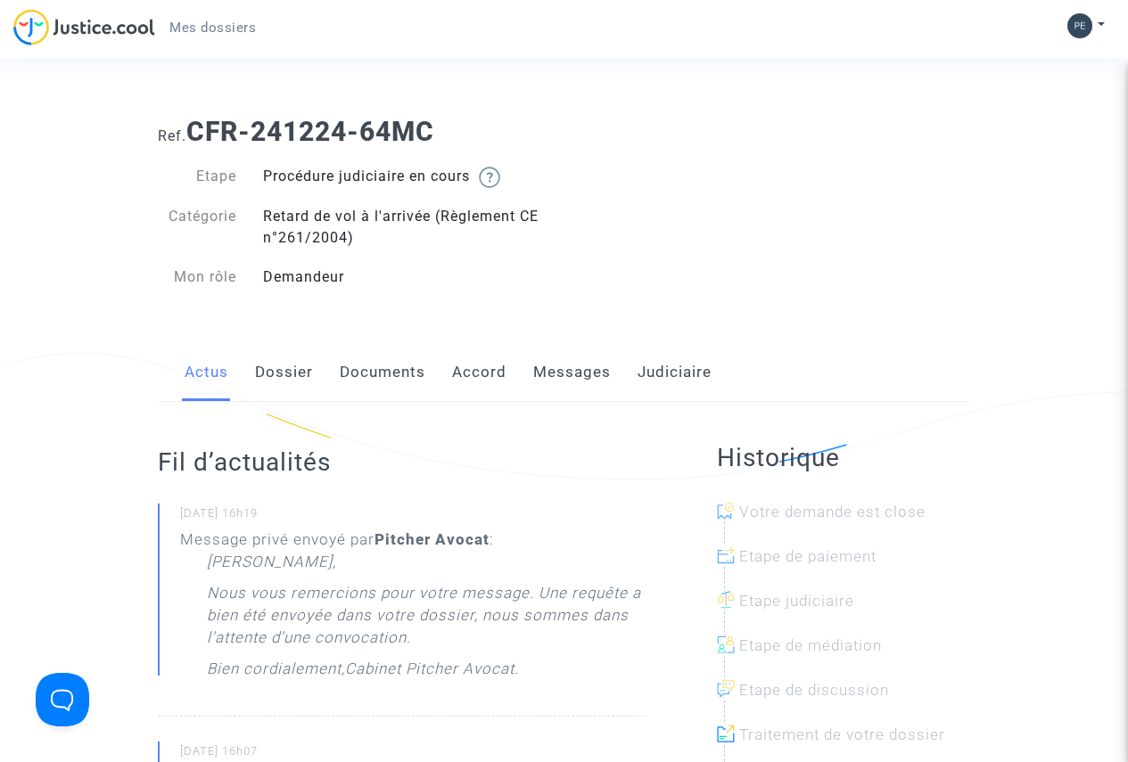
click at [557, 376] on link "Messages" at bounding box center [572, 372] width 78 height 59
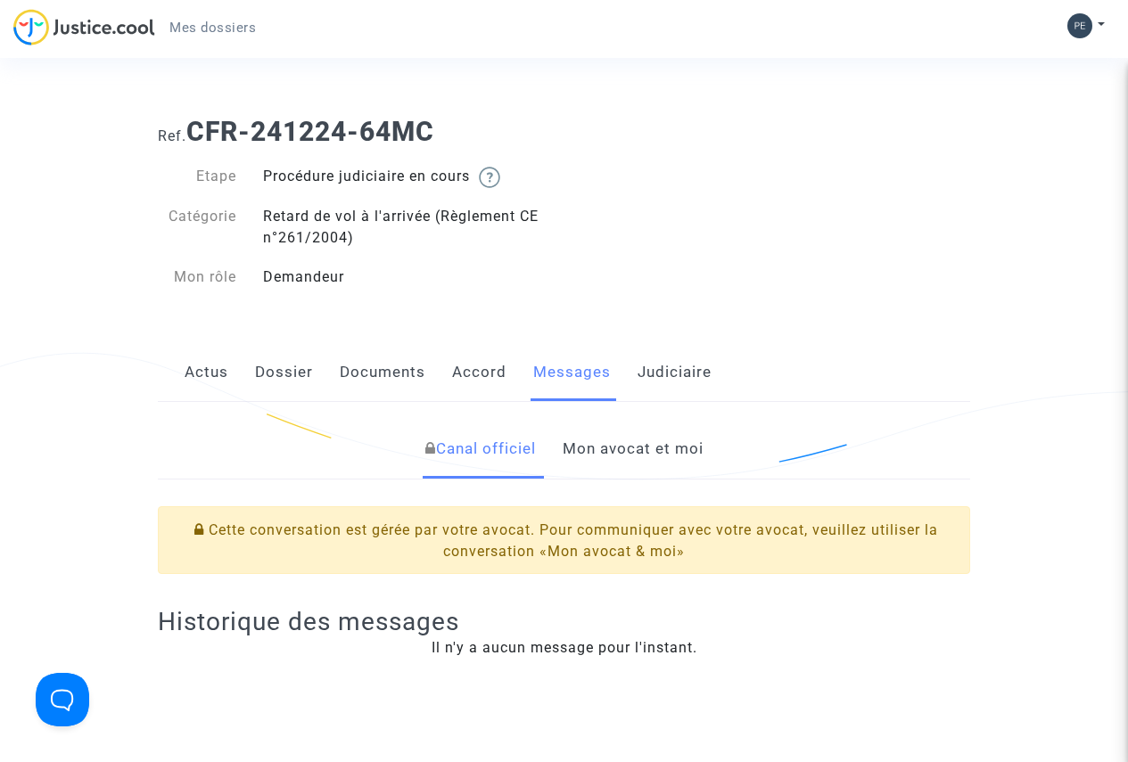
click at [630, 449] on link "Mon avocat et moi" at bounding box center [632, 449] width 141 height 59
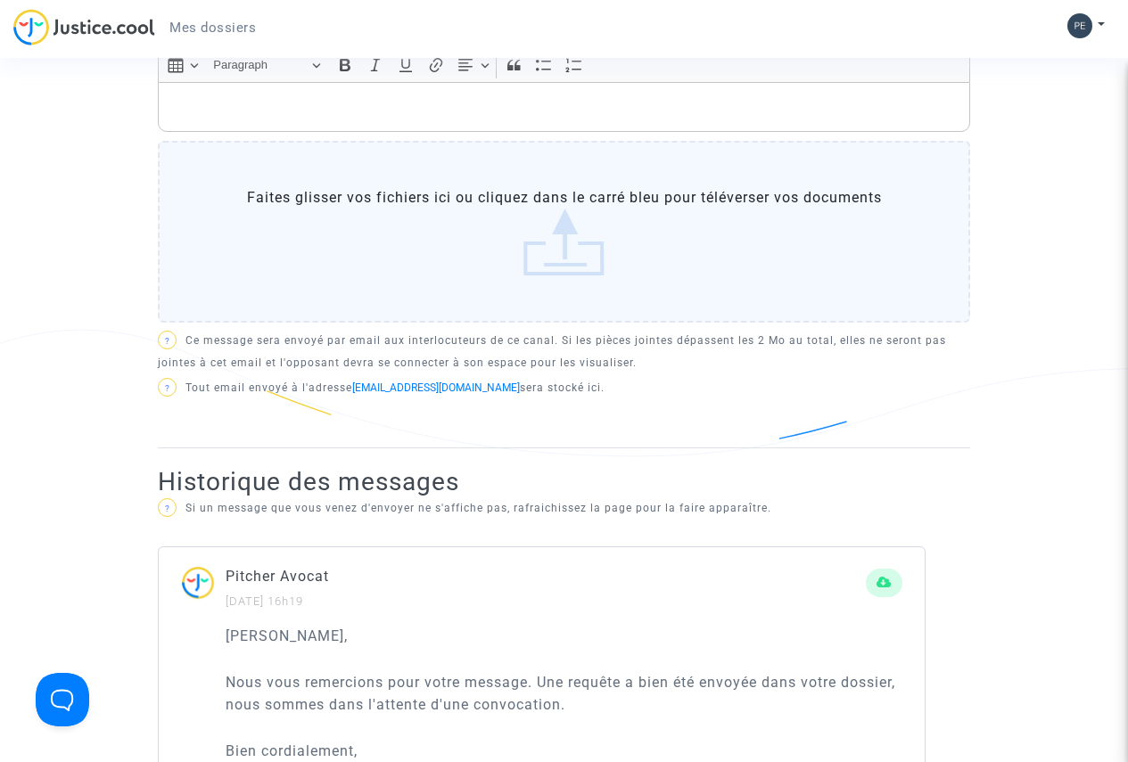
scroll to position [624, 0]
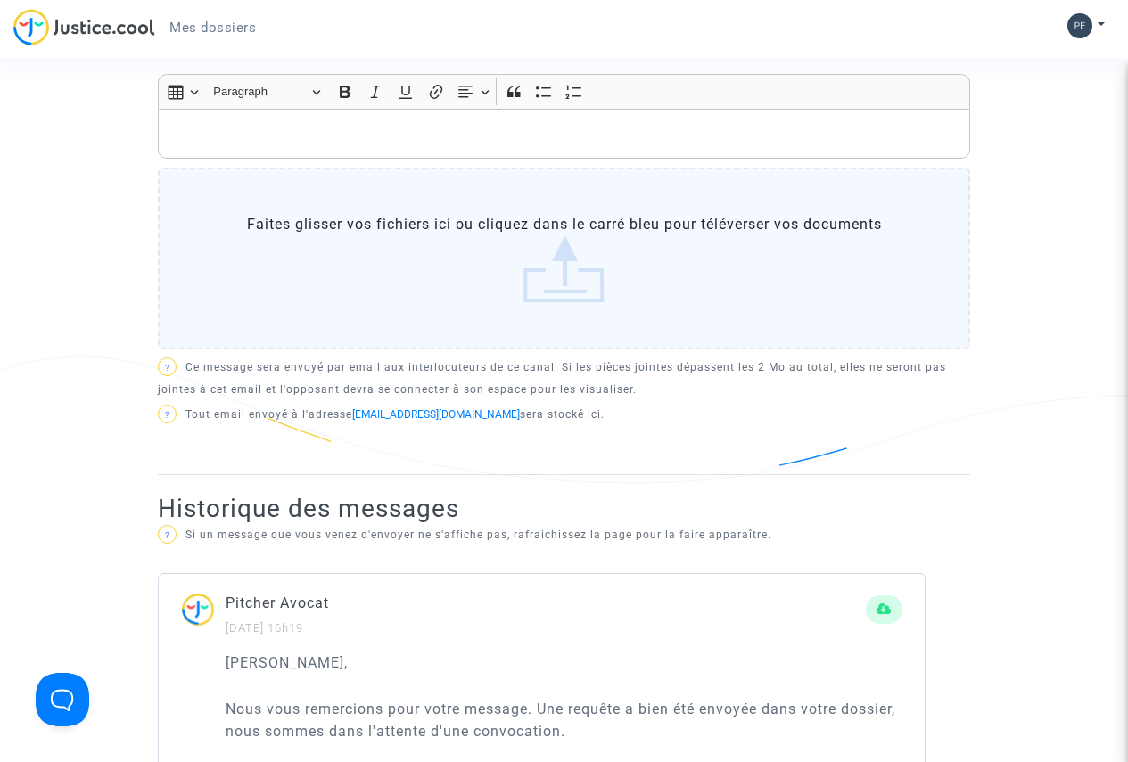
click at [557, 272] on label "Faites glisser vos fichiers ici ou cliquez dans le carré bleu pour téléverser v…" at bounding box center [564, 259] width 812 height 182
click at [0, 0] on input "Faites glisser vos fichiers ici ou cliquez dans le carré bleu pour téléverser v…" at bounding box center [0, 0] width 0 height 0
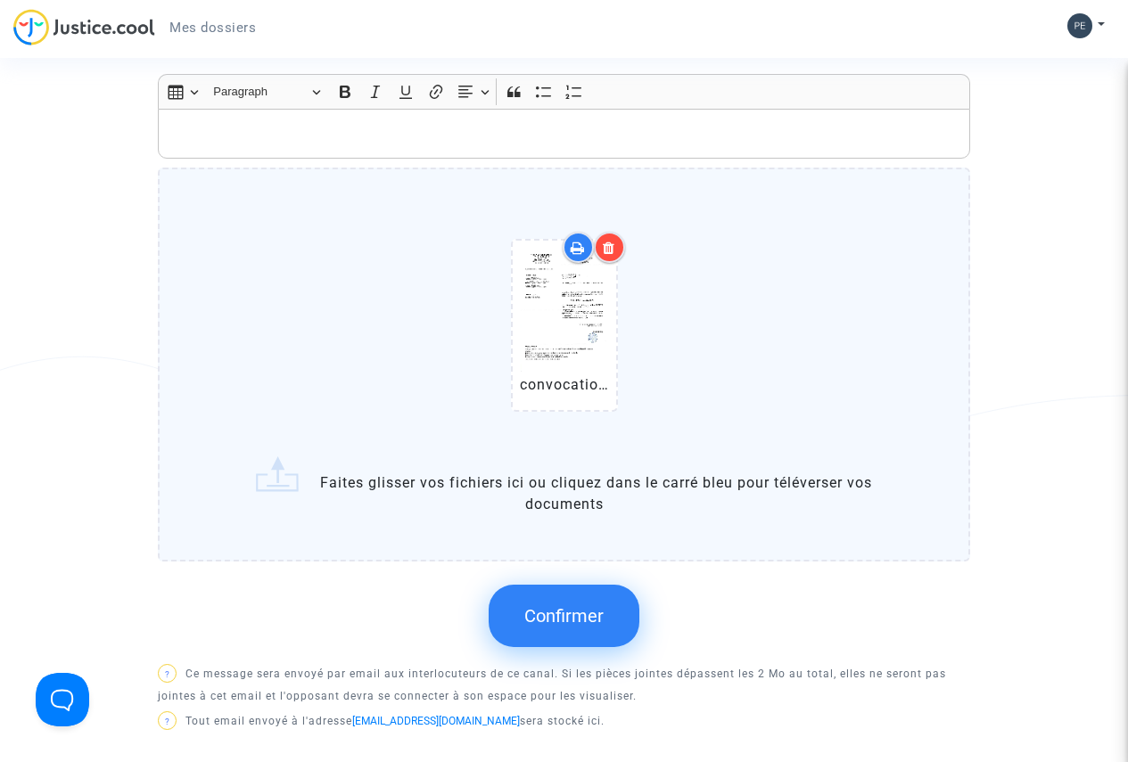
click at [548, 486] on label "convocation Patrick easy jet 26_09_25 .pdf Faites glisser vos fichiers ici ou c…" at bounding box center [564, 364] width 812 height 393
click at [0, 0] on input "convocation Patrick easy jet 26_09_25 .pdf Faites glisser vos fichiers ici ou c…" at bounding box center [0, 0] width 0 height 0
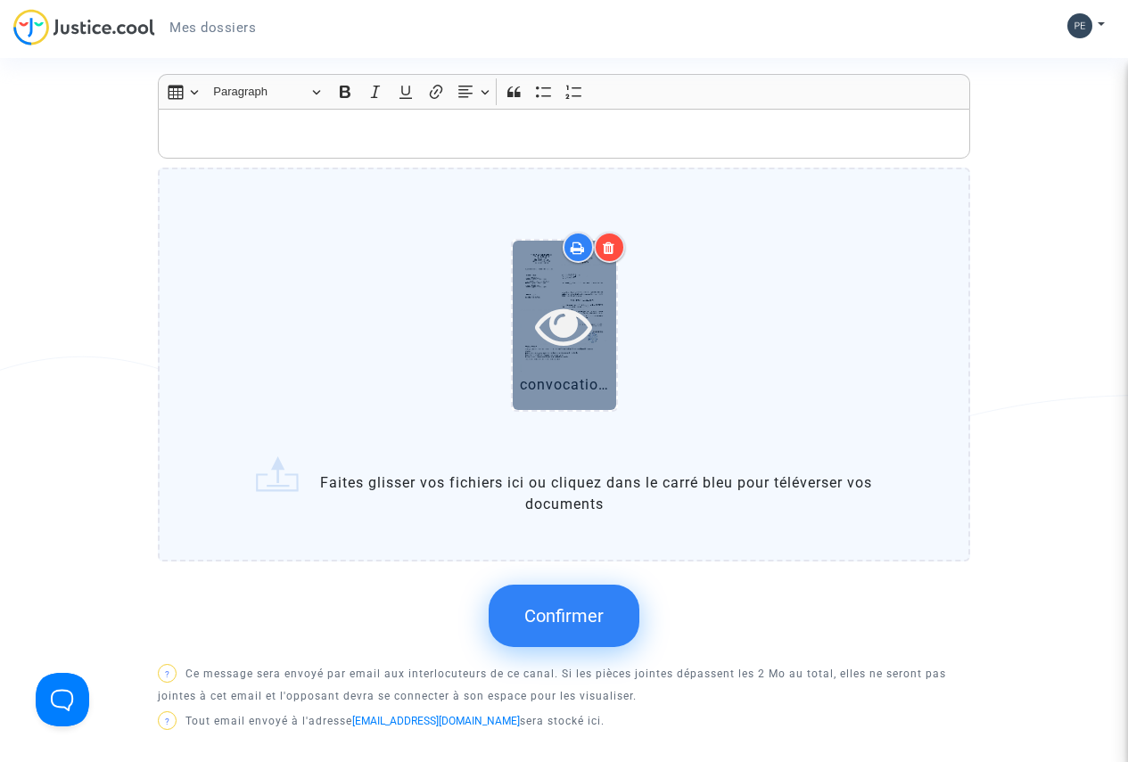
click at [541, 291] on div at bounding box center [564, 325] width 103 height 168
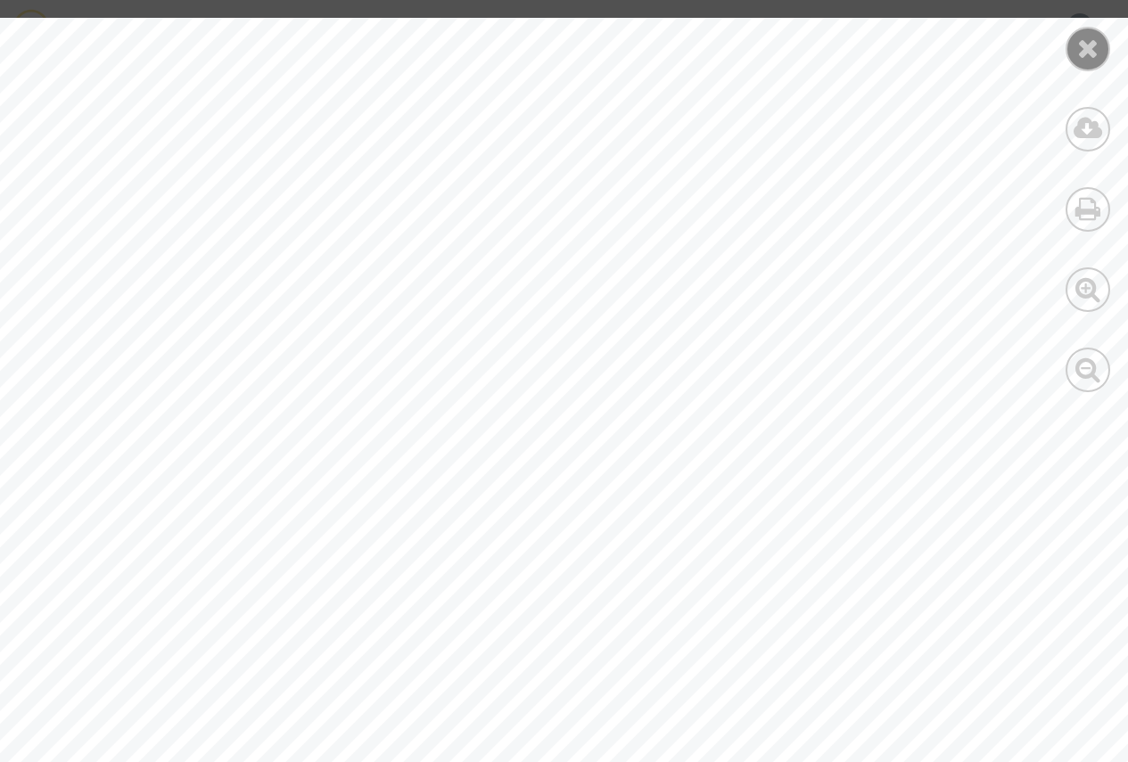
click at [1093, 39] on icon at bounding box center [1088, 48] width 22 height 27
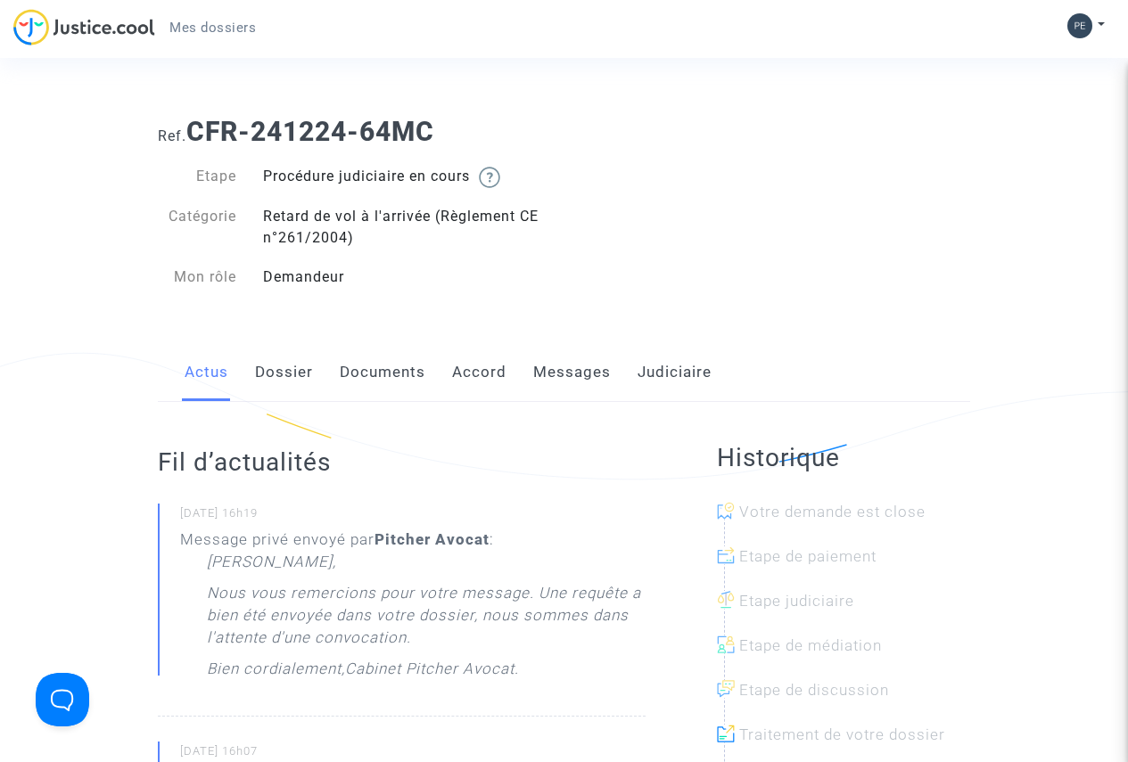
click at [587, 372] on link "Messages" at bounding box center [572, 372] width 78 height 59
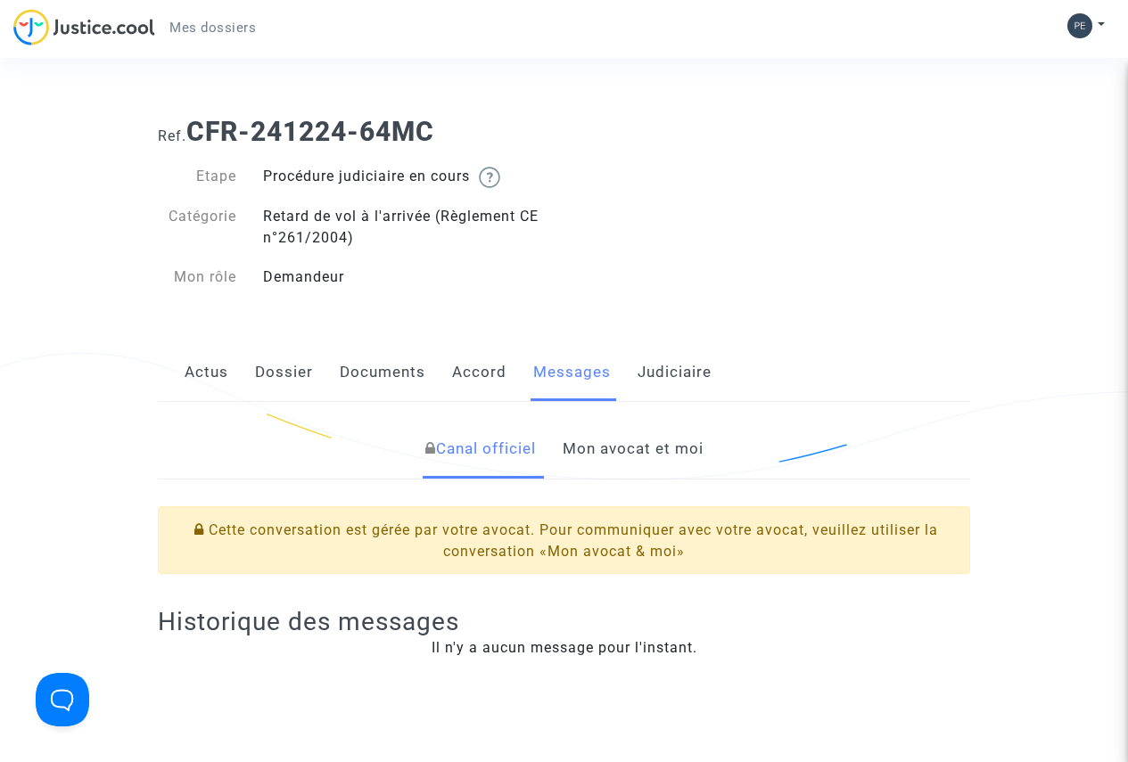
click at [656, 442] on link "Mon avocat et moi" at bounding box center [632, 449] width 141 height 59
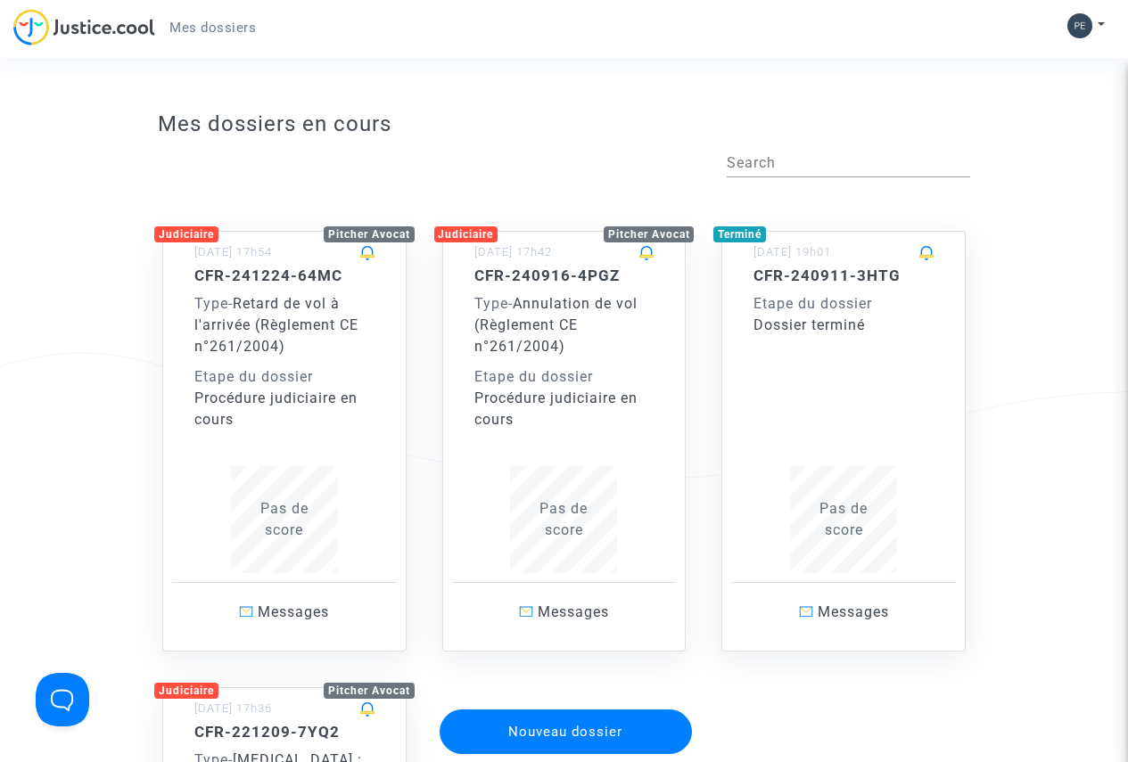
click at [267, 267] on h5 "CFR-241224-64MC" at bounding box center [284, 276] width 180 height 18
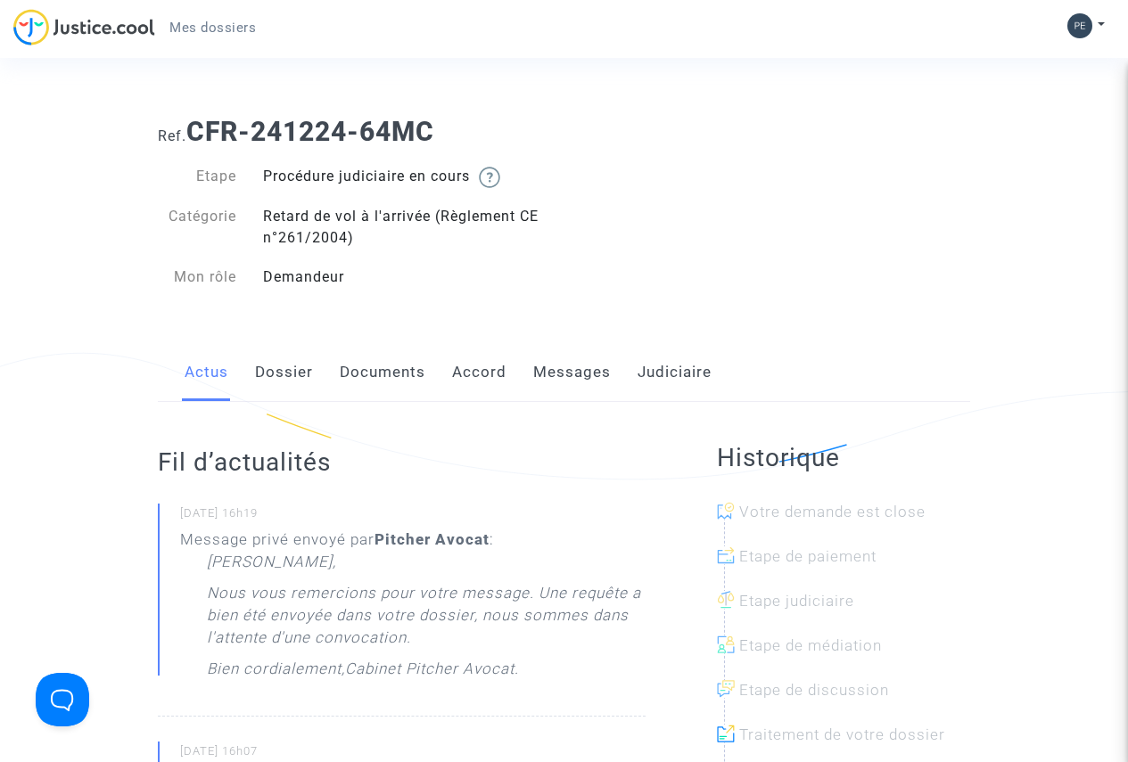
click at [574, 365] on link "Messages" at bounding box center [572, 372] width 78 height 59
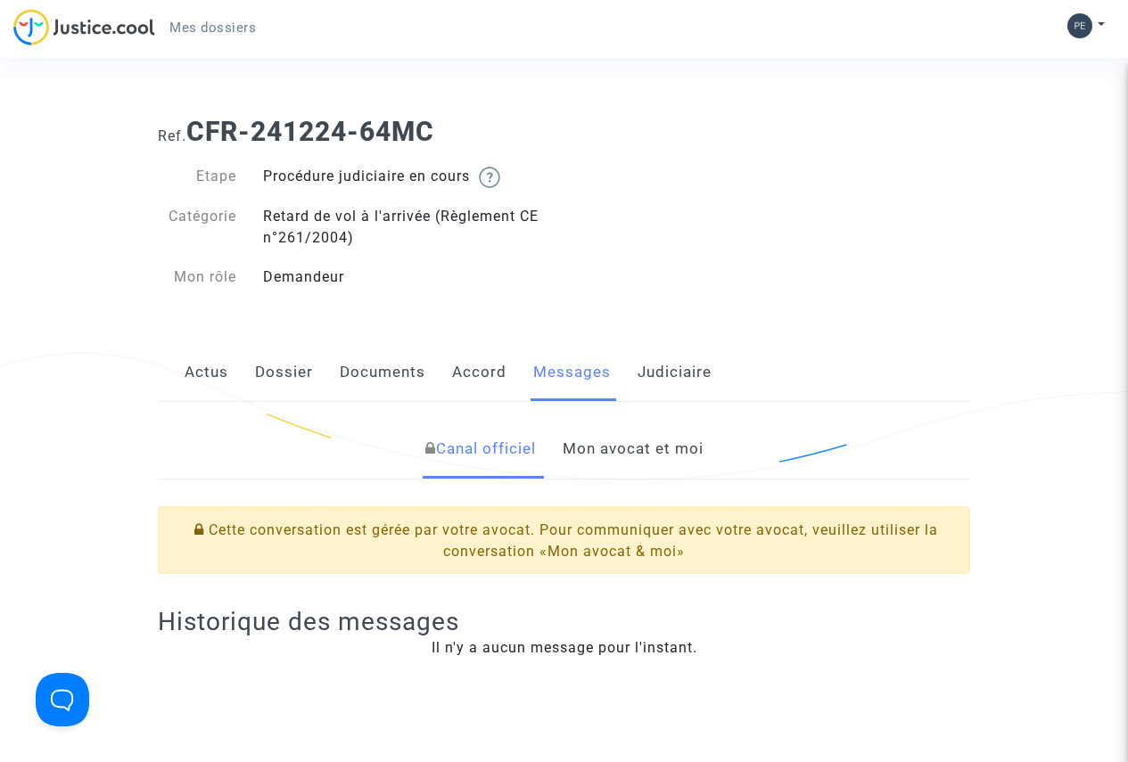
click at [621, 447] on link "Mon avocat et moi" at bounding box center [632, 449] width 141 height 59
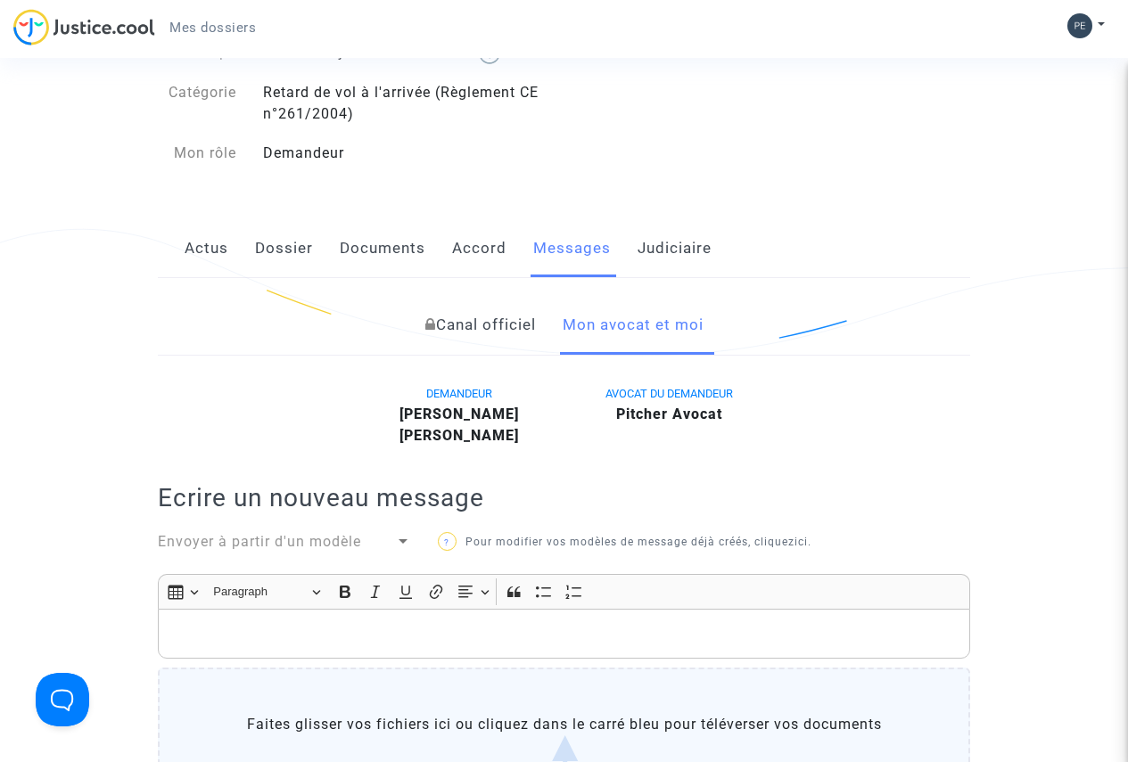
scroll to position [357, 0]
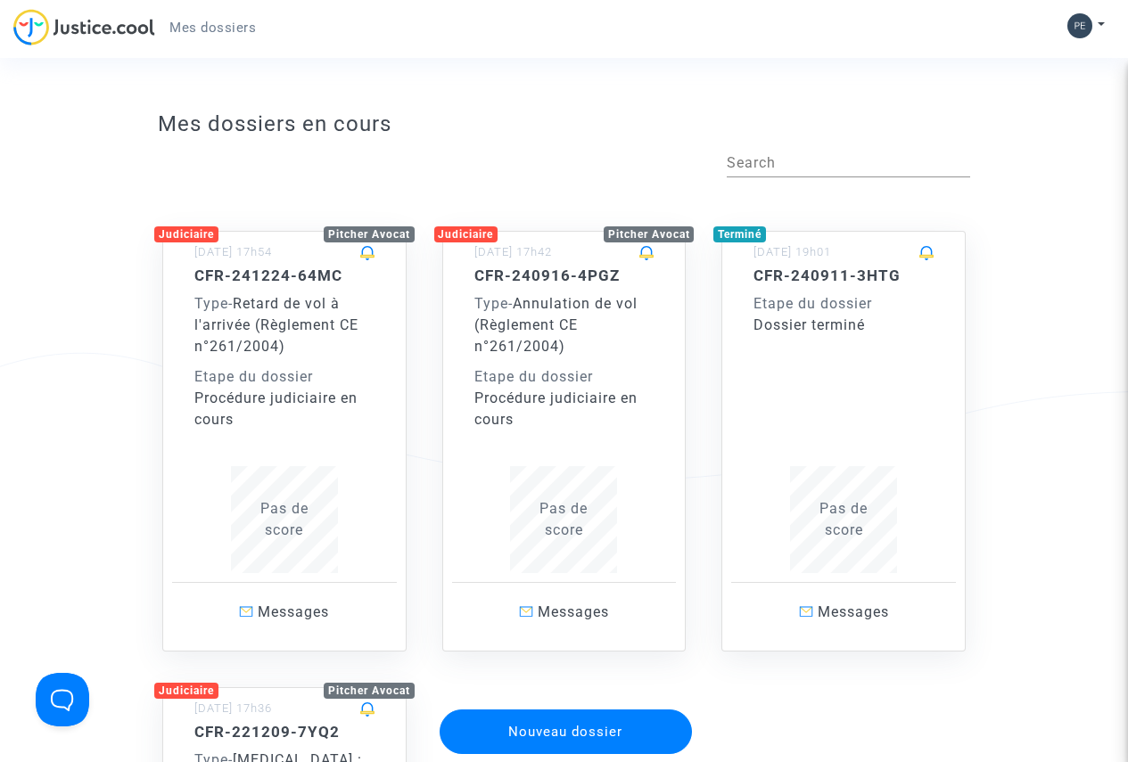
click at [558, 268] on h5 "CFR-240916-4PGZ" at bounding box center [564, 276] width 180 height 18
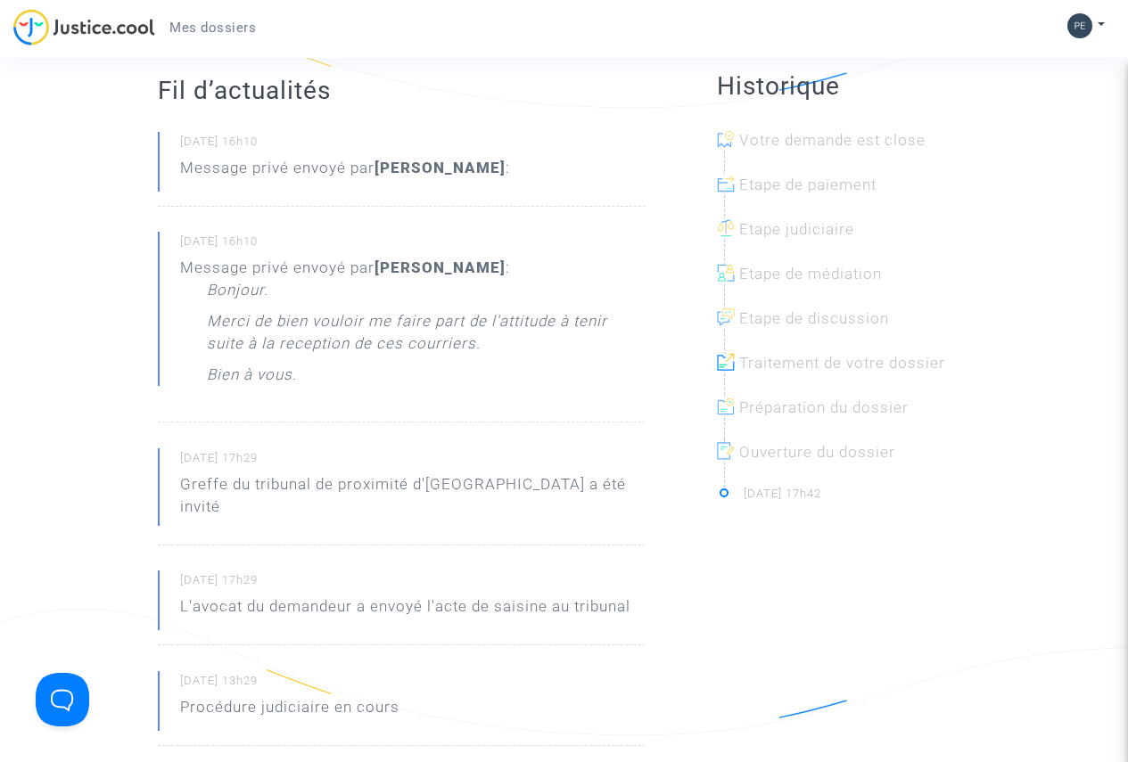
scroll to position [357, 0]
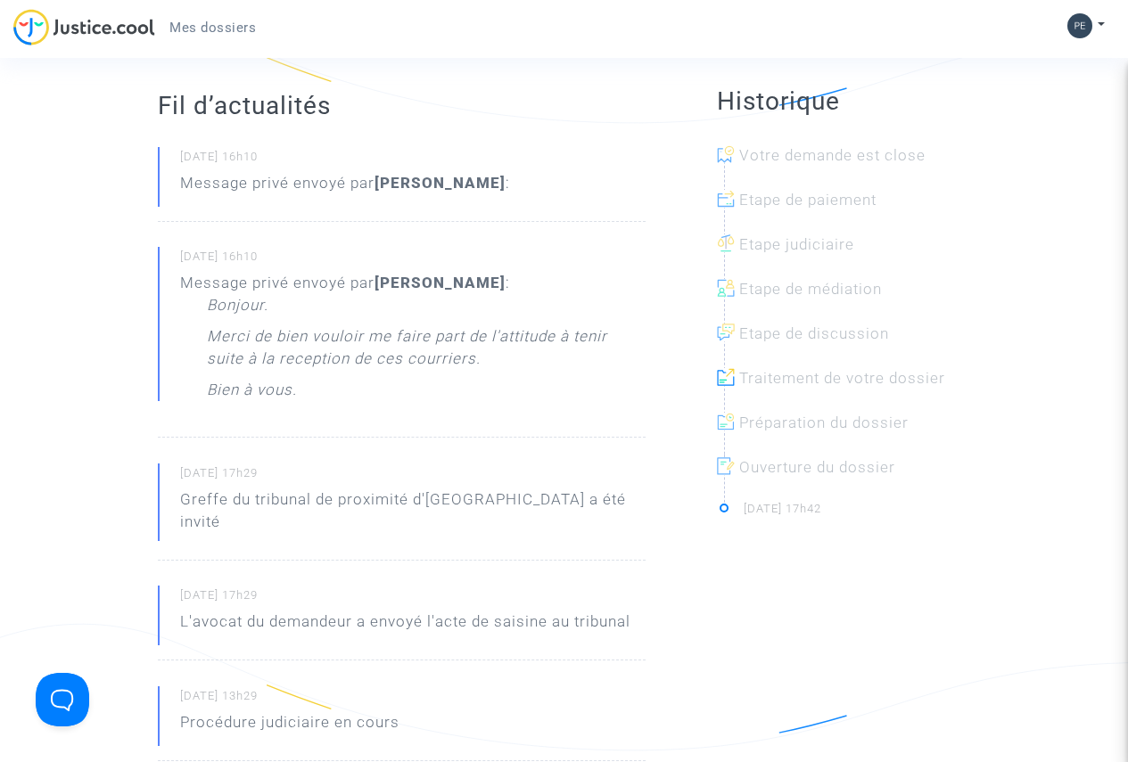
click at [209, 284] on div "Message privé envoyé par Patrick Peduzzi : Bonjour. Merci de bien vouloir me fa…" at bounding box center [412, 341] width 465 height 138
click at [217, 259] on small "08/10/2025 - 16h10" at bounding box center [412, 260] width 465 height 23
click at [290, 255] on small "08/10/2025 - 16h10" at bounding box center [412, 260] width 465 height 23
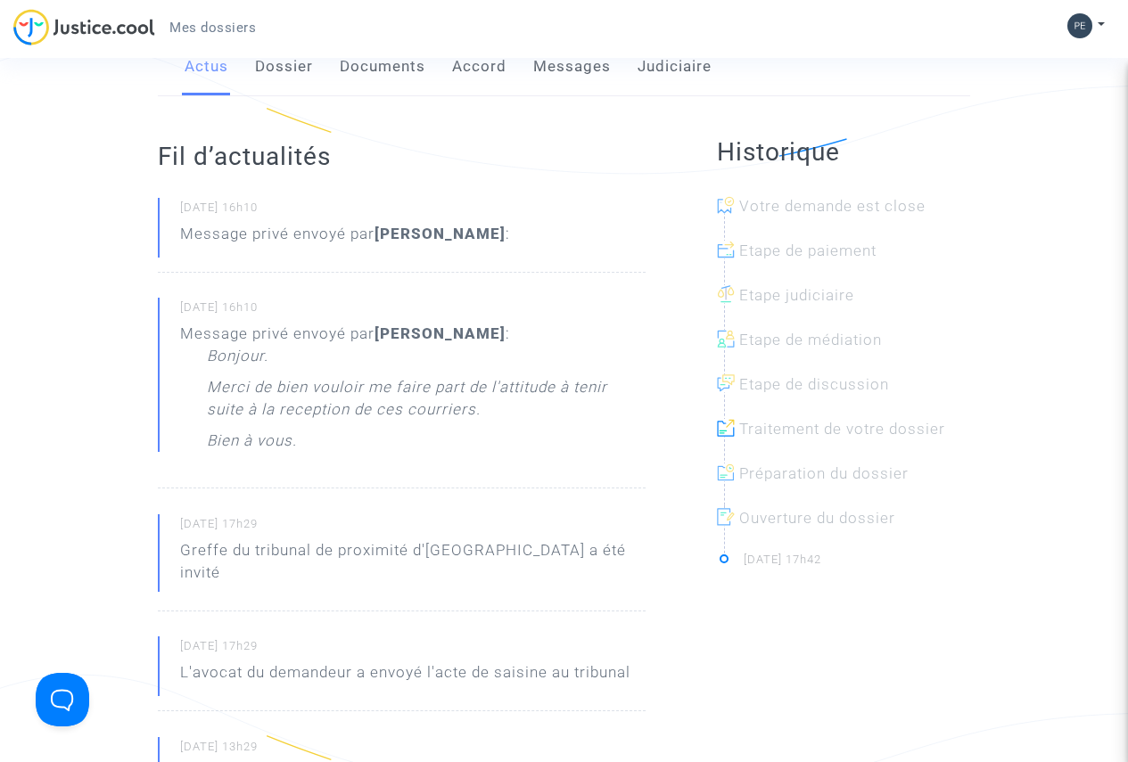
scroll to position [0, 0]
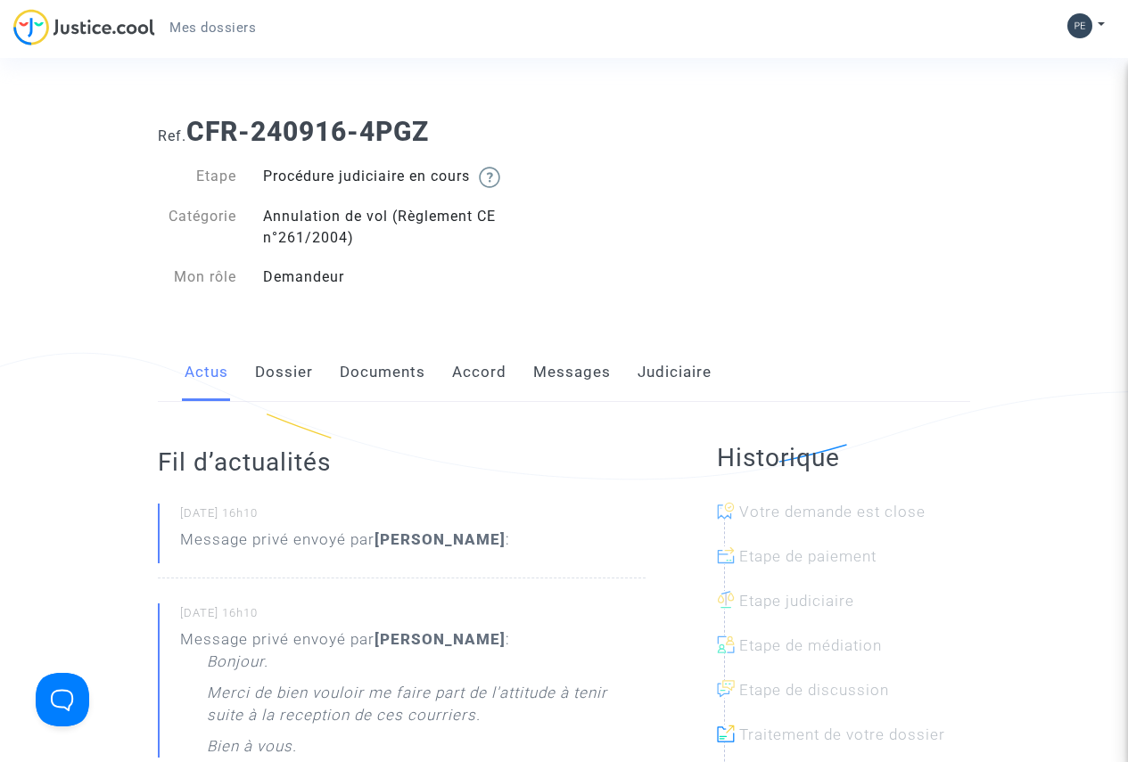
click at [579, 369] on link "Messages" at bounding box center [572, 372] width 78 height 59
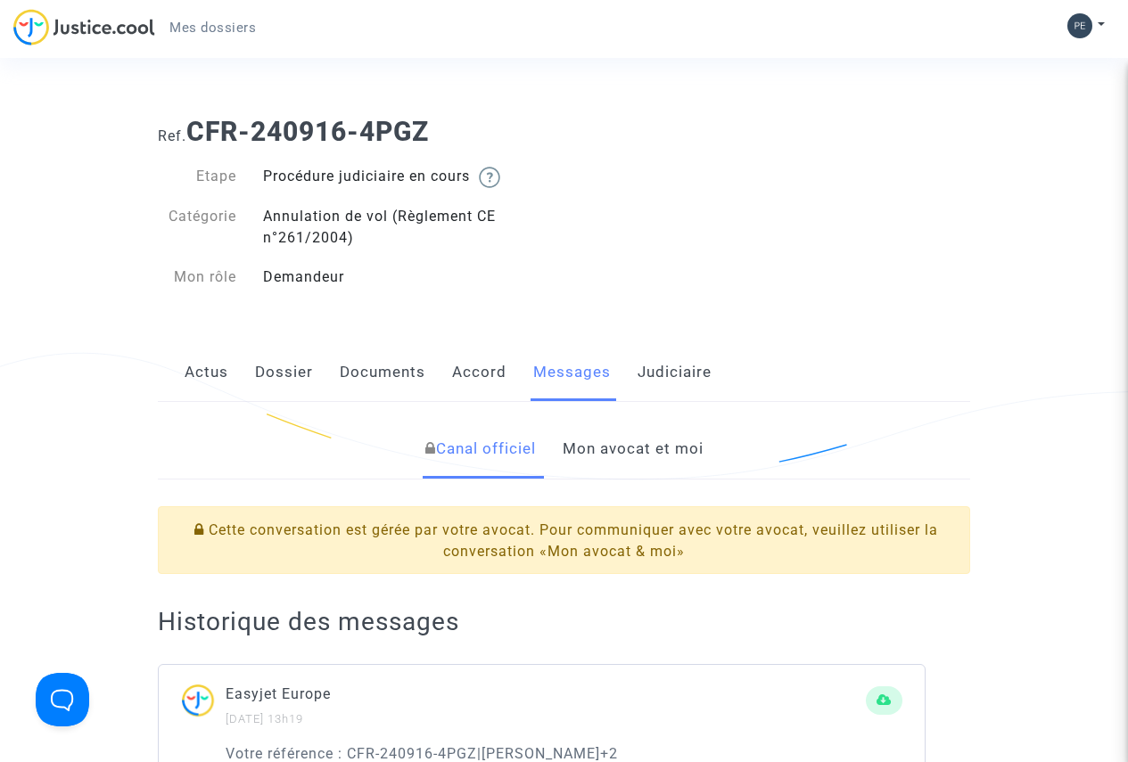
click at [611, 447] on link "Mon avocat et moi" at bounding box center [632, 449] width 141 height 59
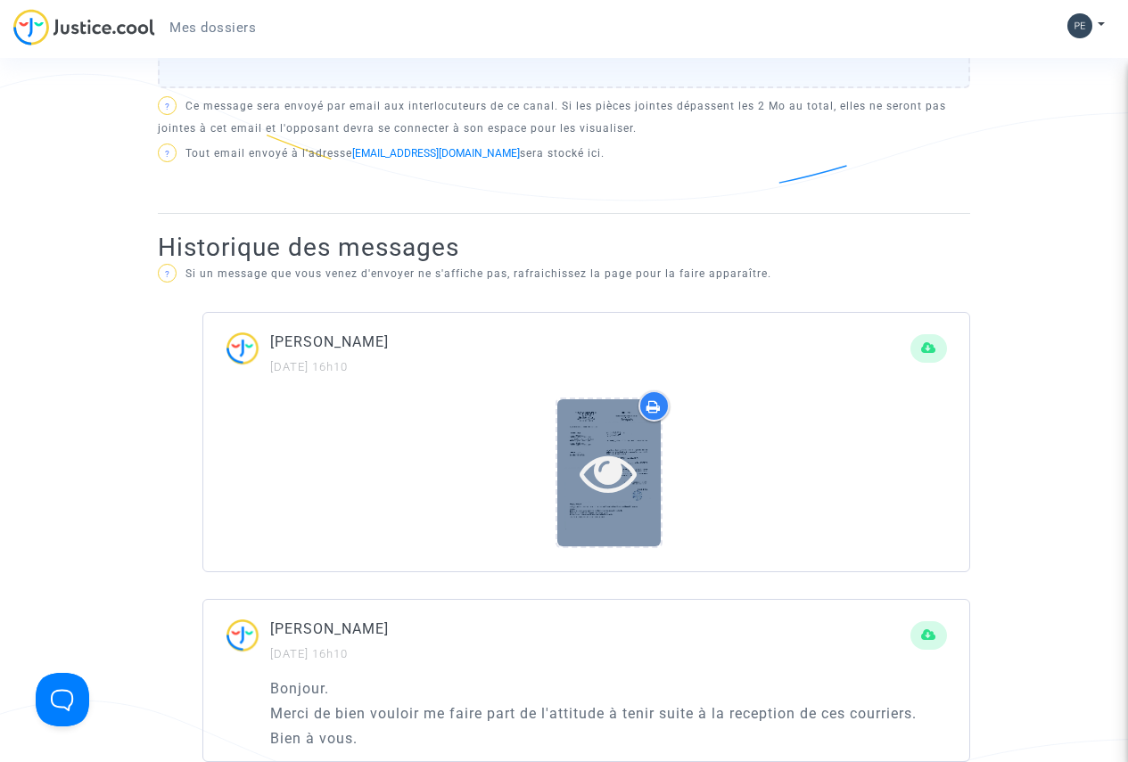
scroll to position [713, 0]
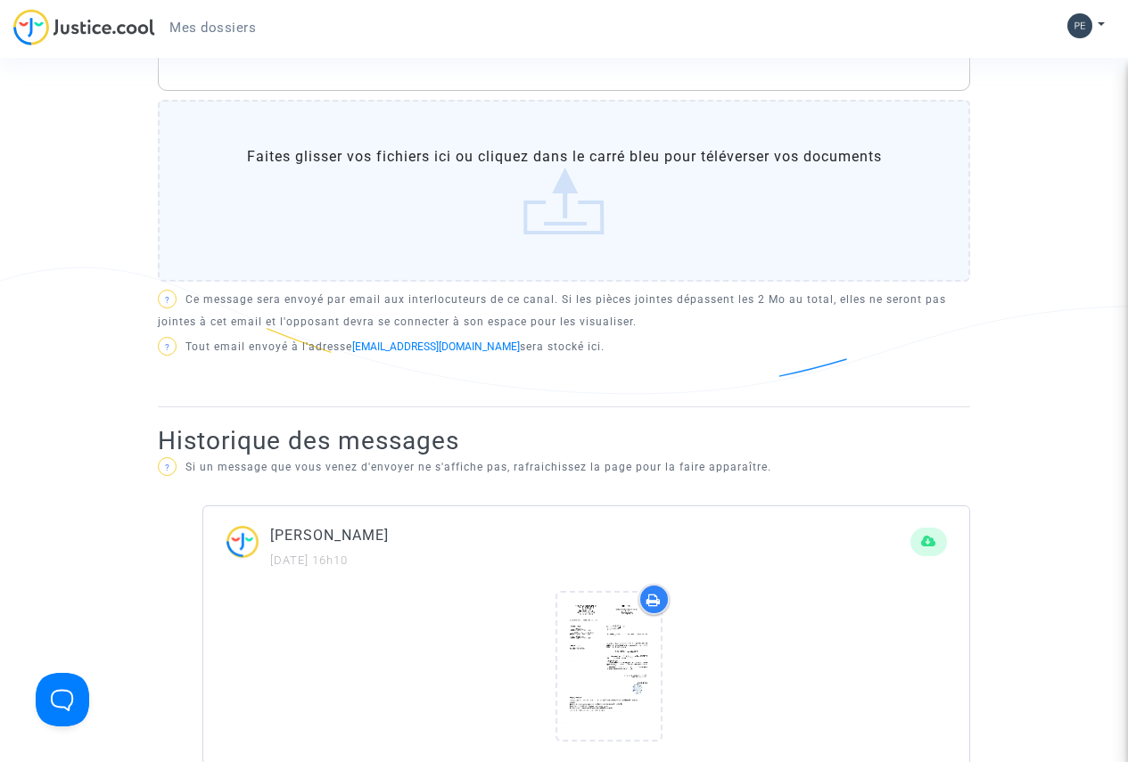
click at [549, 211] on label "Faites glisser vos fichiers ici ou cliquez dans le carré bleu pour téléverser v…" at bounding box center [564, 191] width 812 height 182
click at [0, 0] on input "Faites glisser vos fichiers ici ou cliquez dans le carré bleu pour téléverser v…" at bounding box center [0, 0] width 0 height 0
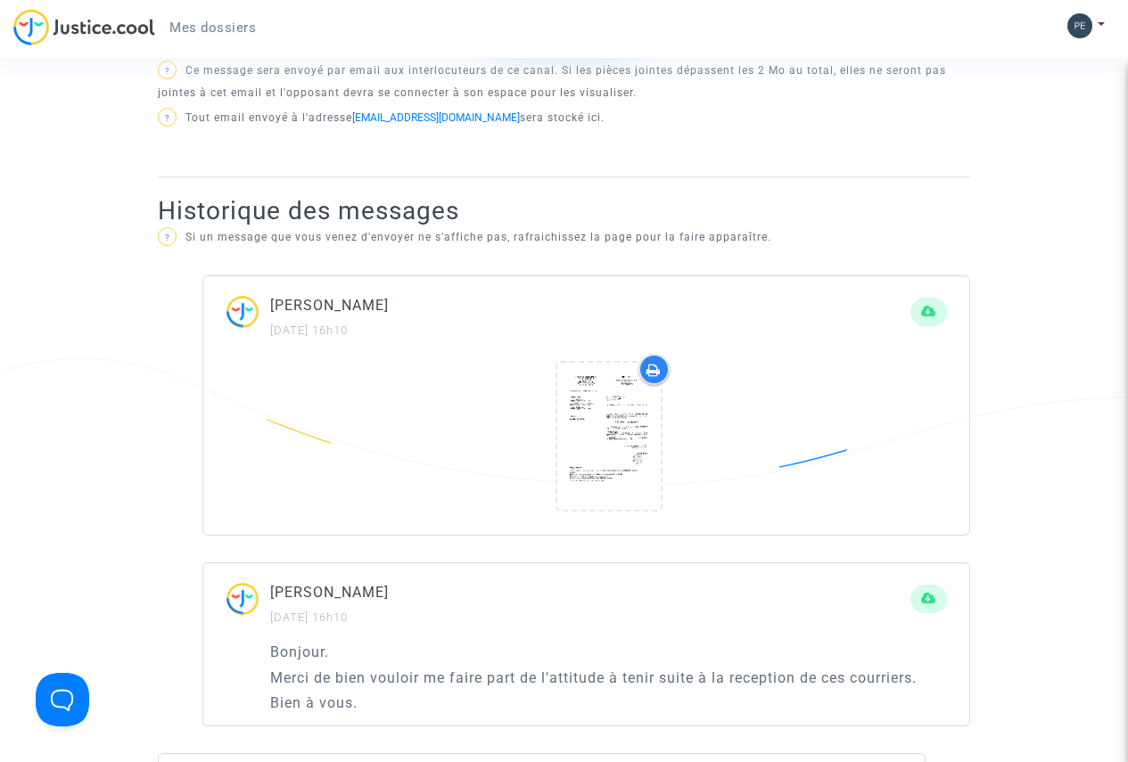
scroll to position [1070, 0]
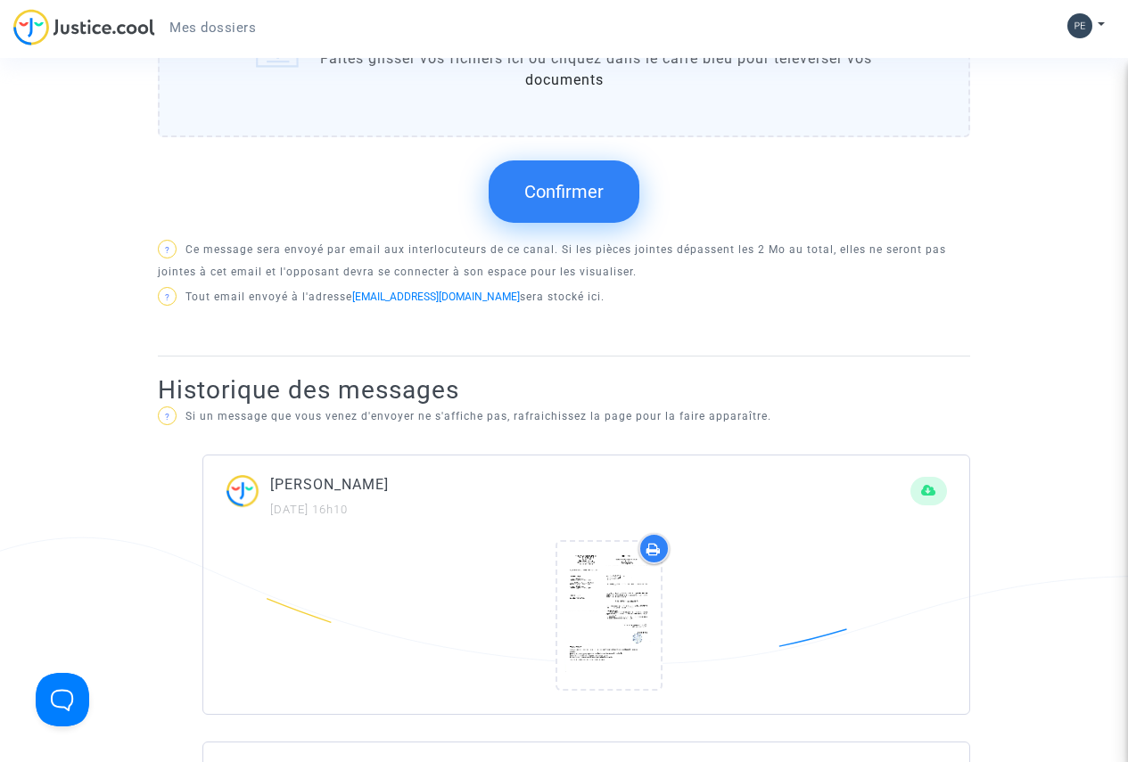
click at [554, 193] on span "Confirmer" at bounding box center [563, 191] width 79 height 21
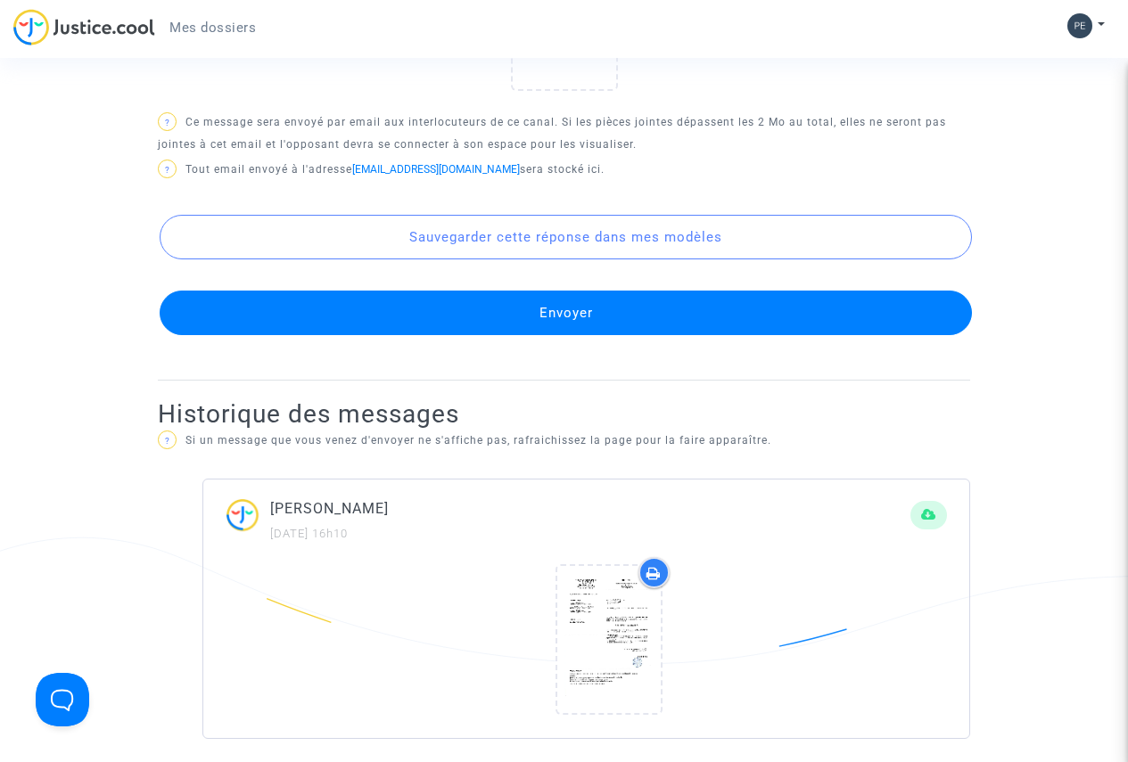
click at [578, 309] on button "Envoyer" at bounding box center [566, 313] width 812 height 45
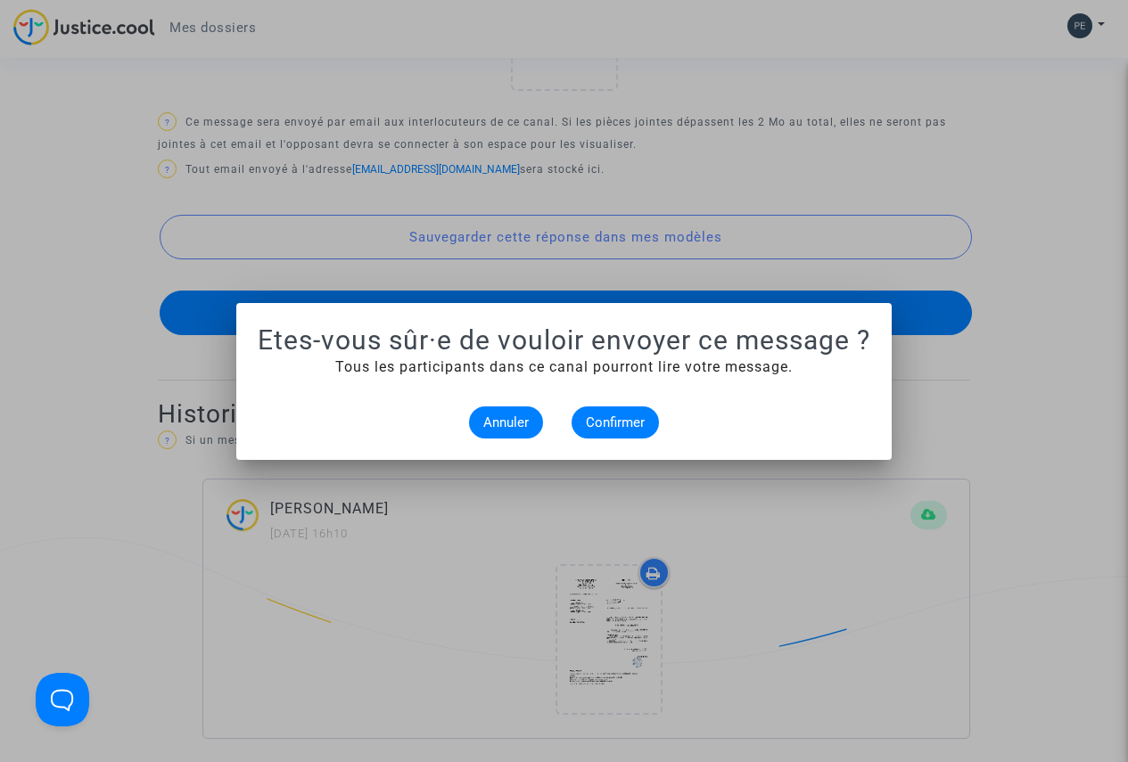
scroll to position [0, 0]
click at [612, 423] on span "Confirmer" at bounding box center [615, 423] width 59 height 16
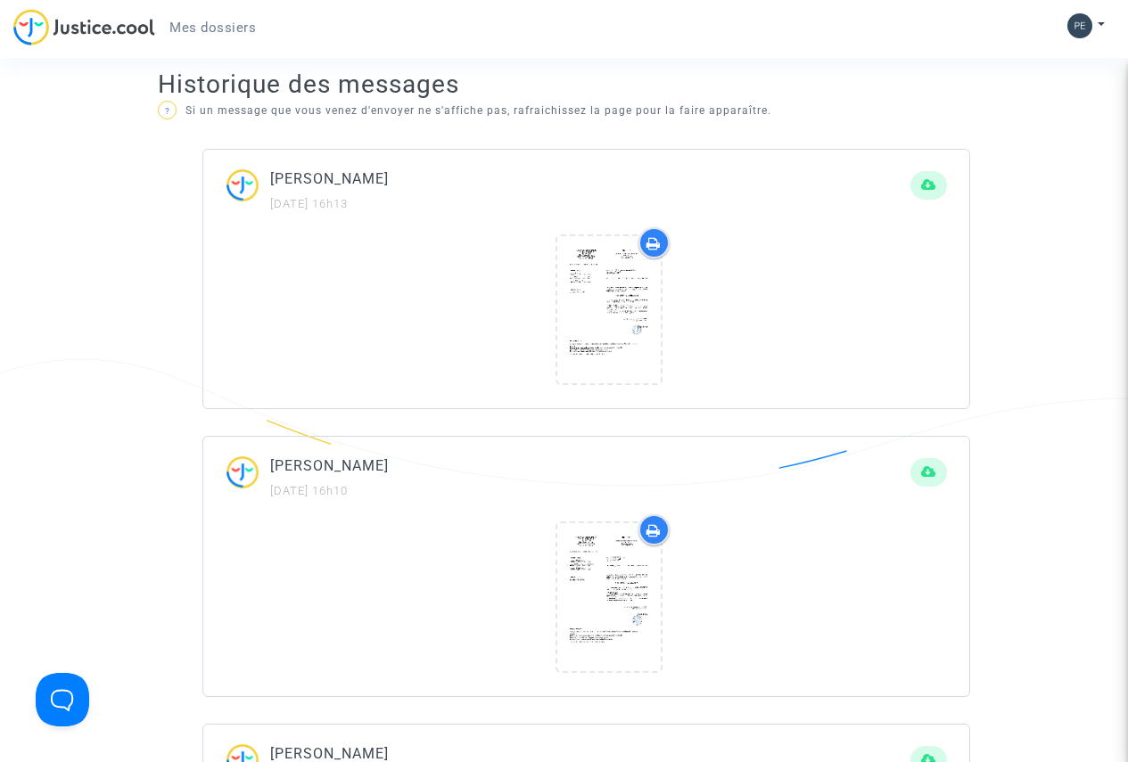
scroll to position [981, 0]
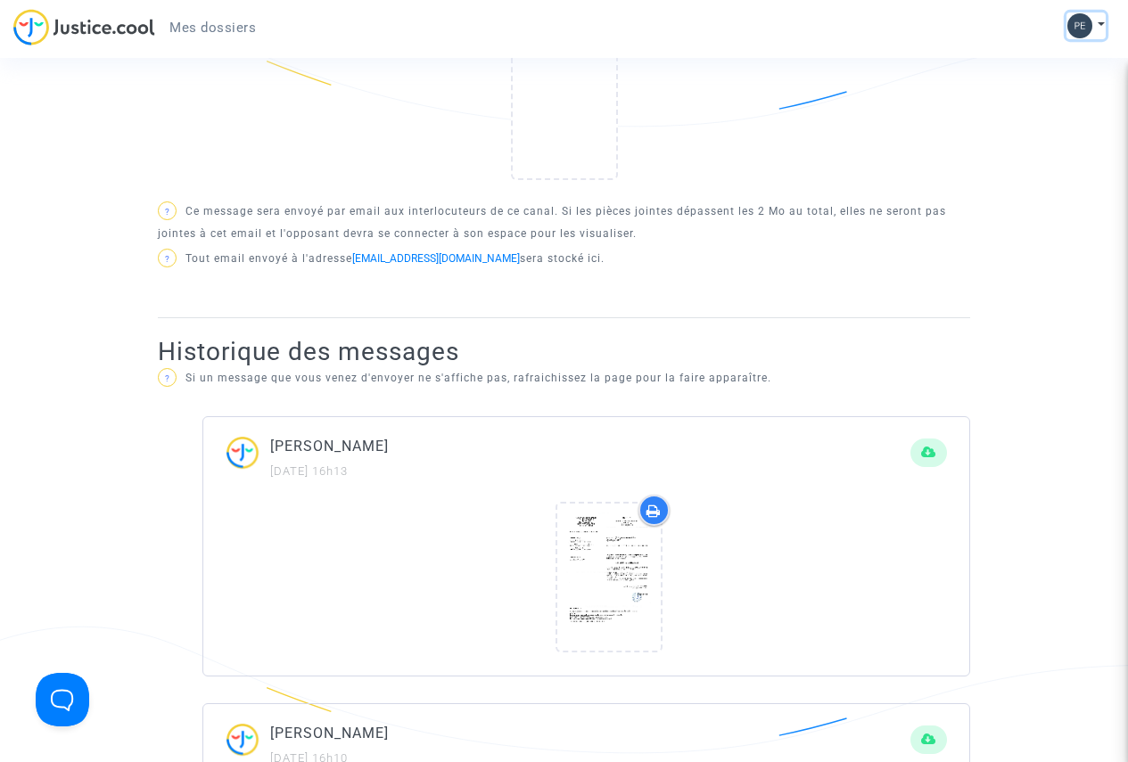
click at [1080, 29] on img at bounding box center [1079, 25] width 25 height 25
click at [1021, 118] on link "Déconnexion" at bounding box center [1034, 120] width 141 height 29
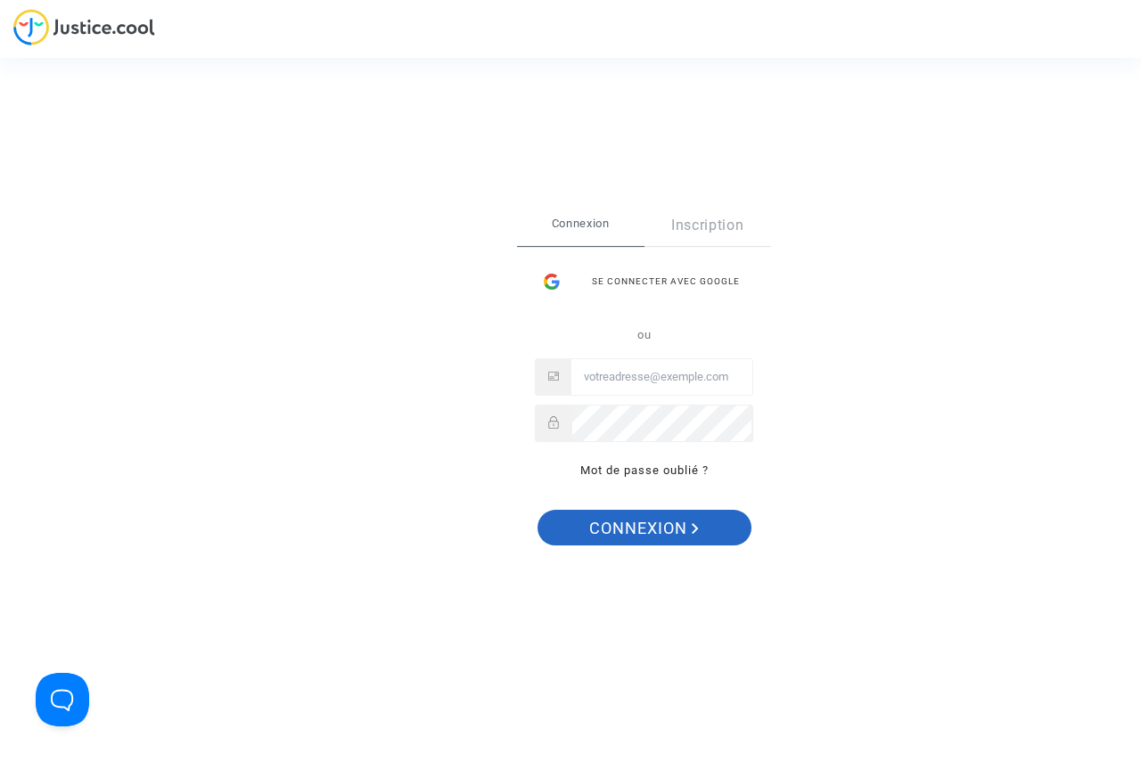
click at [655, 530] on span "Connexion" at bounding box center [644, 528] width 110 height 37
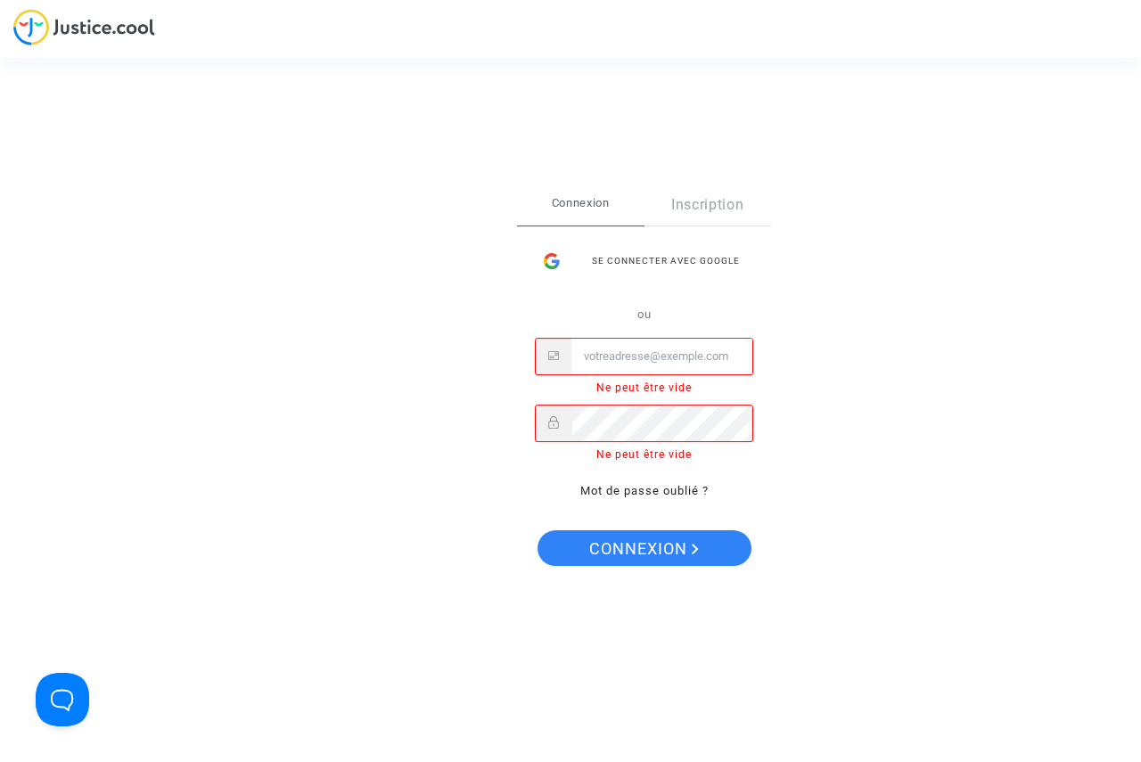
click at [635, 354] on input "Email" at bounding box center [661, 357] width 181 height 36
type input "[PERSON_NAME][EMAIL_ADDRESS][PERSON_NAME][DOMAIN_NAME]"
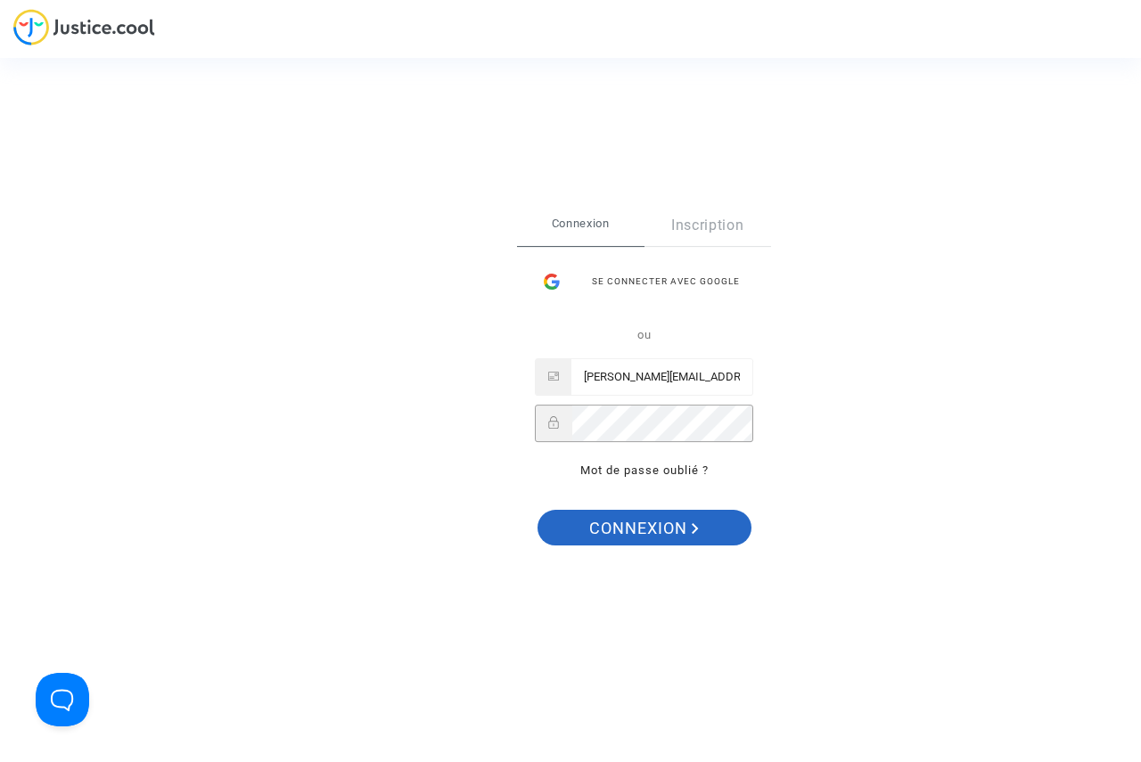
click at [612, 527] on span "Connexion" at bounding box center [644, 528] width 110 height 37
